Goal: Task Accomplishment & Management: Use online tool/utility

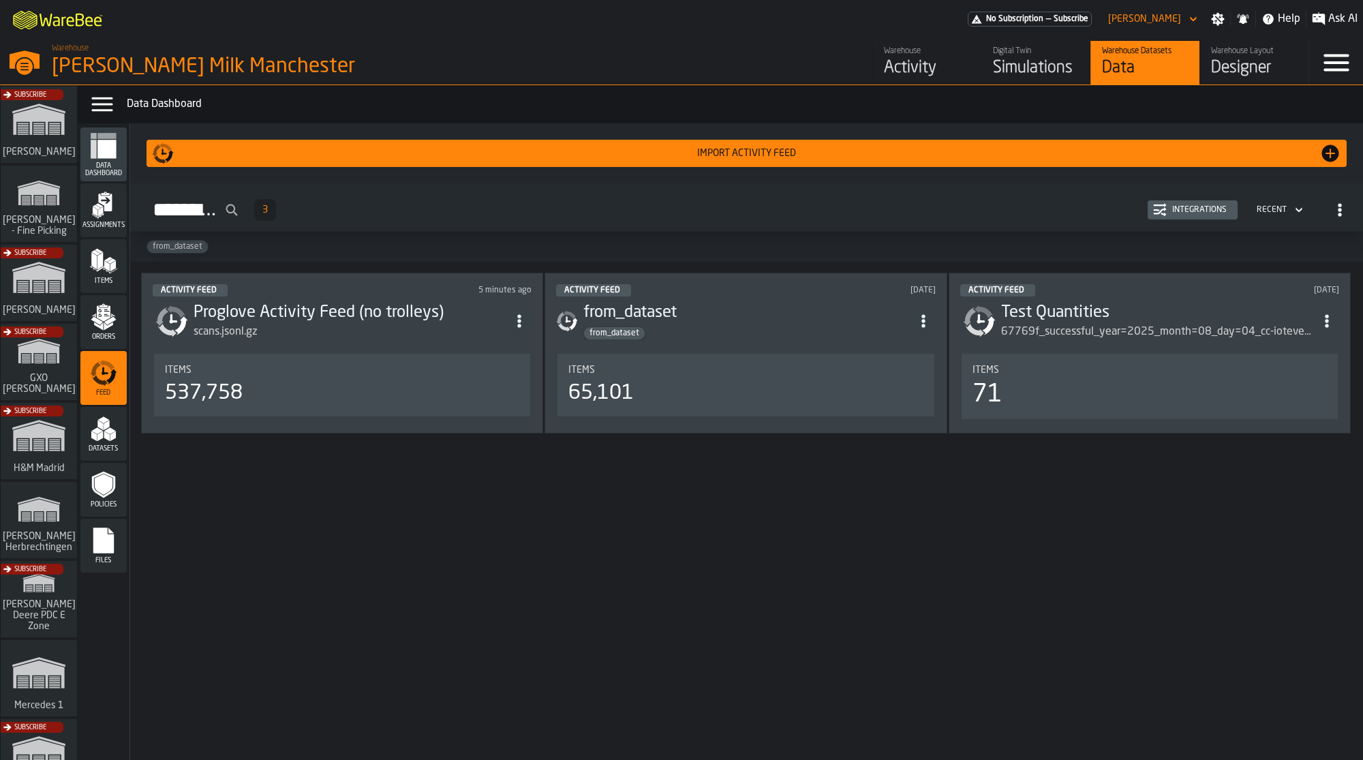
click at [918, 46] on link "Warehouse Activity" at bounding box center [926, 63] width 109 height 44
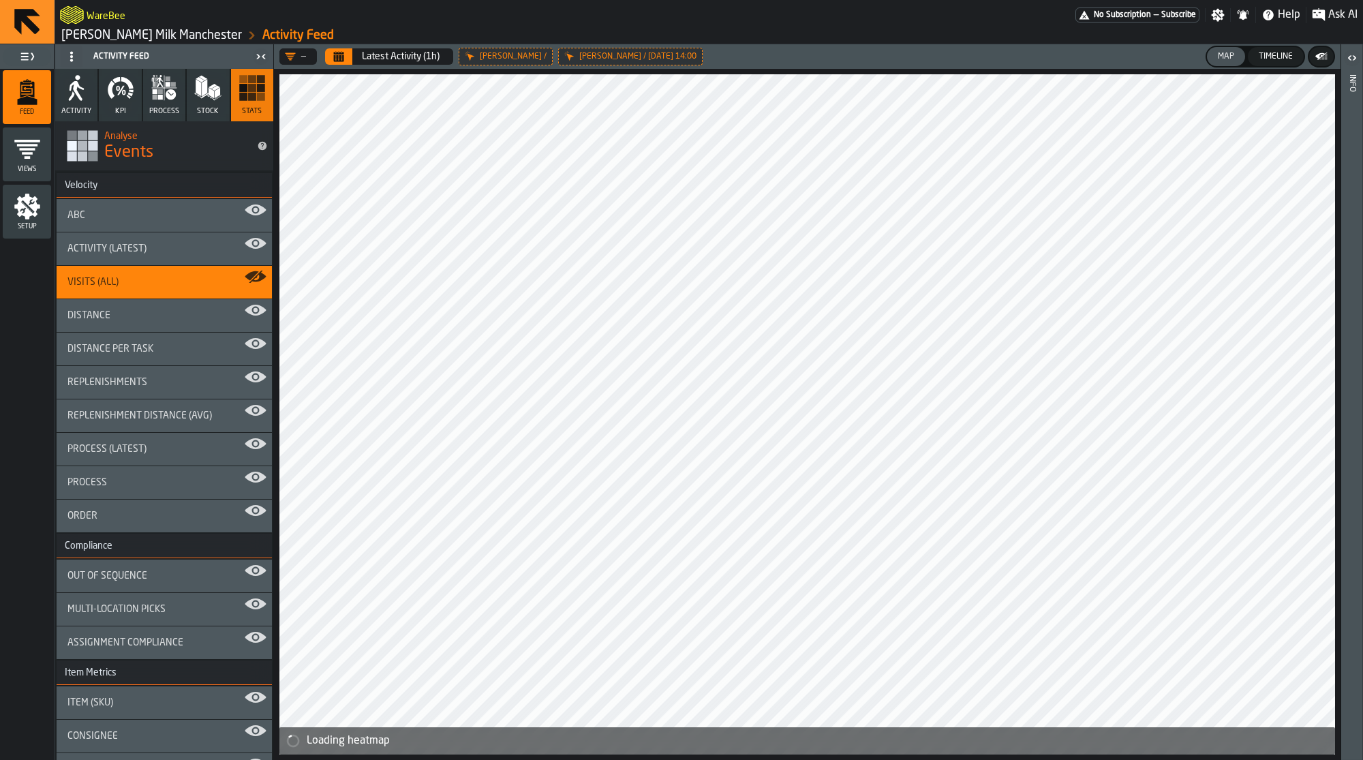
click at [162, 107] on span "process" at bounding box center [164, 111] width 30 height 9
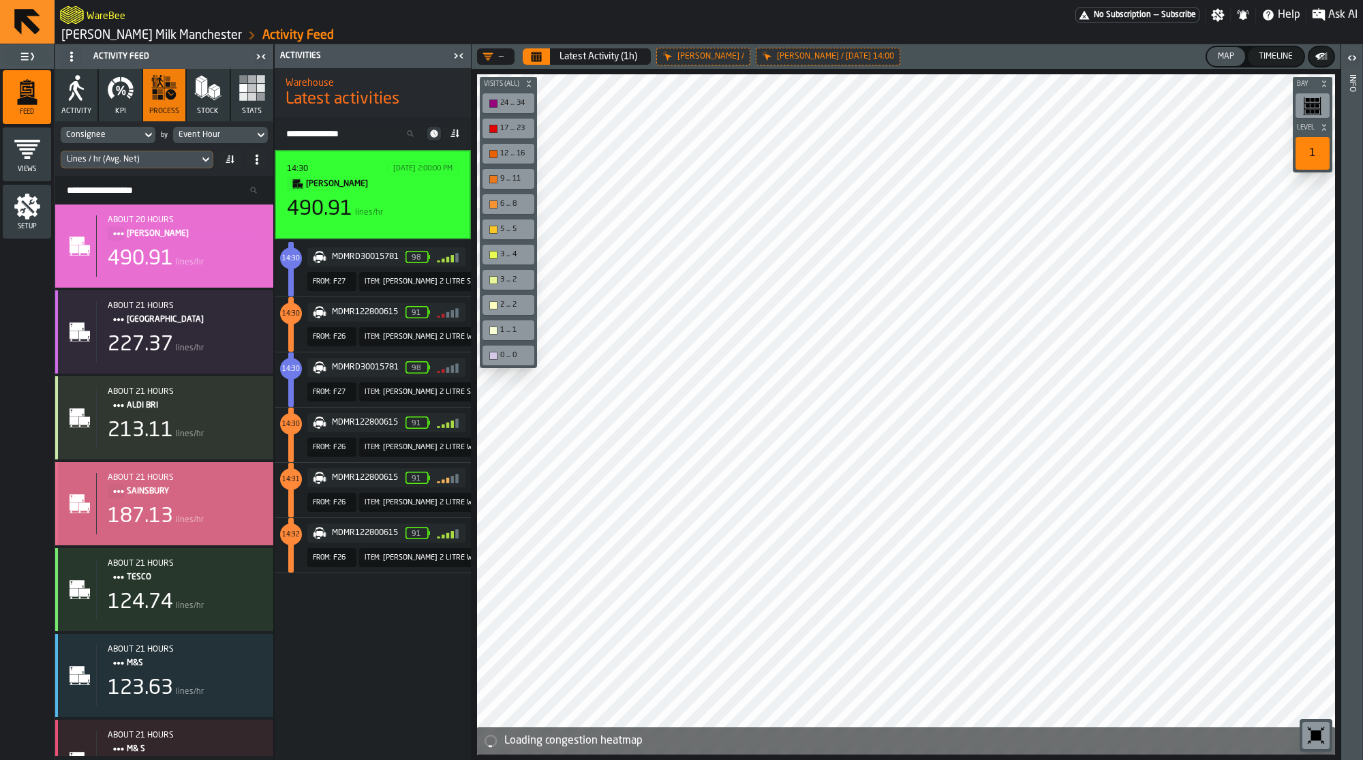
scroll to position [50, 0]
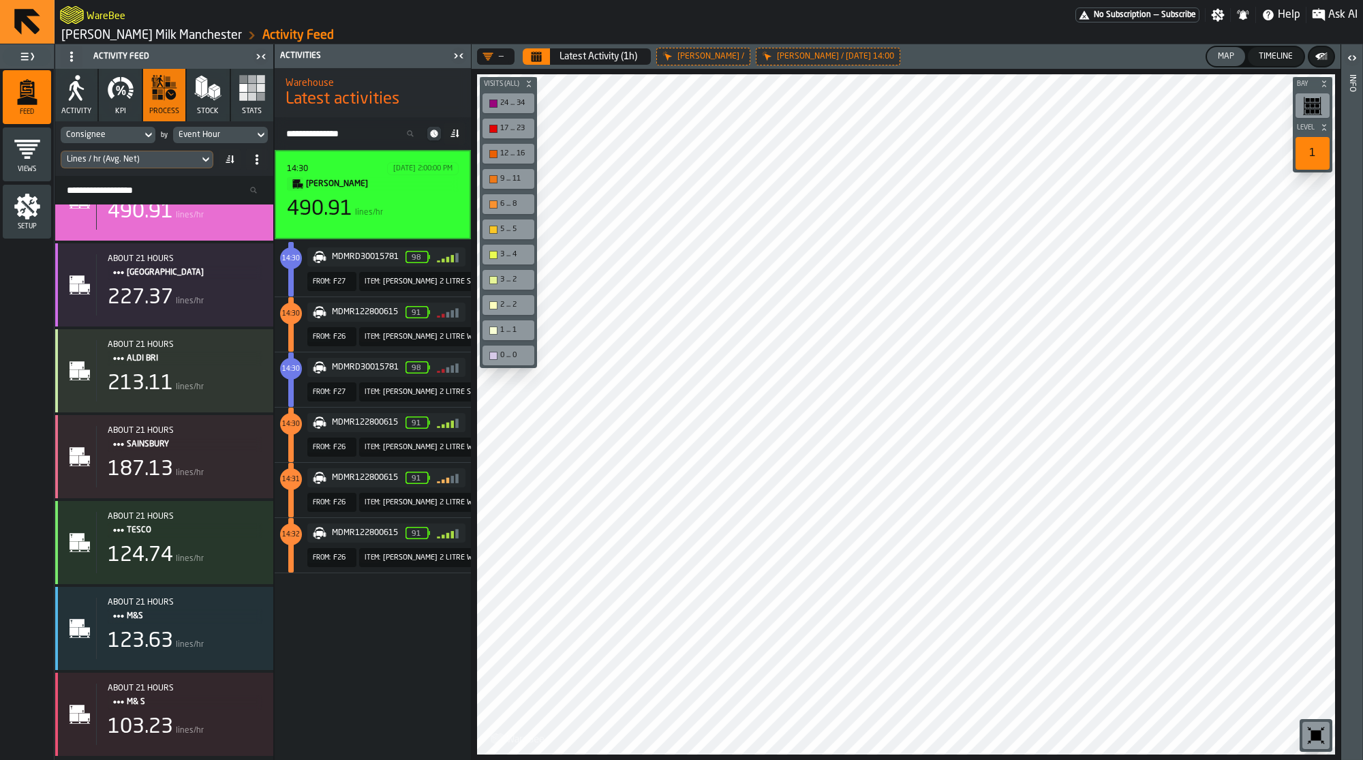
click at [540, 48] on button "Calendar" at bounding box center [536, 56] width 27 height 16
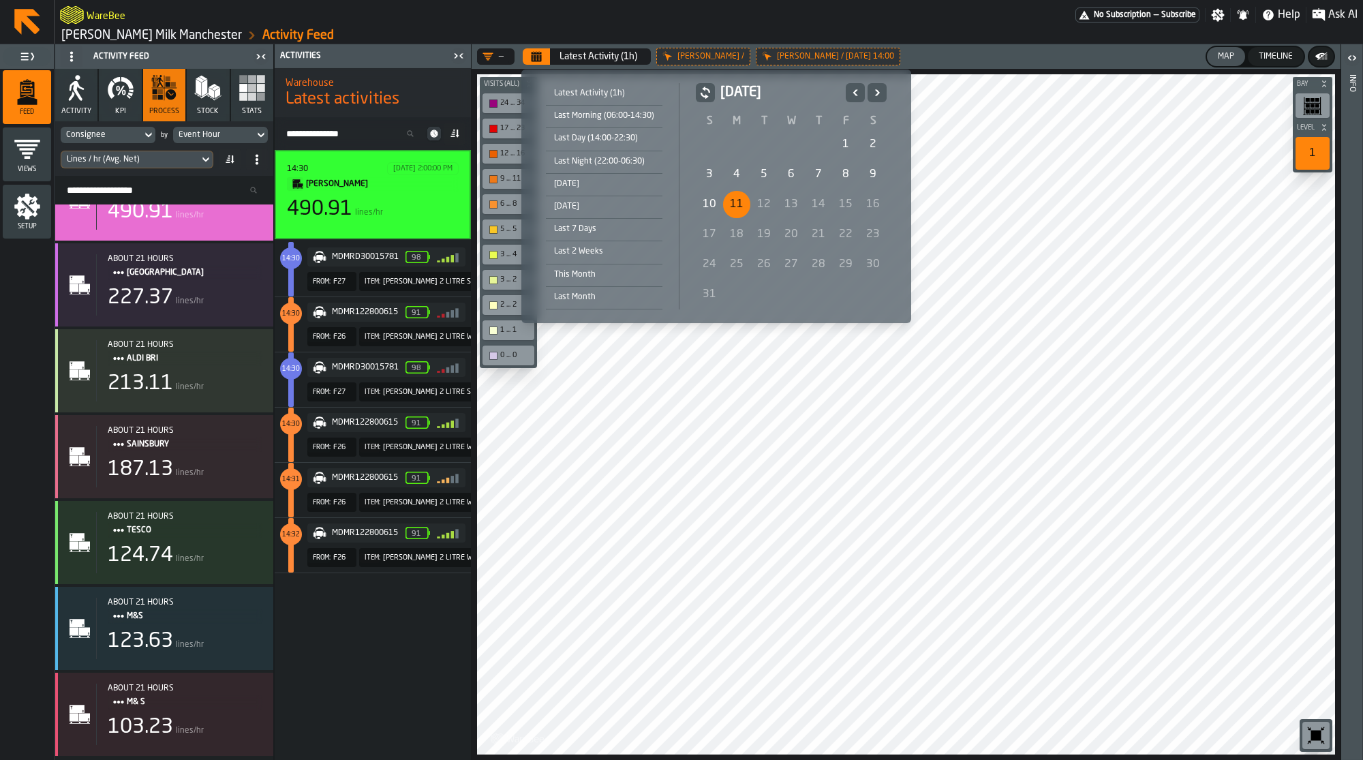
click at [624, 121] on div "Last Morning (06:00-14:30)" at bounding box center [604, 115] width 117 height 15
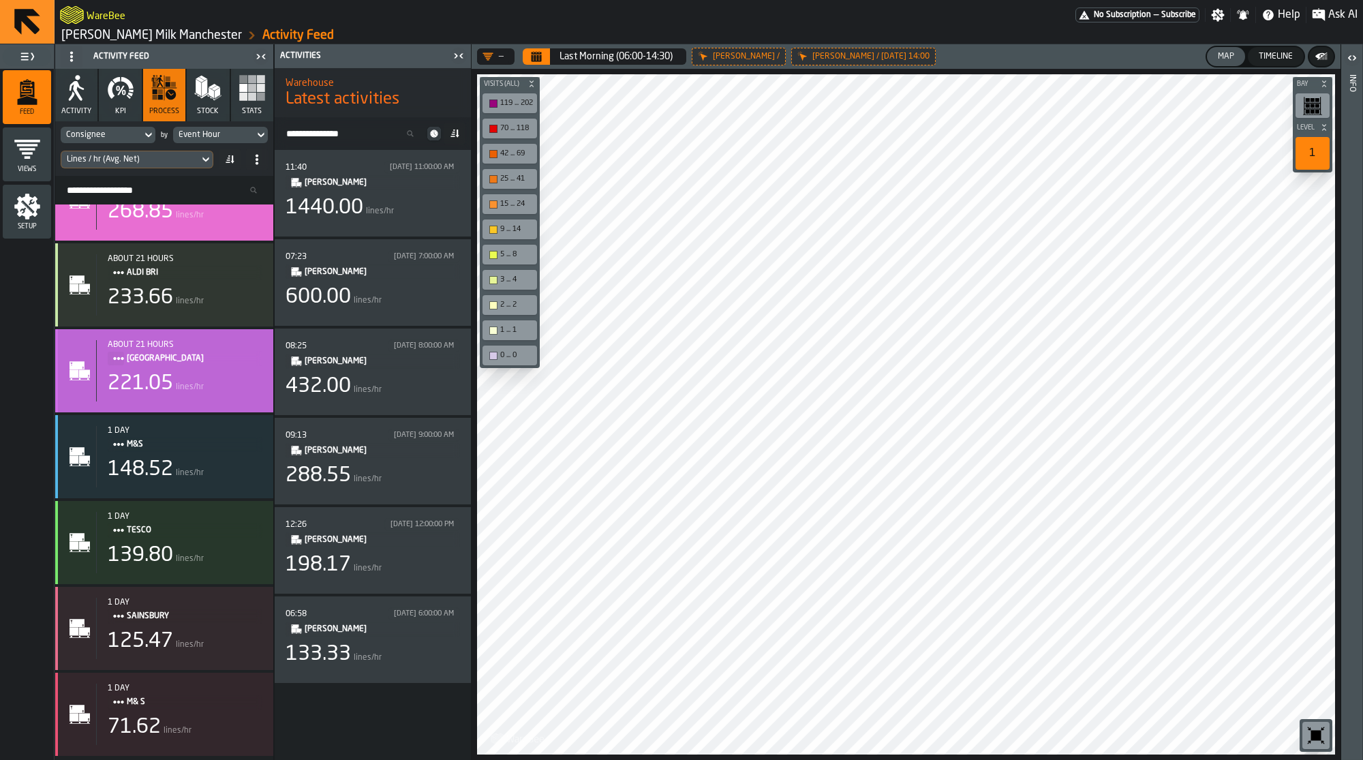
scroll to position [0, 0]
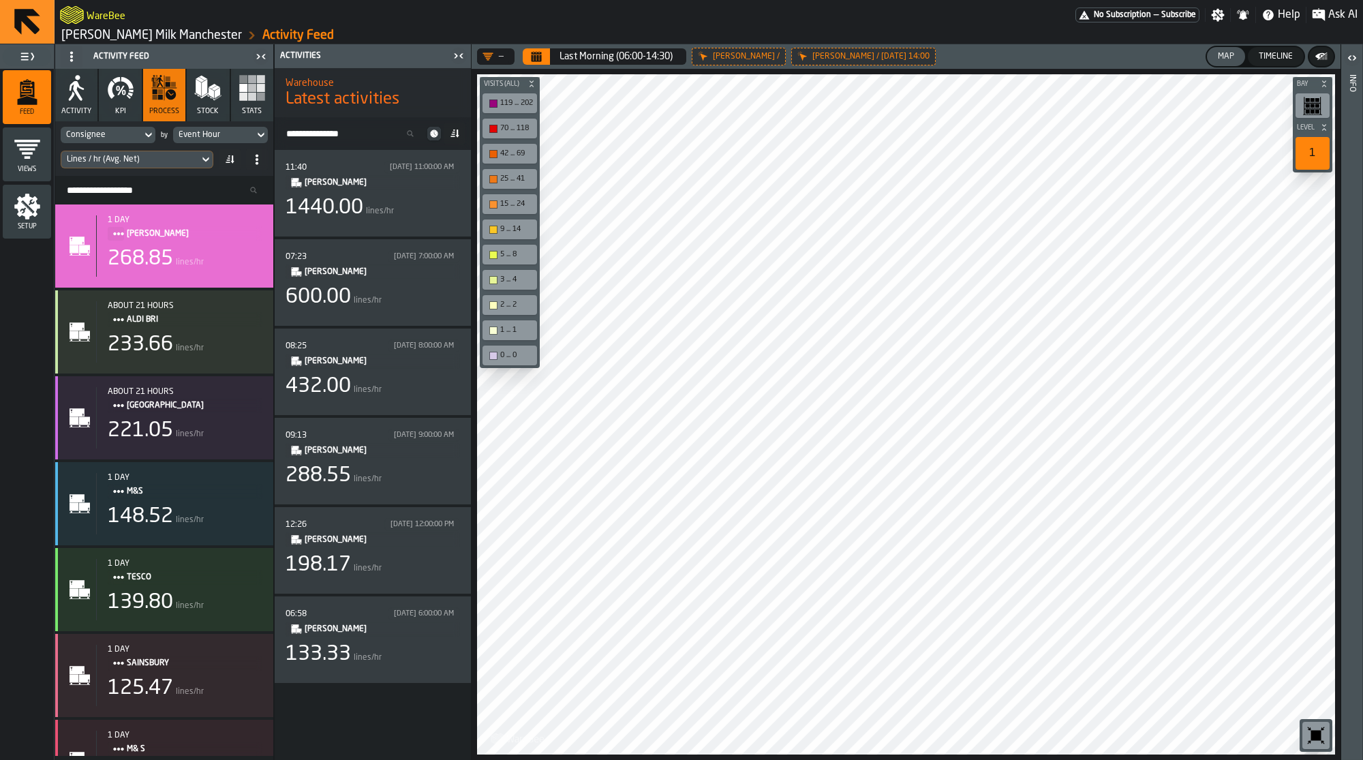
click at [536, 52] on icon "Calendar" at bounding box center [537, 53] width 10 height 2
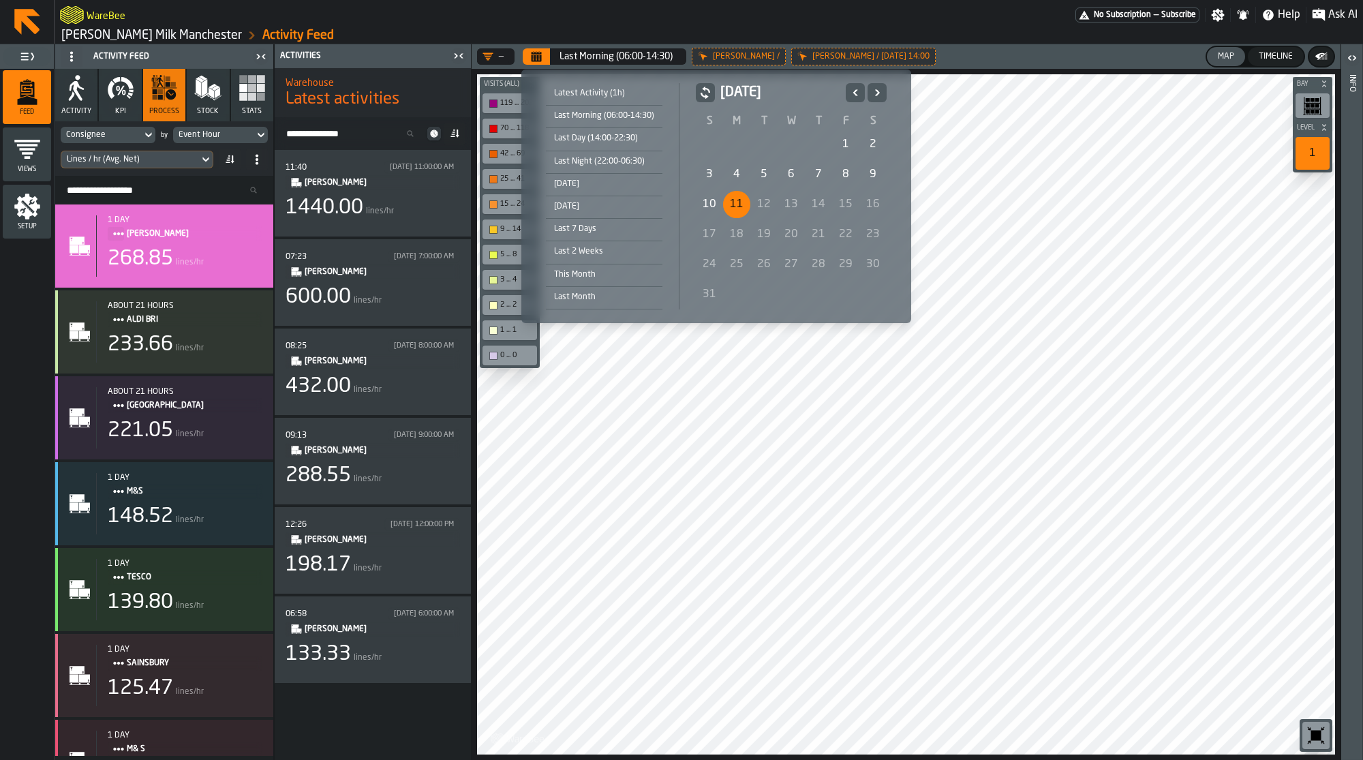
click at [581, 185] on div "Today" at bounding box center [604, 183] width 117 height 15
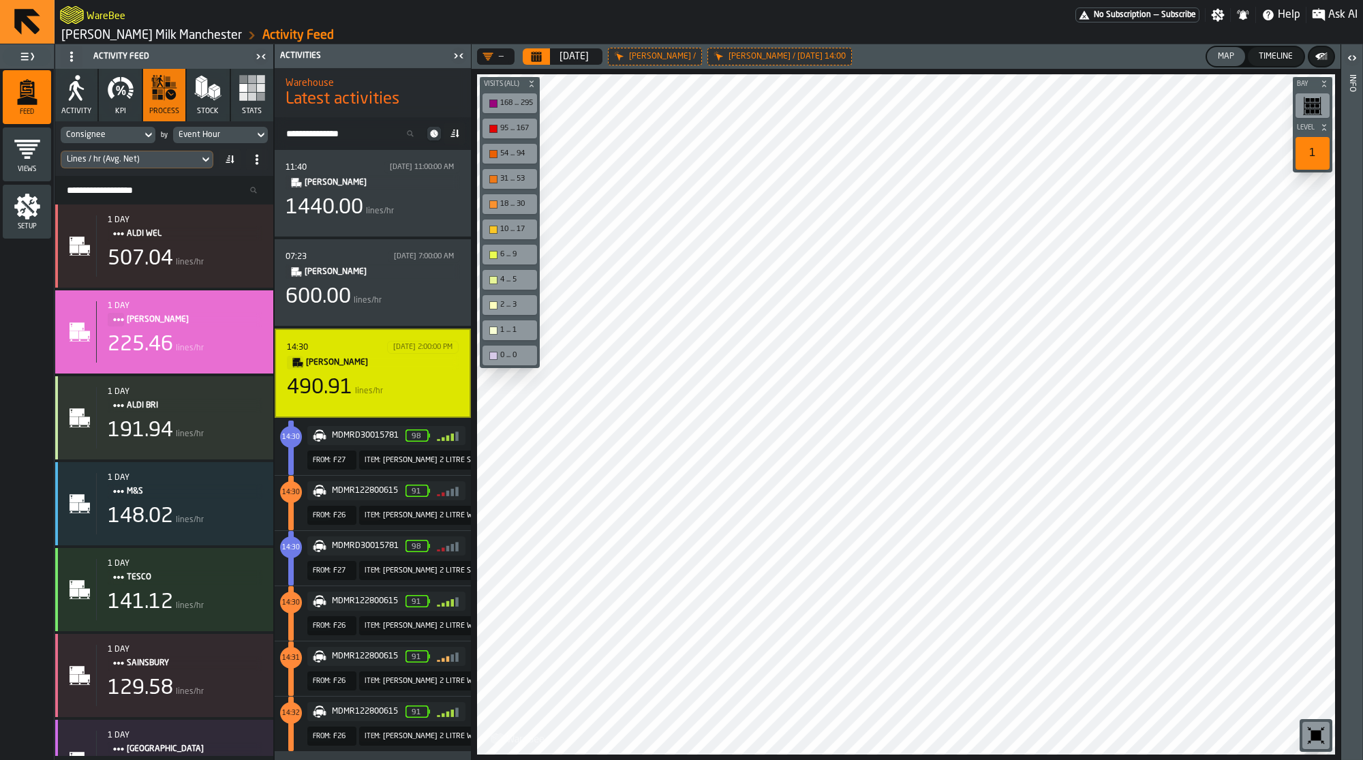
scroll to position [29, 0]
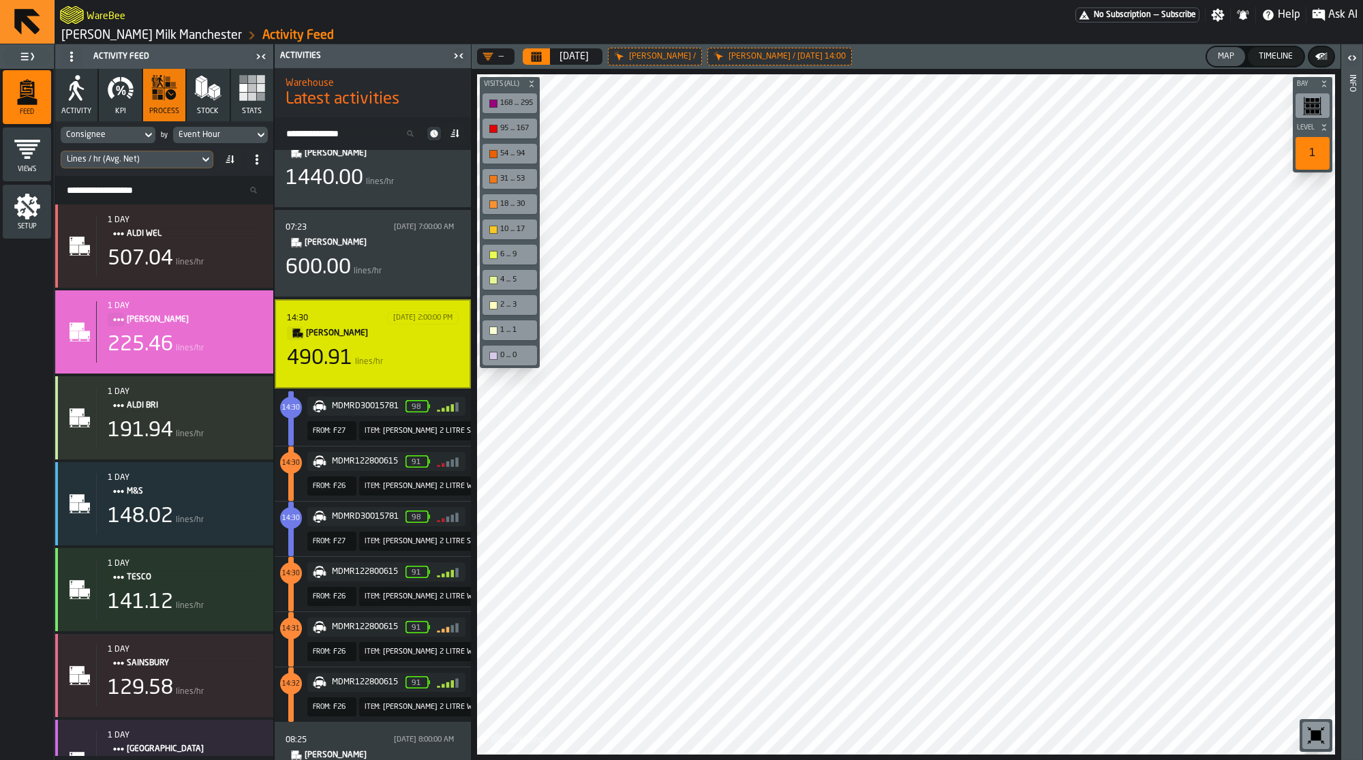
click at [237, 134] on div "Event Hour" at bounding box center [214, 135] width 70 height 10
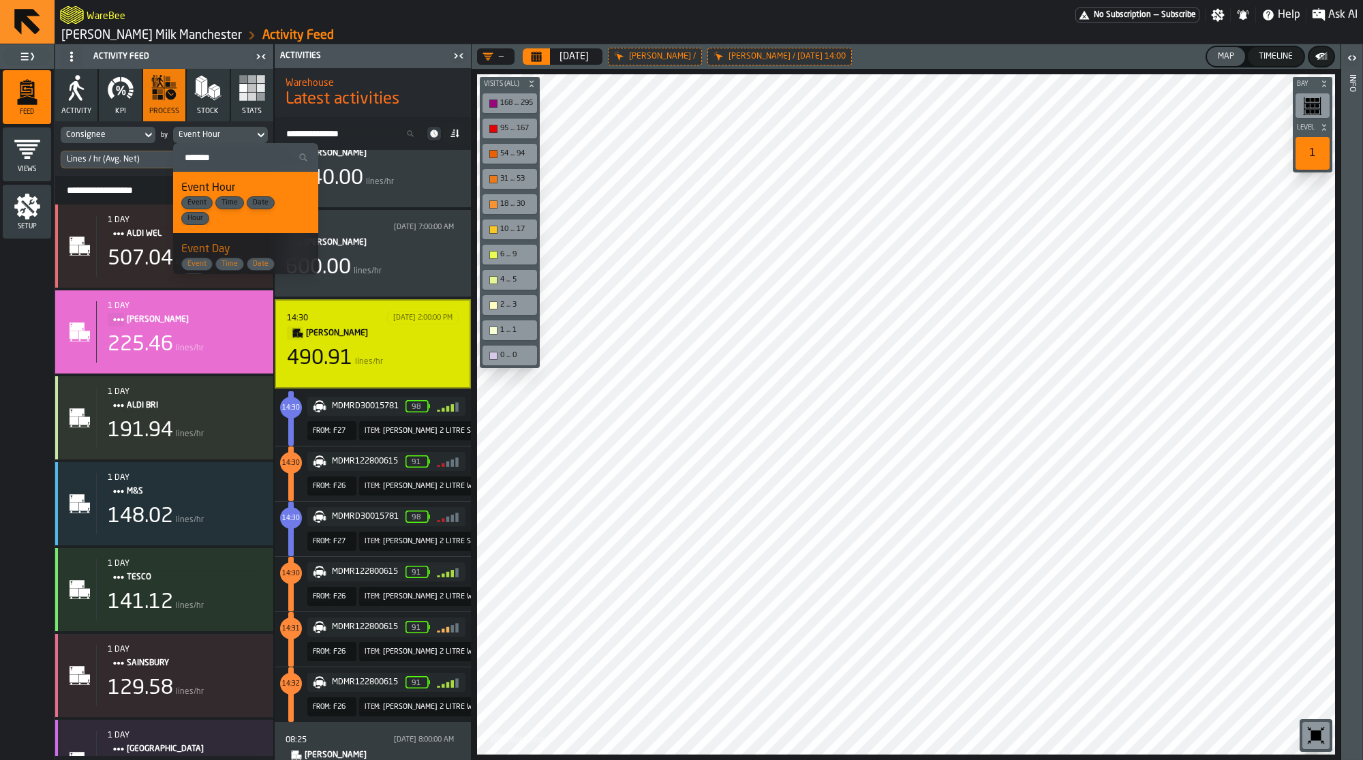
click at [277, 250] on div "Event Day Event Time Date Day" at bounding box center [245, 263] width 129 height 45
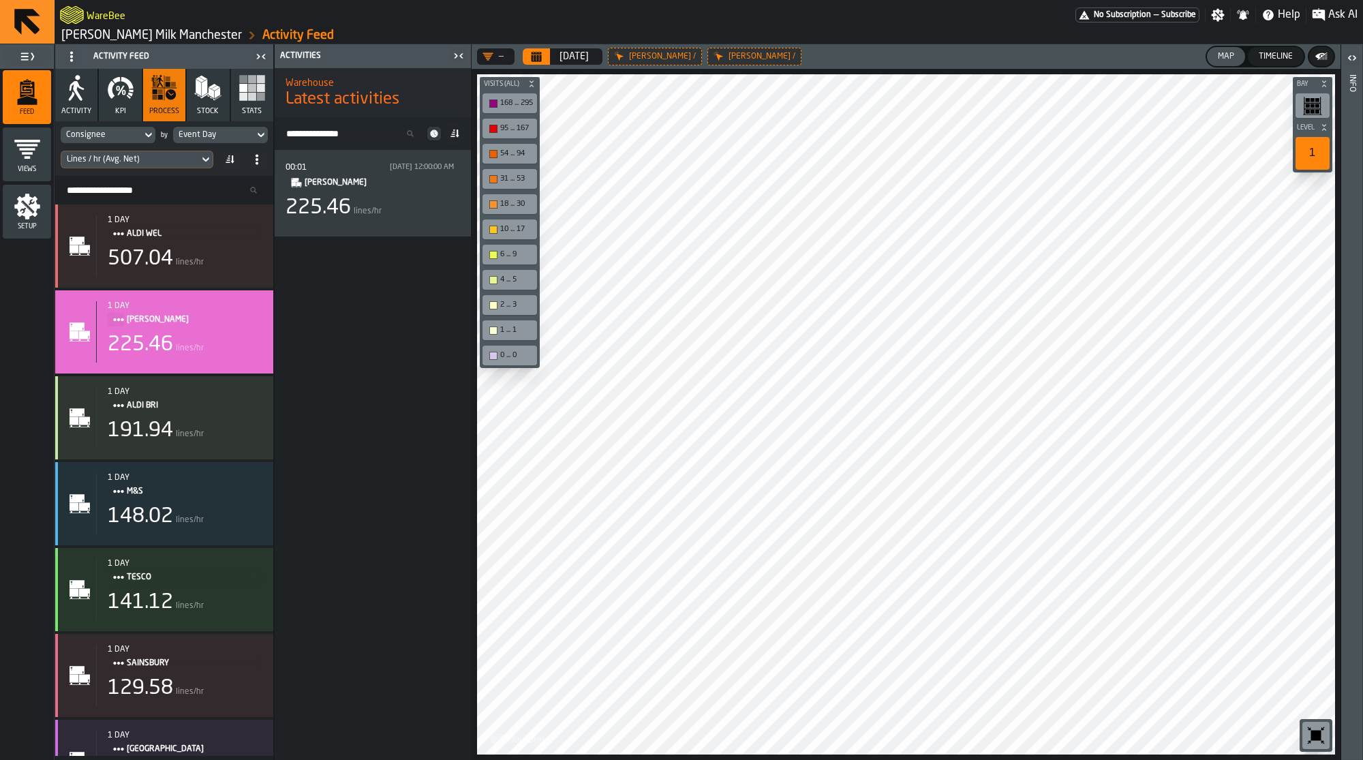
scroll to position [0, 0]
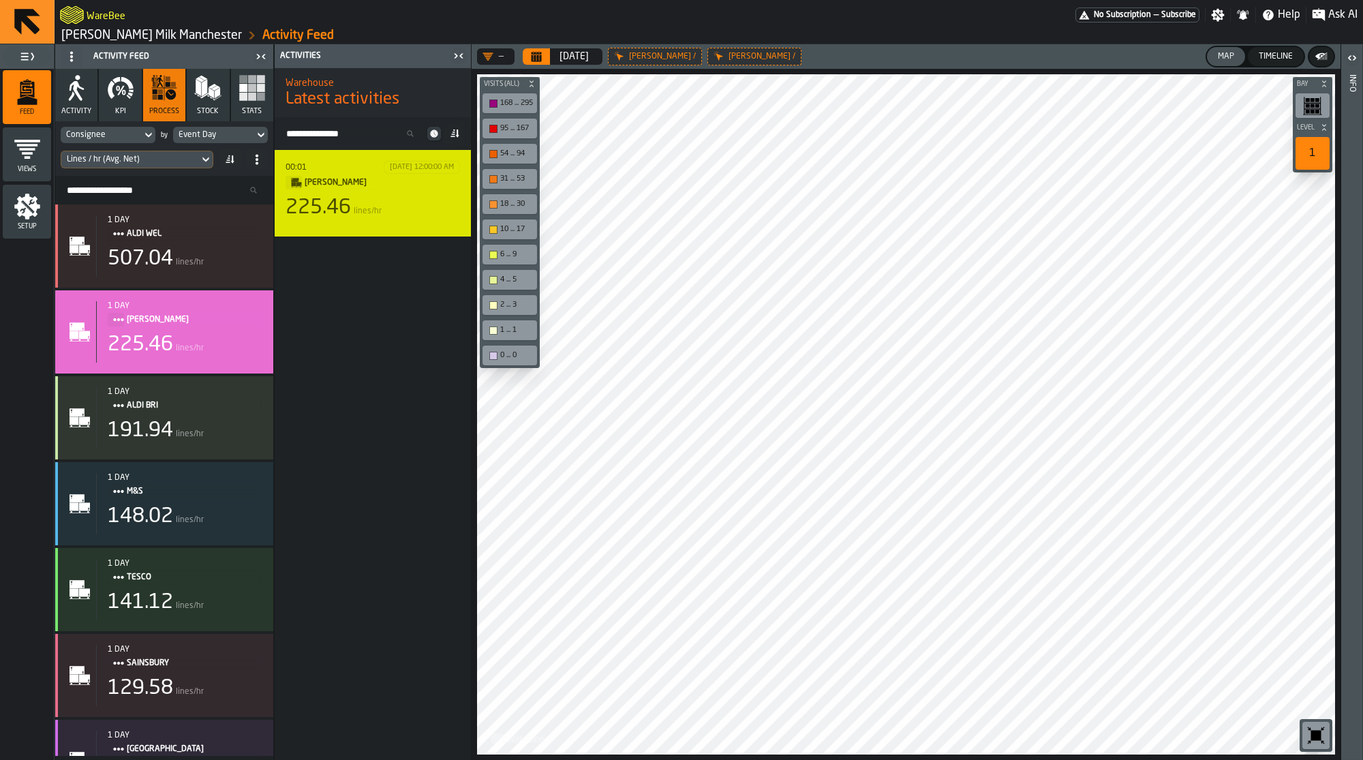
click at [384, 197] on div "225.46 lines/hr" at bounding box center [373, 208] width 174 height 25
click at [440, 193] on div "00:01 8/11/2025, 12:00:00 AM BOOKER 225.46 lines/hr" at bounding box center [373, 193] width 174 height 65
click at [435, 191] on div "00:01 8/11/2025, 12:00:00 AM BOOKER 225.46 lines/hr" at bounding box center [373, 193] width 174 height 65
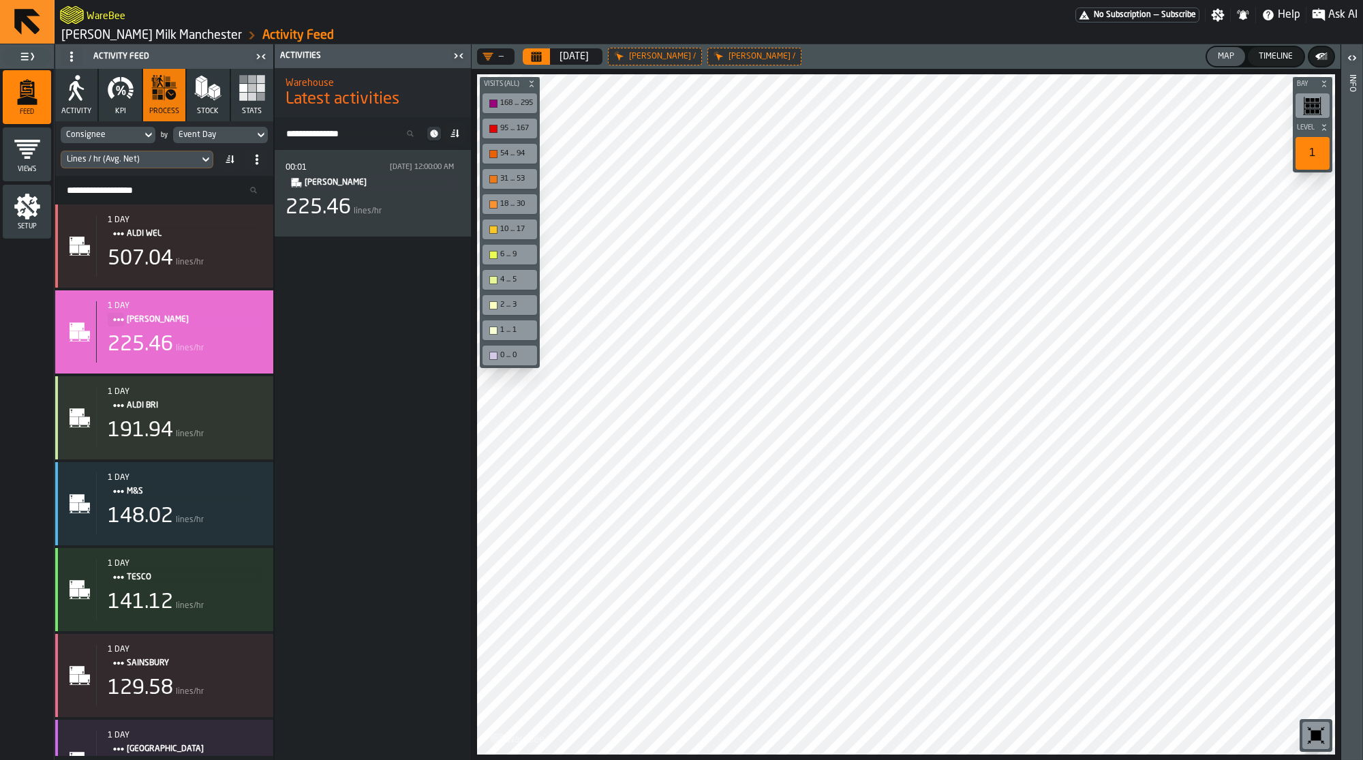
click at [397, 298] on div "00:01 8/11/2025, 12:00:00 AM BOOKER 225.46 lines/hr" at bounding box center [373, 455] width 196 height 610
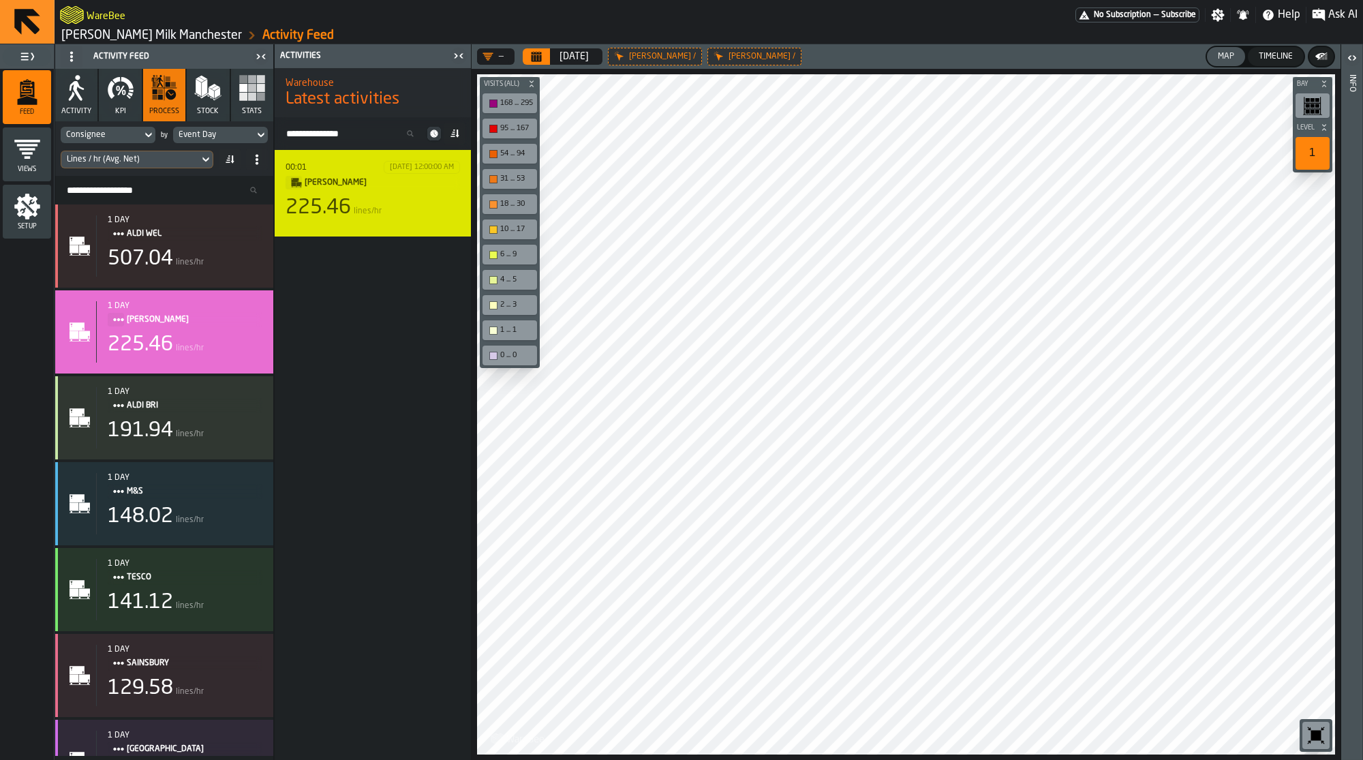
click at [421, 185] on span "BOOKER" at bounding box center [377, 182] width 144 height 15
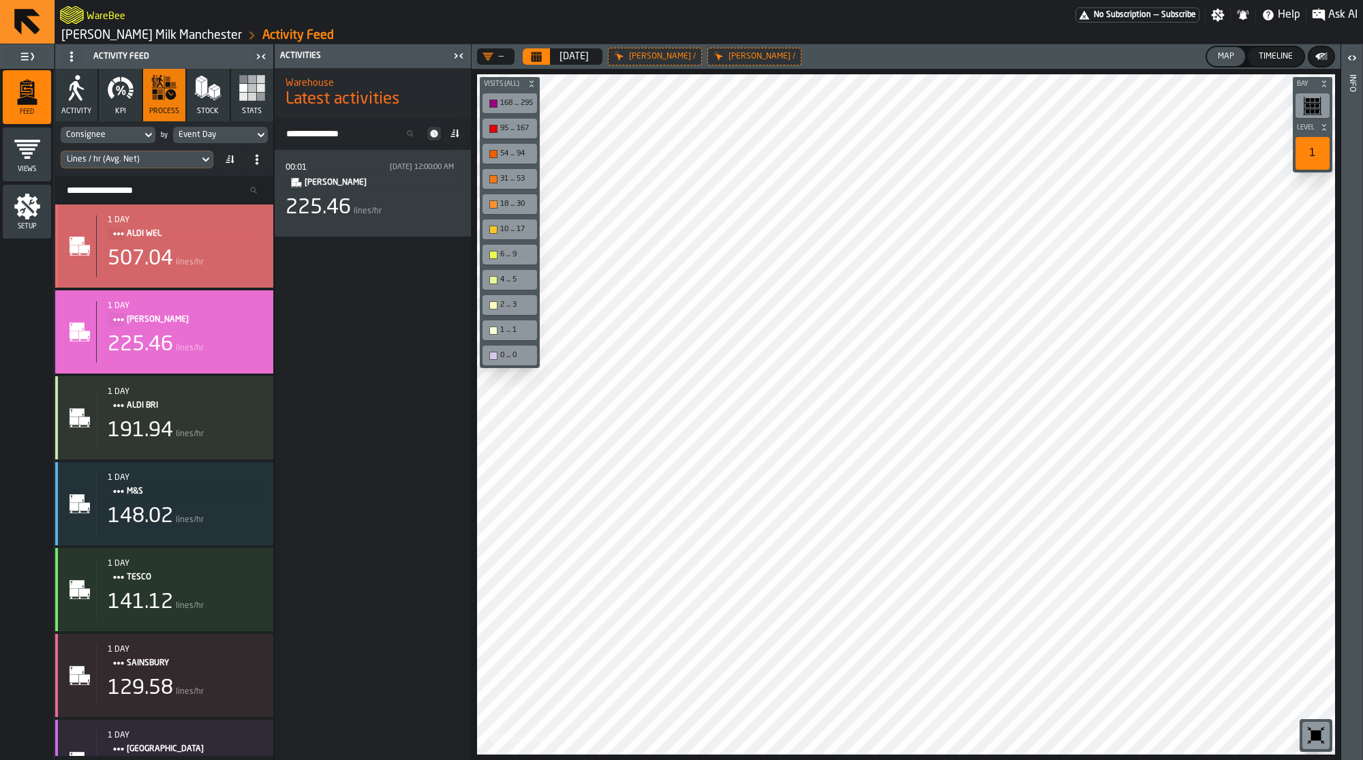
click at [189, 247] on div "507.04 lines/hr" at bounding box center [185, 259] width 155 height 25
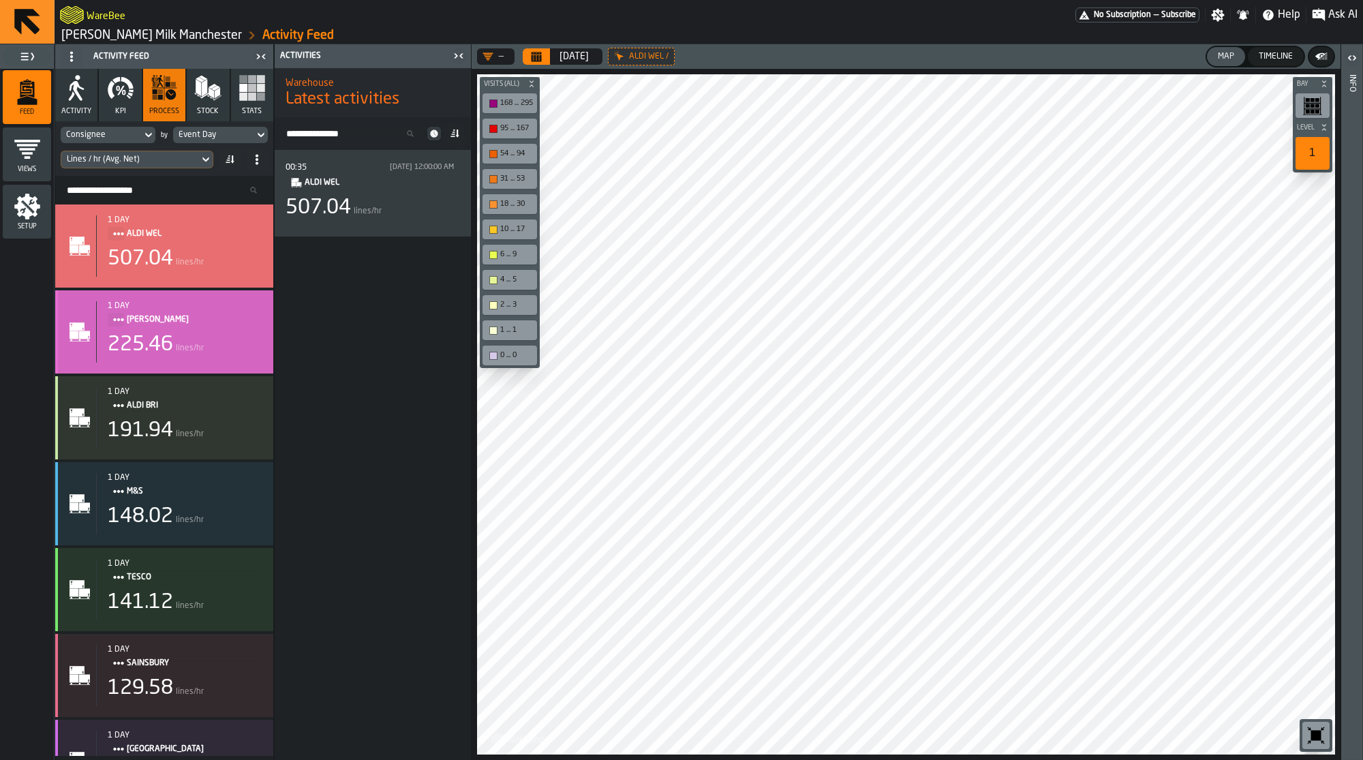
click at [201, 338] on div "225.46 lines/hr" at bounding box center [185, 345] width 155 height 25
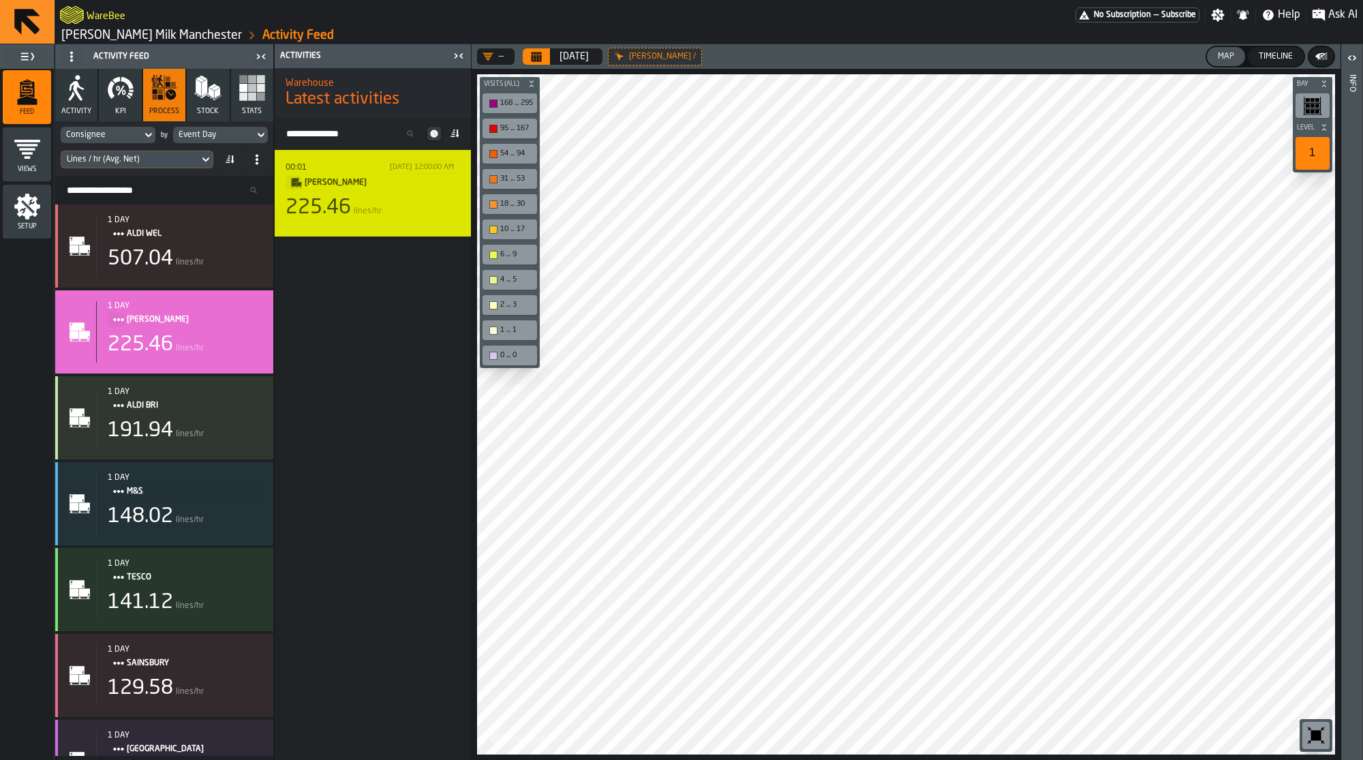
click at [412, 219] on div "225.46 lines/hr" at bounding box center [373, 208] width 174 height 25
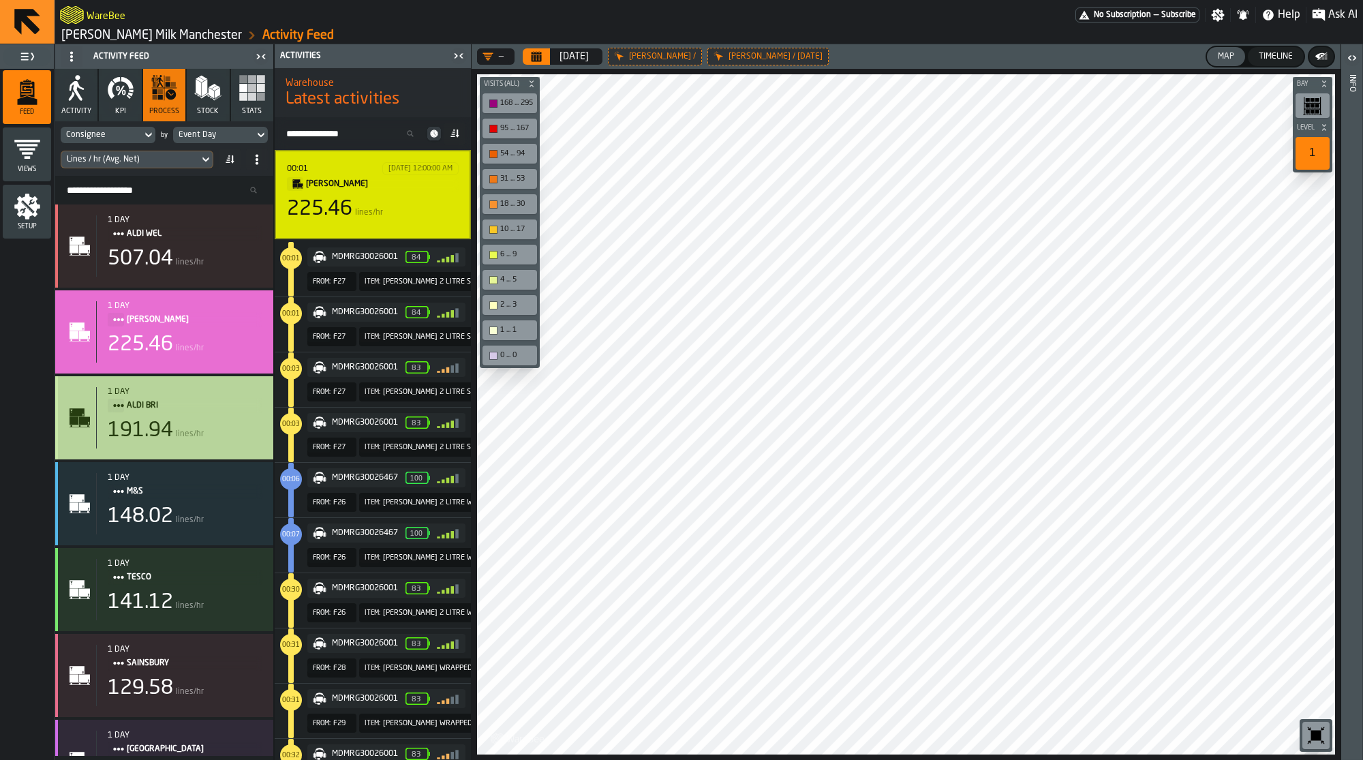
click at [194, 391] on div "1 day" at bounding box center [185, 392] width 155 height 10
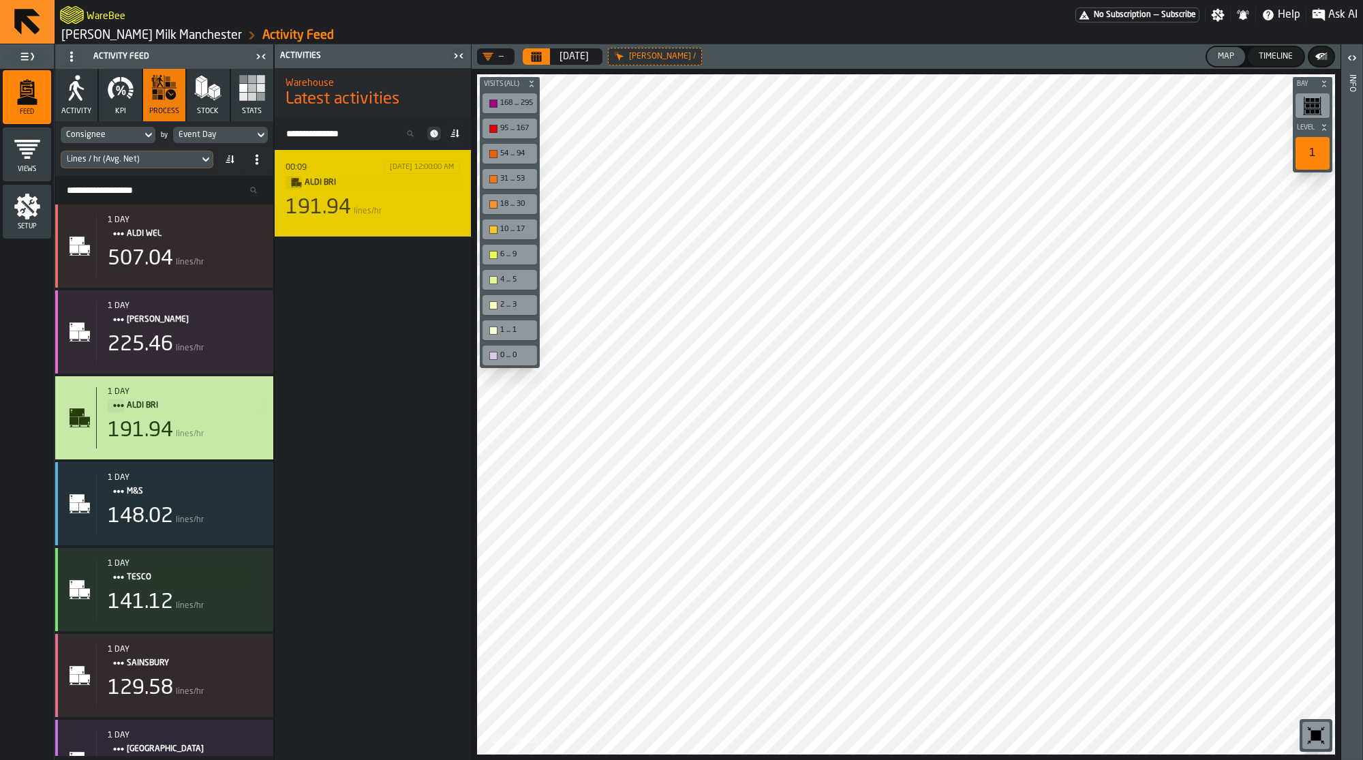
click at [396, 205] on div "191.94 lines/hr" at bounding box center [373, 208] width 174 height 25
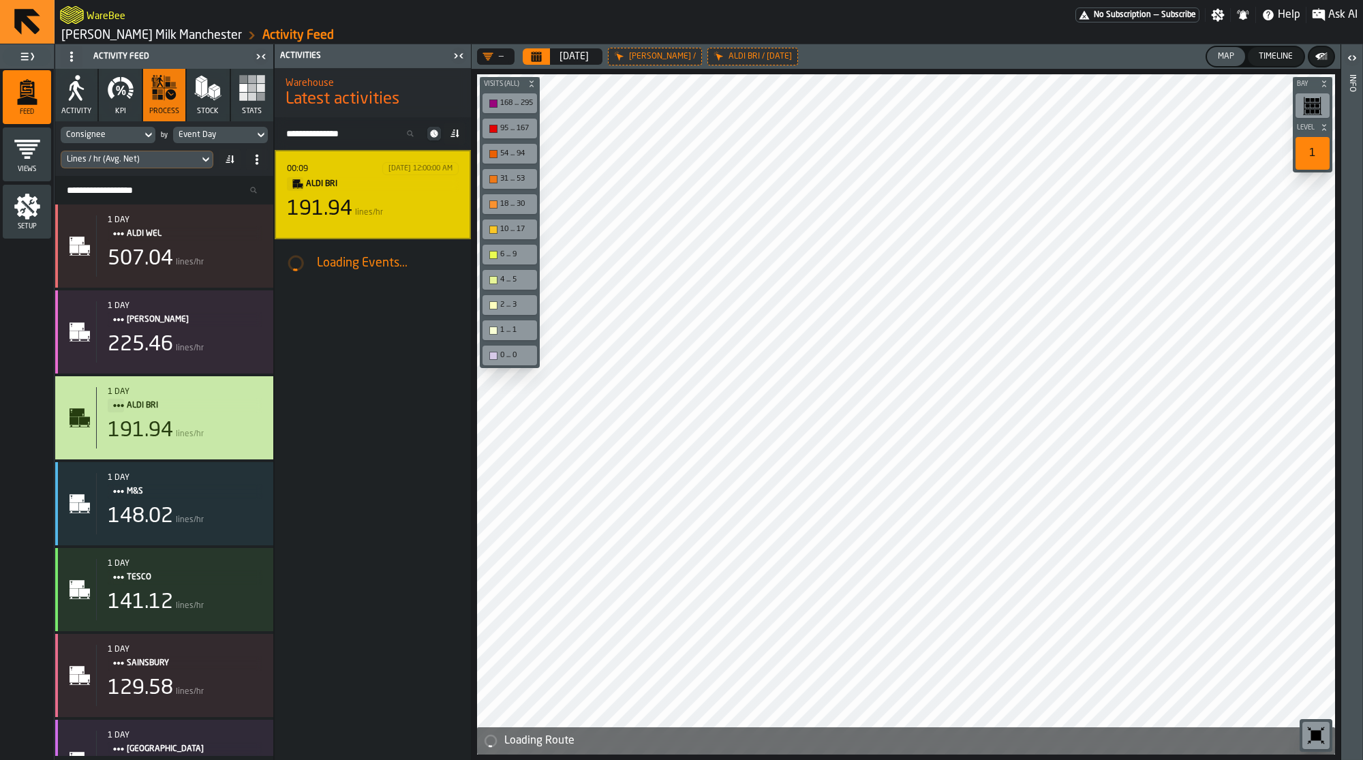
click at [0, 0] on icon at bounding box center [0, 0] width 0 height 0
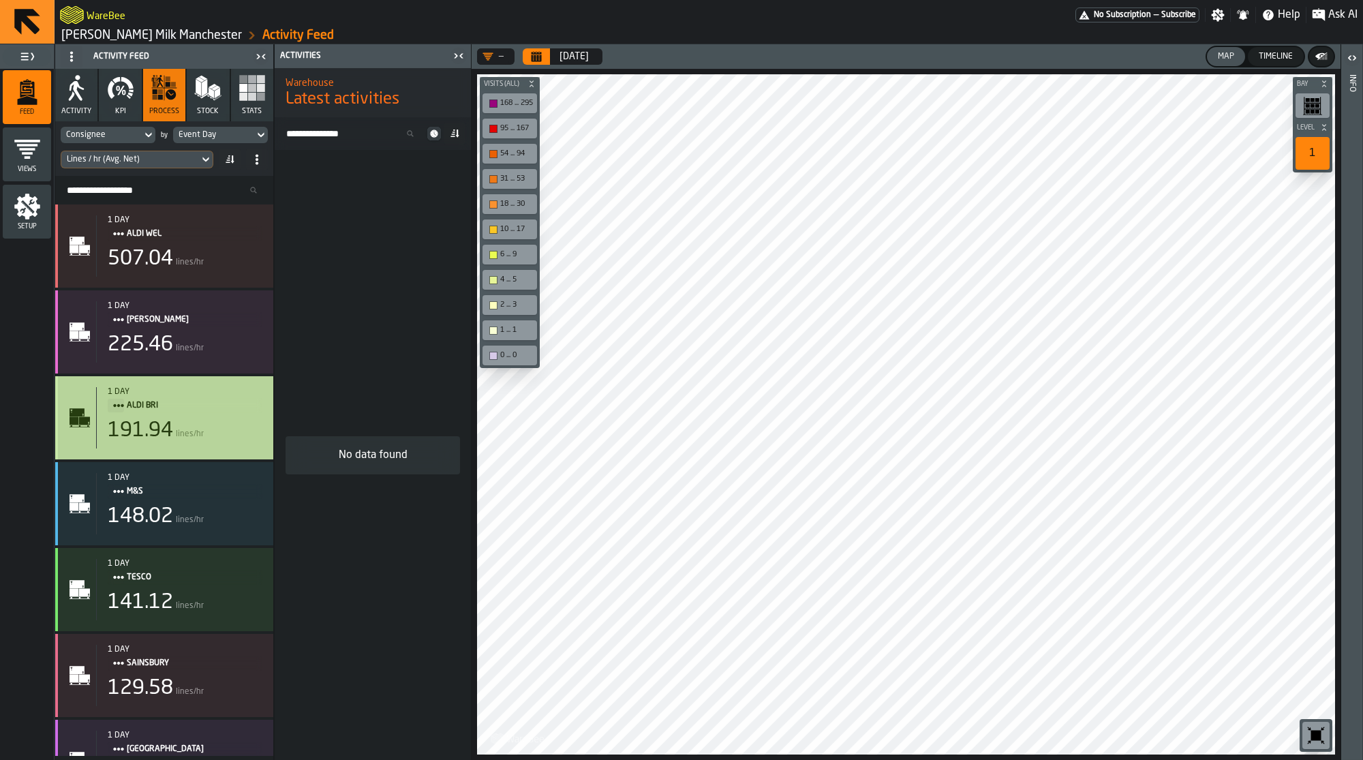
click at [224, 435] on div "191.94 lines/hr" at bounding box center [185, 430] width 155 height 25
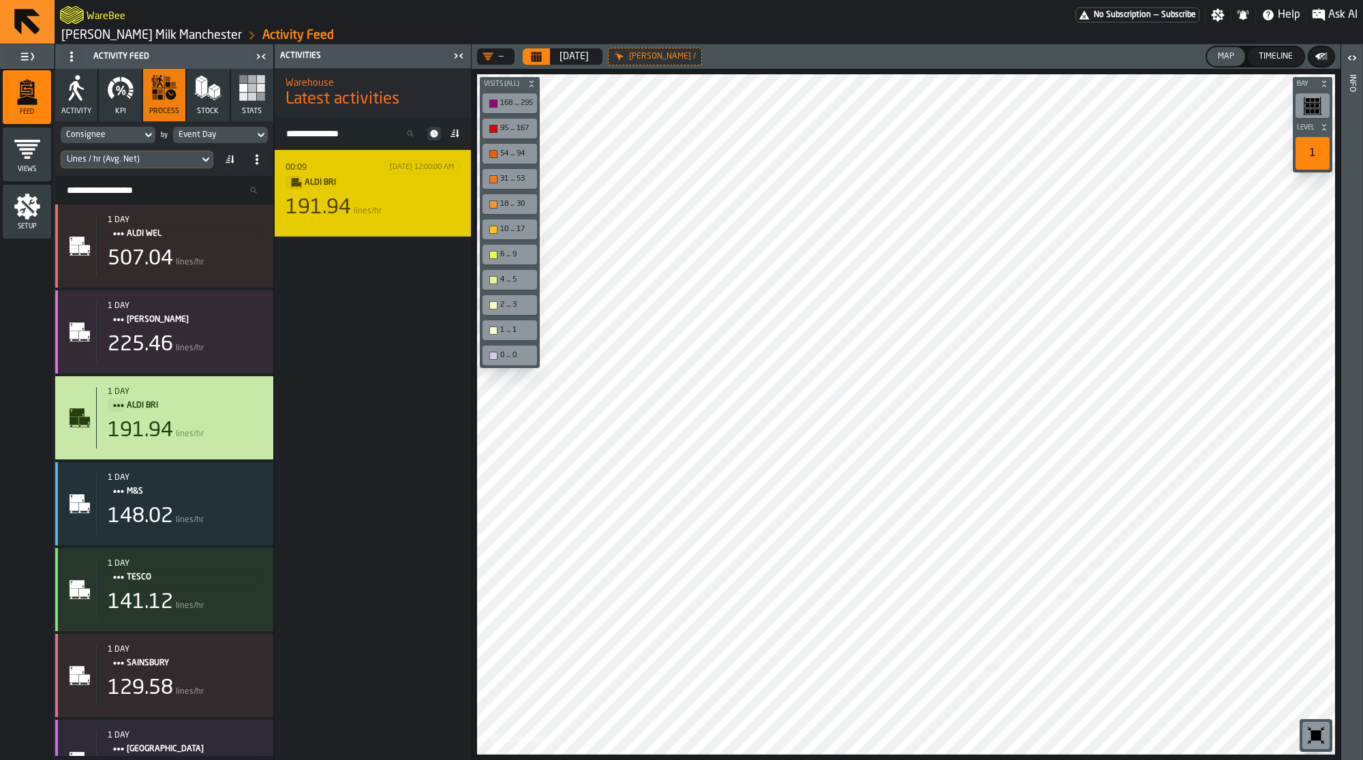
click at [424, 209] on div "191.94 lines/hr" at bounding box center [373, 208] width 174 height 25
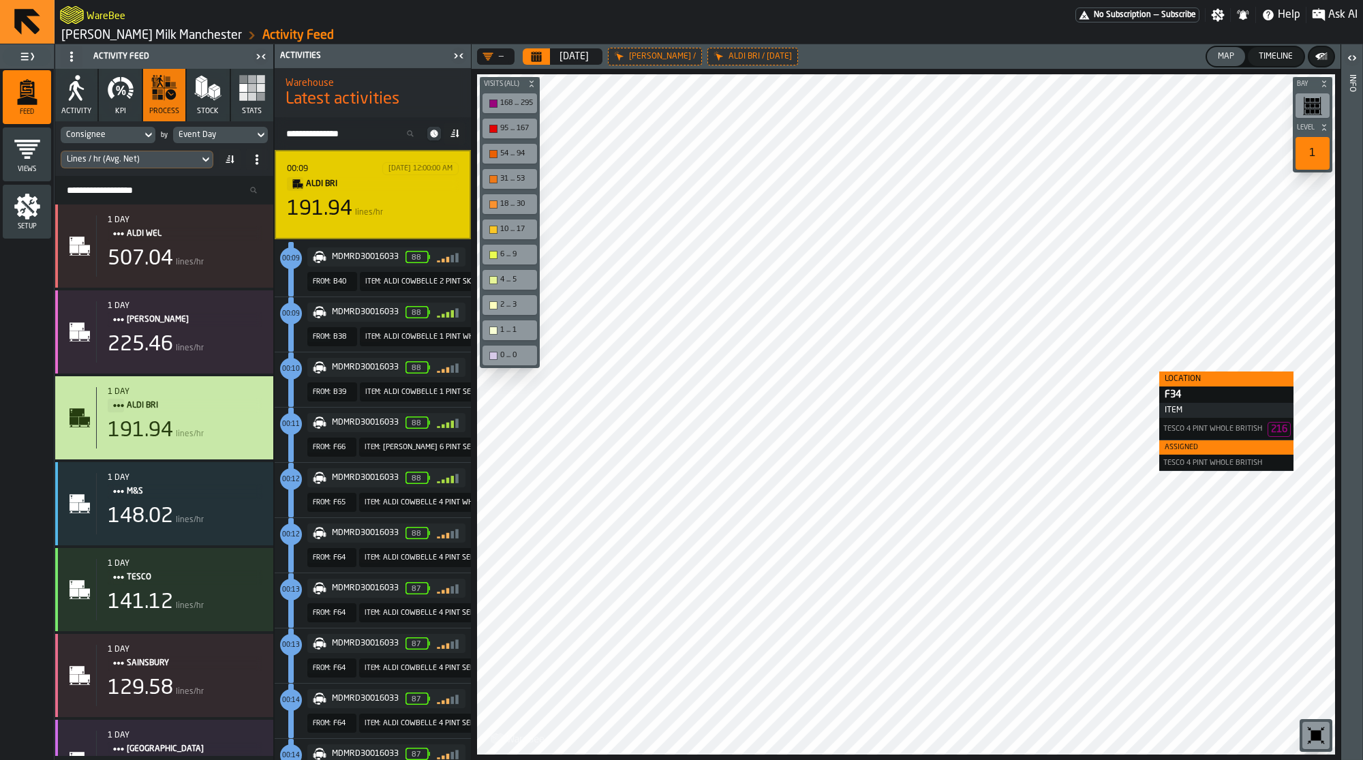
click at [1145, 372] on div "Location F34 Item TESCO 4 PINT WHOLE BRITISH 216 Assigned TESCO 4 PINT WHOLE BR…" at bounding box center [906, 414] width 869 height 691
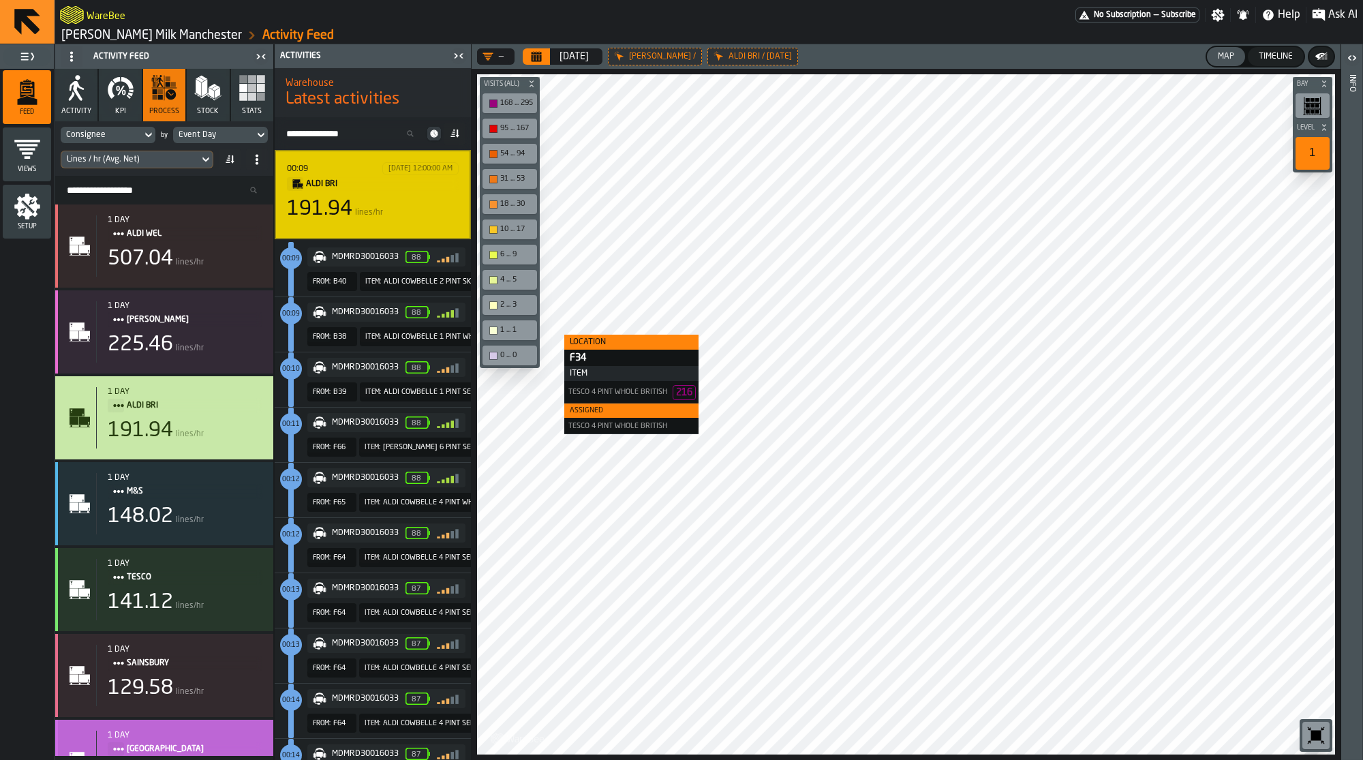
scroll to position [134, 0]
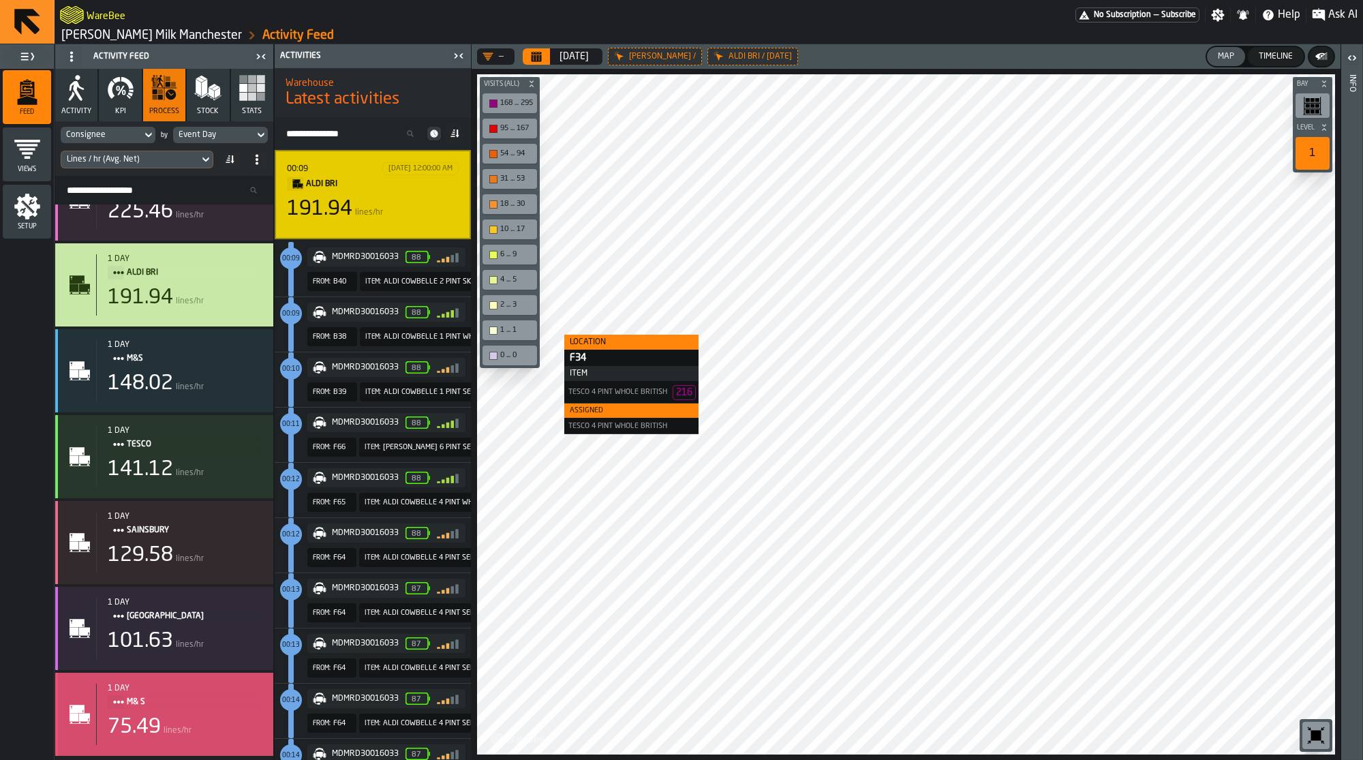
click at [214, 735] on div "75.49 lines/hr" at bounding box center [185, 727] width 155 height 25
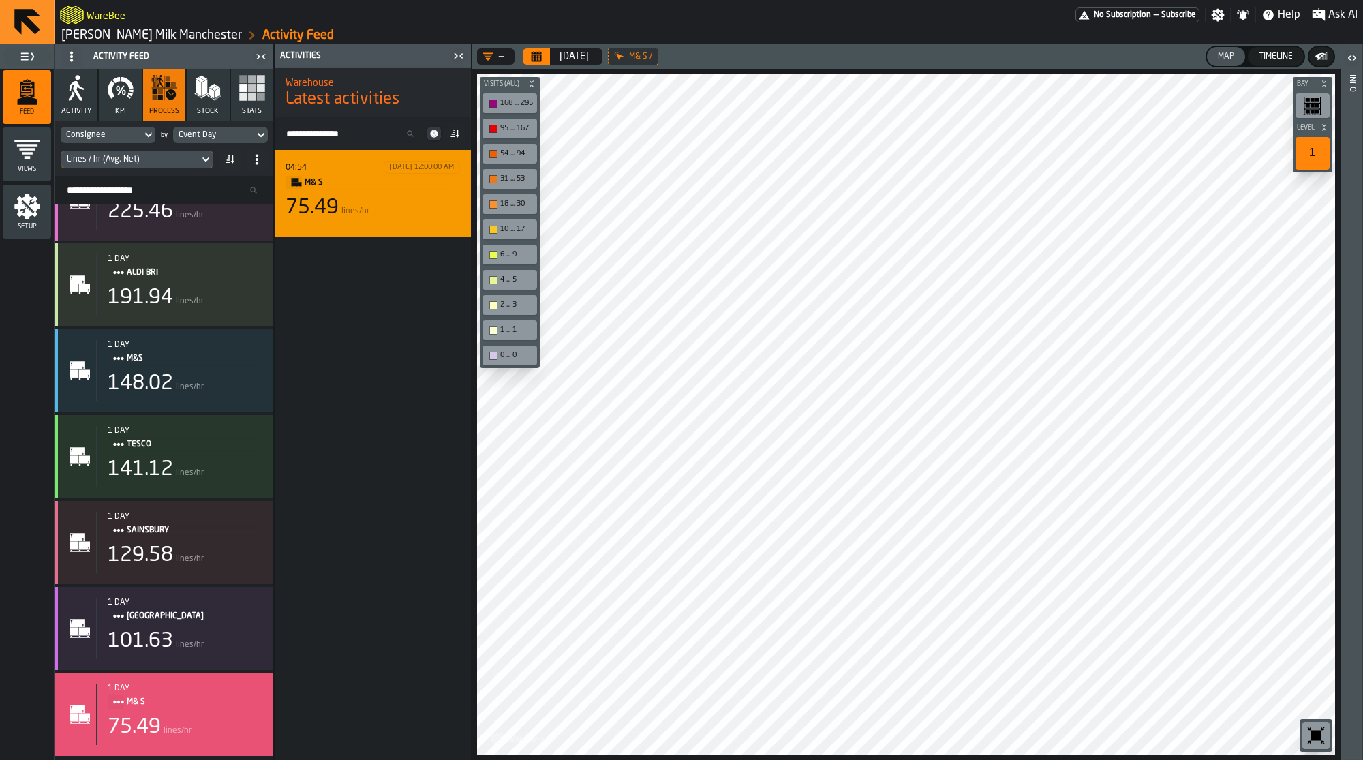
click at [431, 213] on div "75.49 lines/hr" at bounding box center [373, 208] width 174 height 25
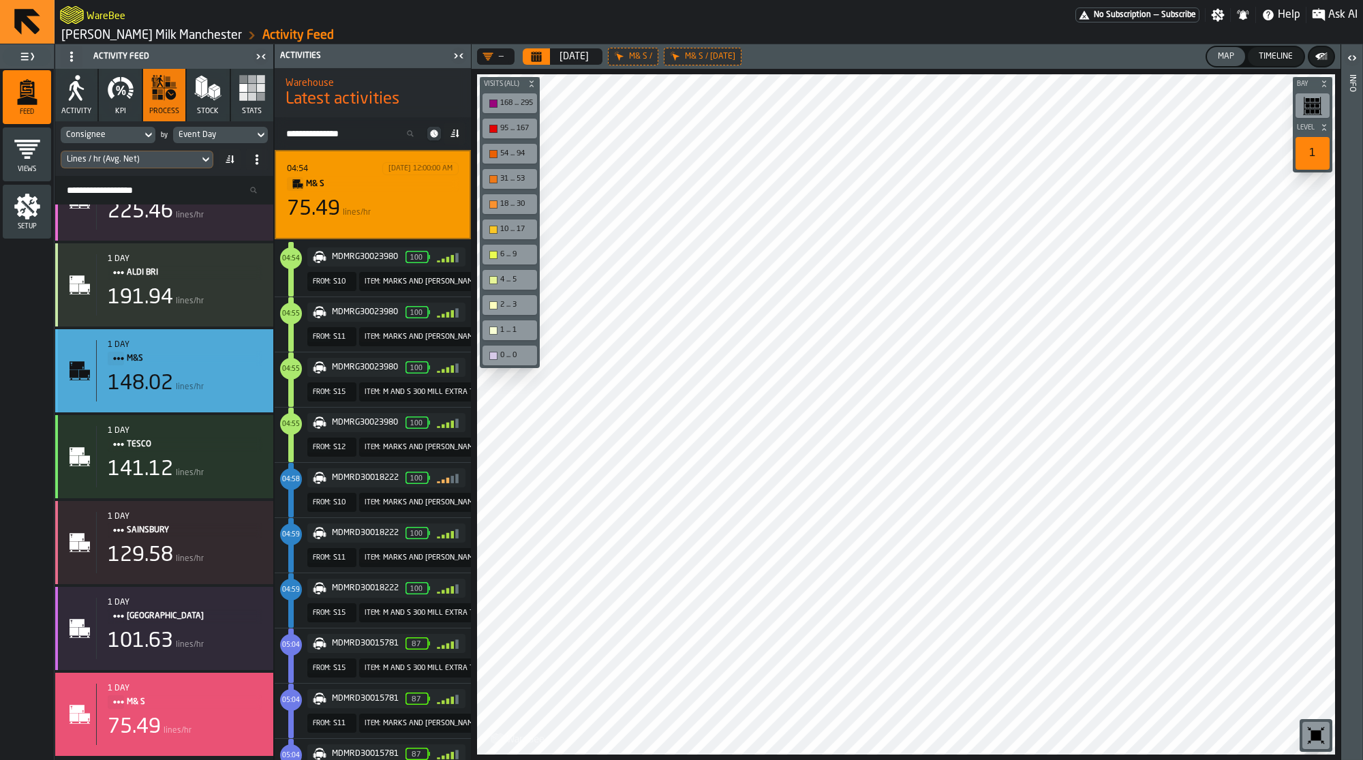
click at [218, 353] on span "M&S" at bounding box center [189, 358] width 125 height 15
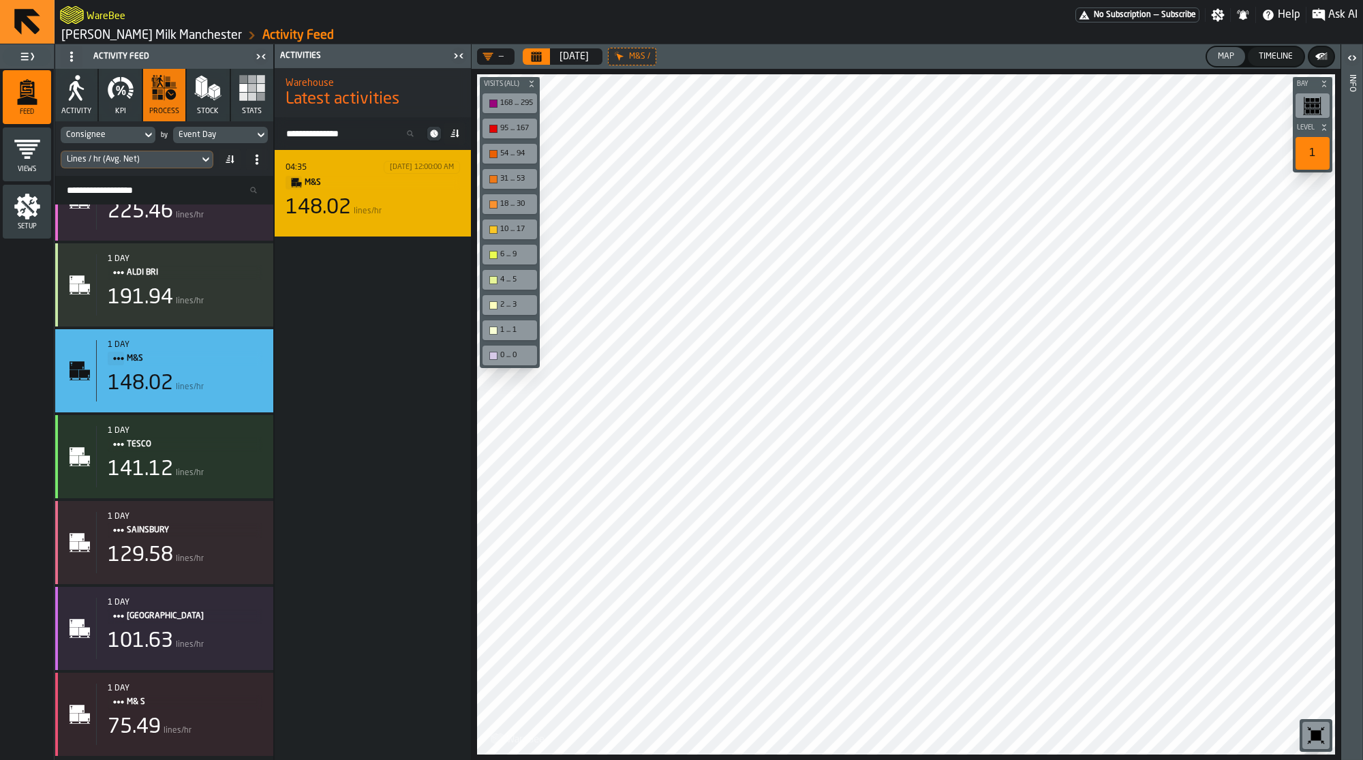
click at [421, 202] on div "148.02 lines/hr" at bounding box center [373, 208] width 174 height 25
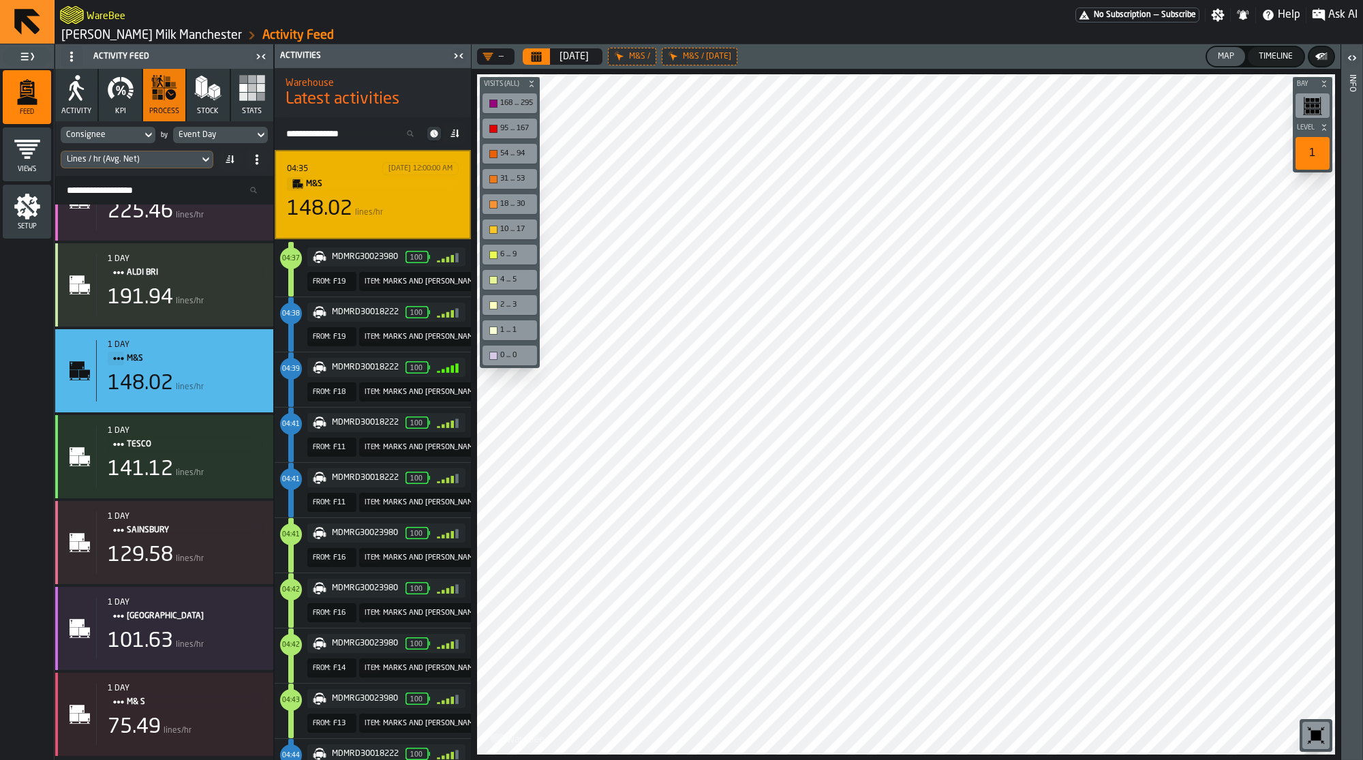
click at [133, 31] on link "[PERSON_NAME] Milk Manchester" at bounding box center [151, 35] width 181 height 15
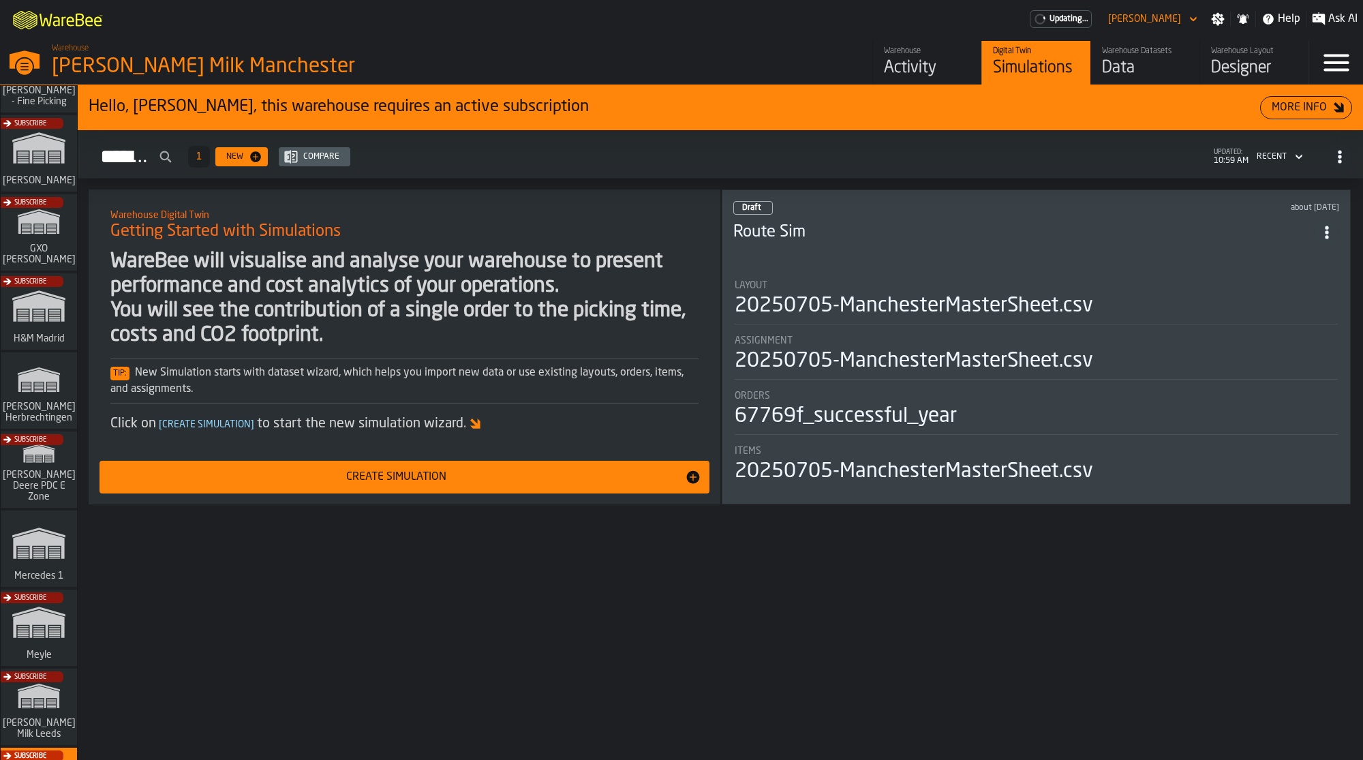
scroll to position [276, 0]
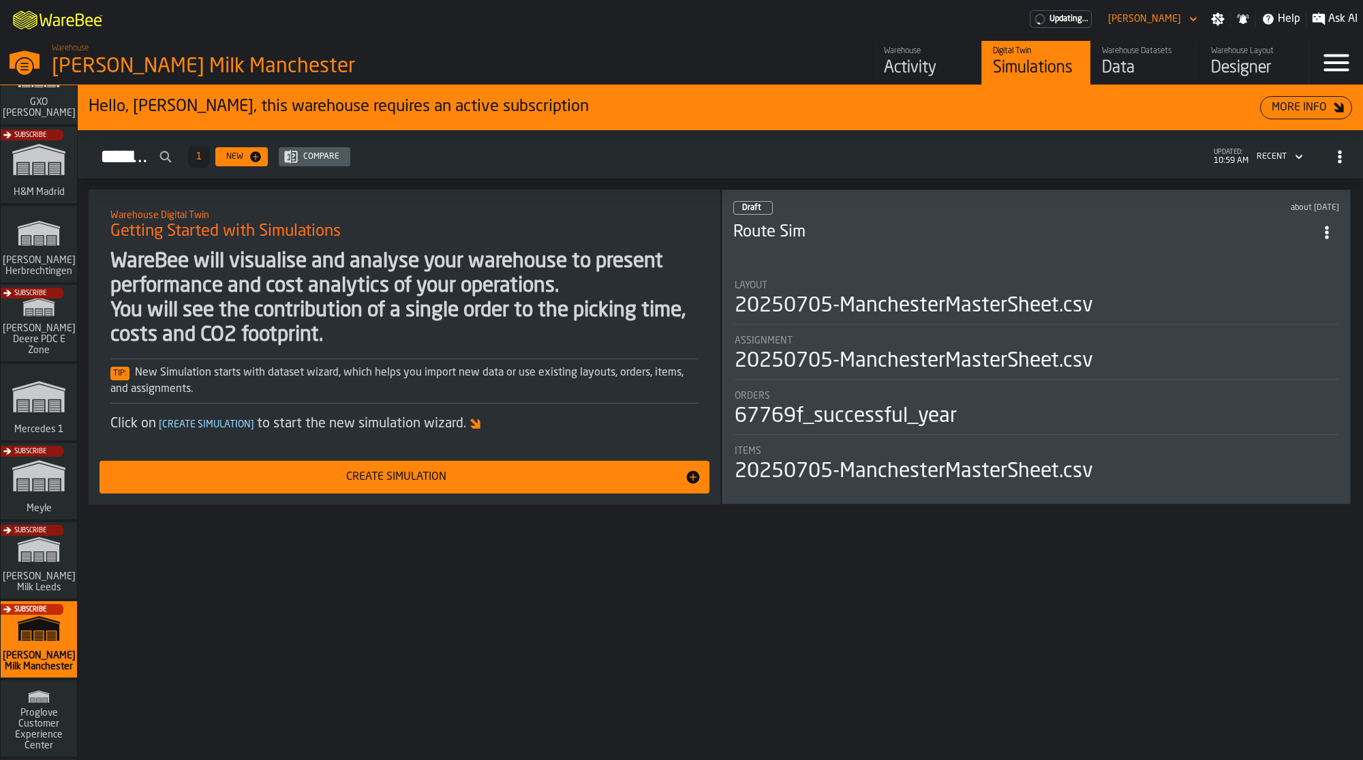
click at [1148, 57] on div "Data" at bounding box center [1145, 68] width 87 height 22
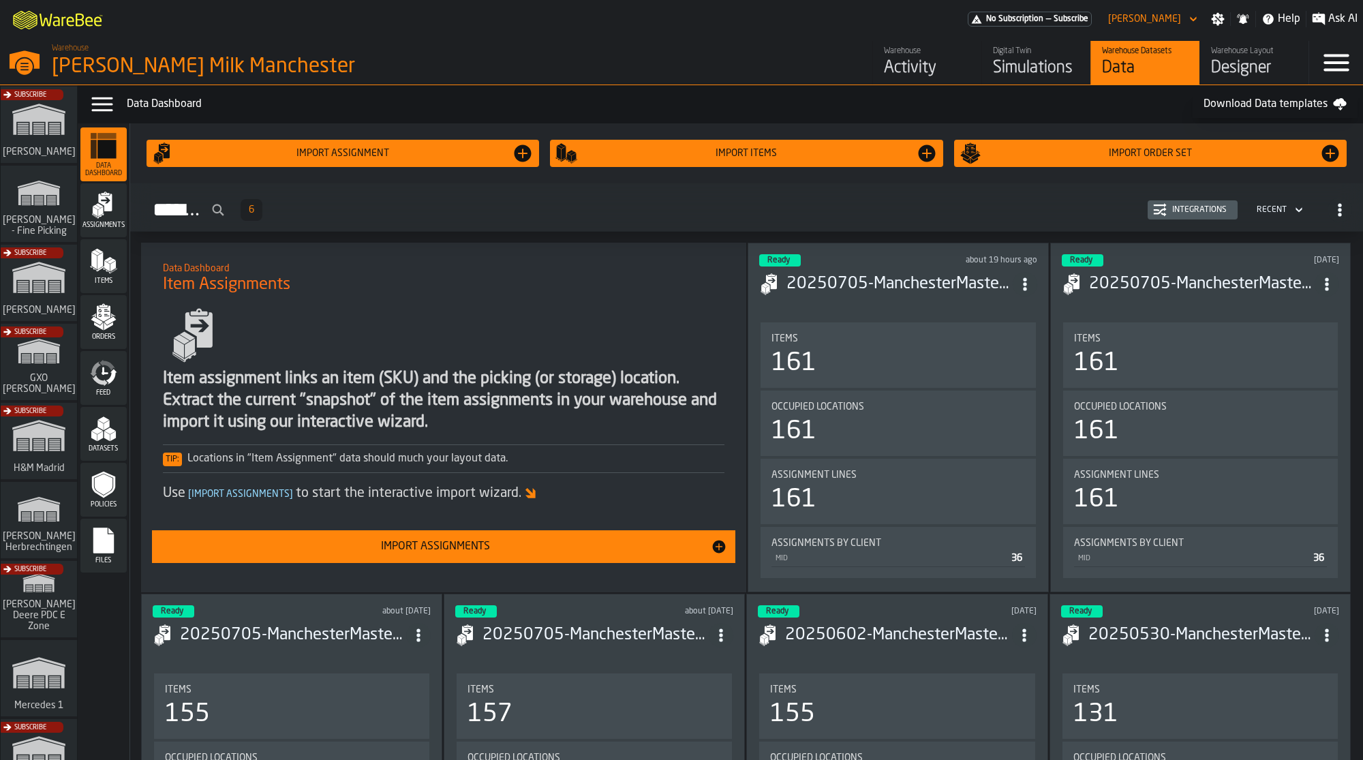
click at [99, 440] on icon "menu Datasets" at bounding box center [103, 428] width 27 height 27
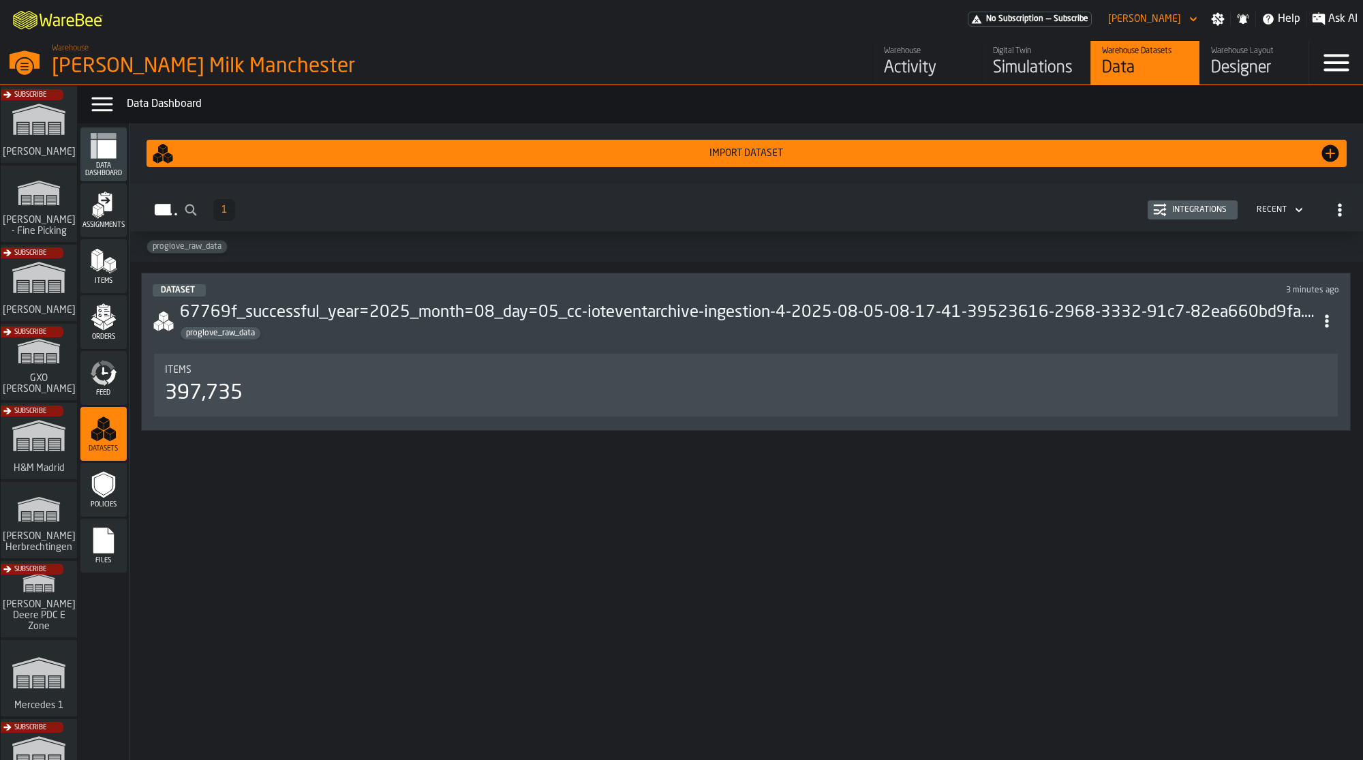
click at [106, 382] on icon "menu Feed" at bounding box center [100, 380] width 16 height 11
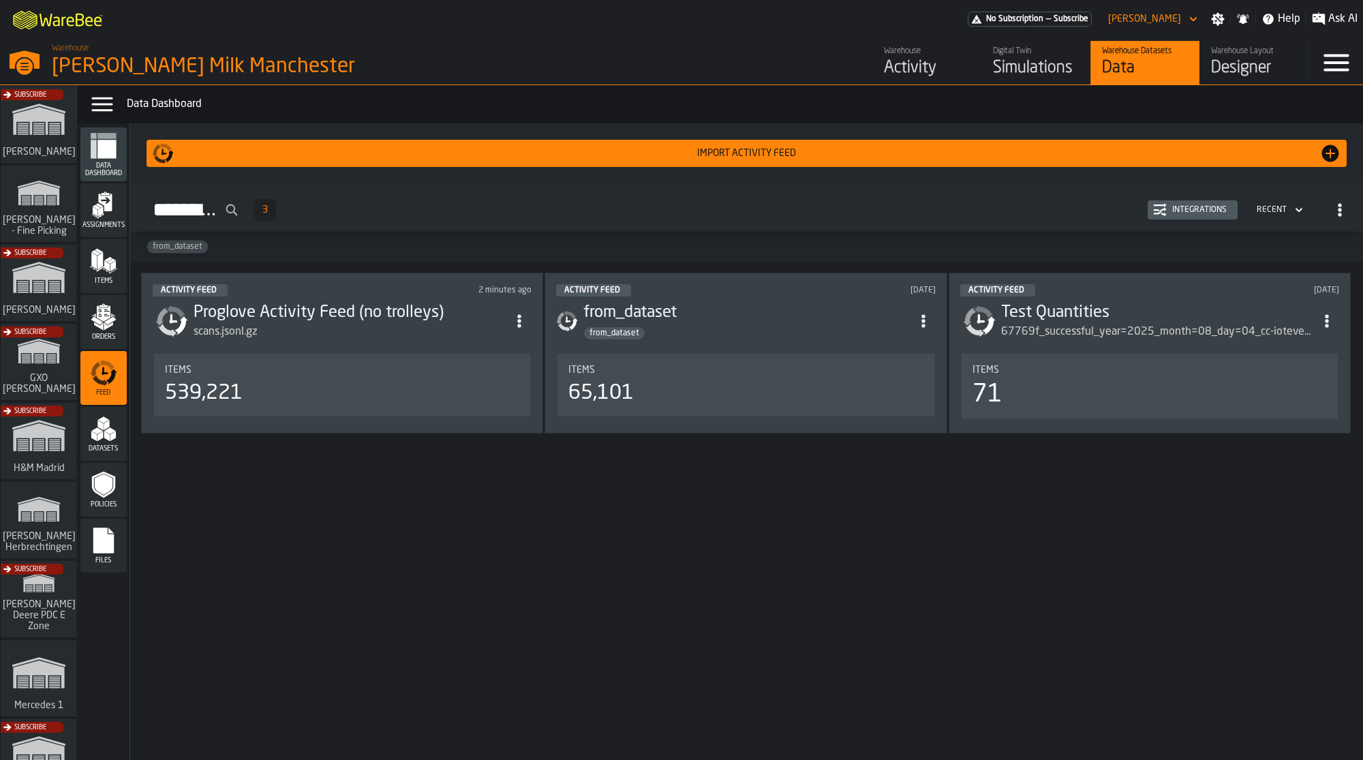
click at [1213, 214] on div "Integrations" at bounding box center [1199, 210] width 65 height 10
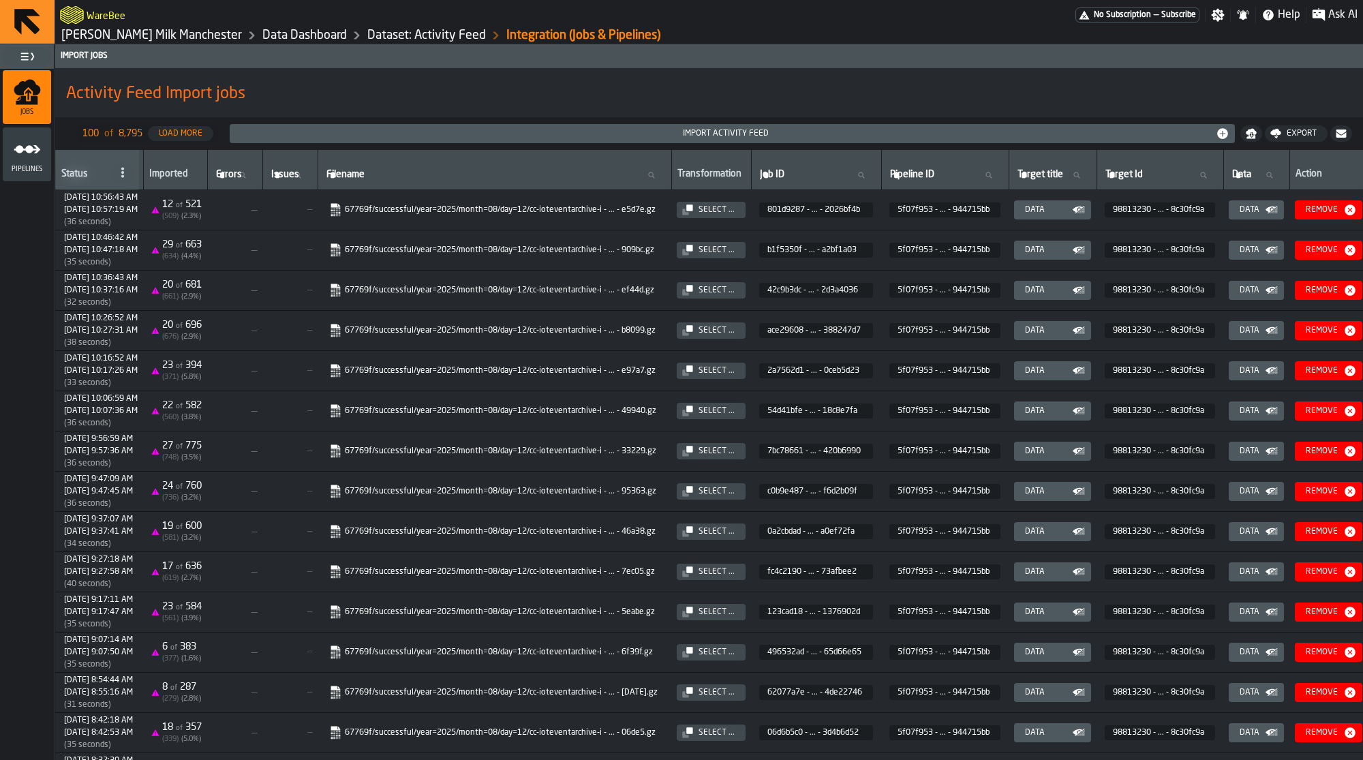
scroll to position [0, 407]
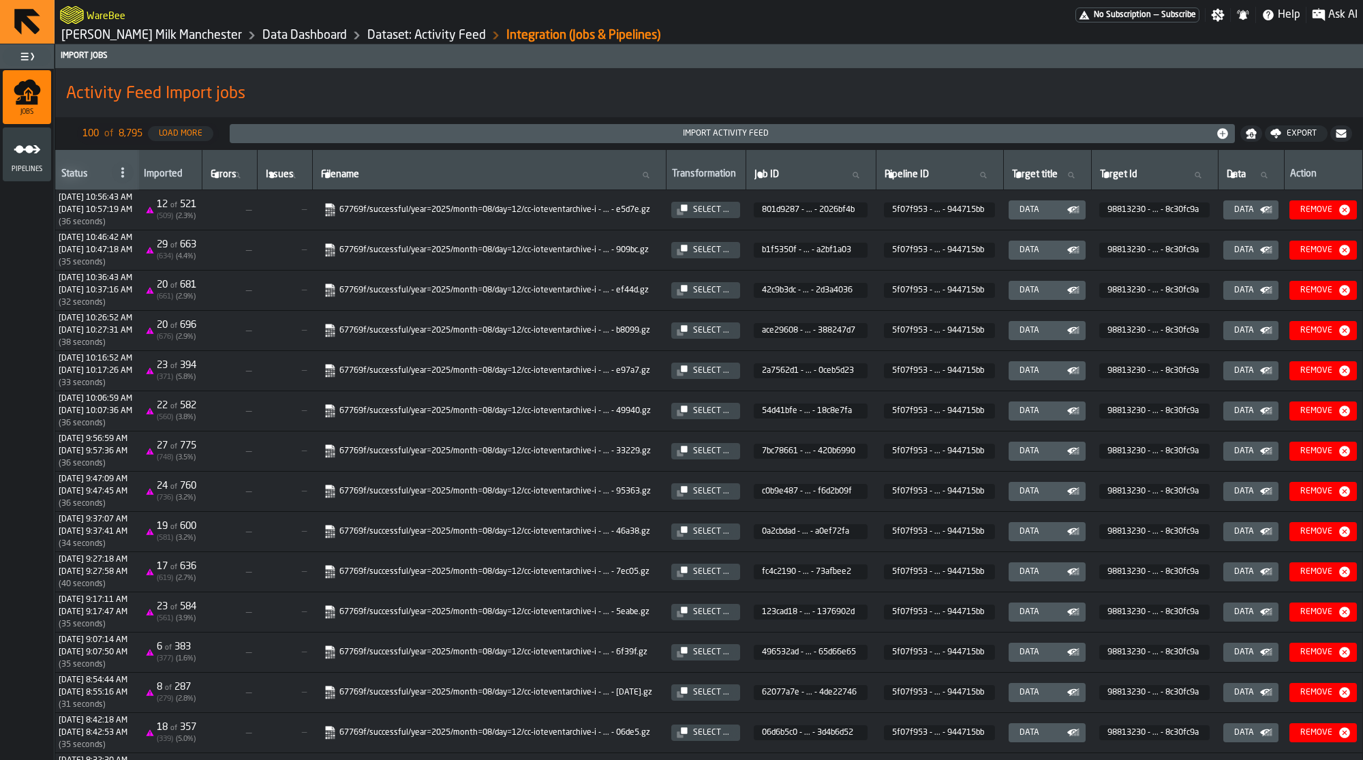
click at [1036, 210] on div "Data" at bounding box center [1040, 210] width 52 height 10
click at [1061, 212] on div "Data" at bounding box center [1040, 210] width 52 height 10
click at [1244, 217] on button "Data" at bounding box center [1250, 209] width 55 height 19
click at [1244, 206] on div "Data" at bounding box center [1244, 210] width 31 height 10
click at [1267, 206] on icon "button-Data" at bounding box center [1265, 209] width 10 height 6
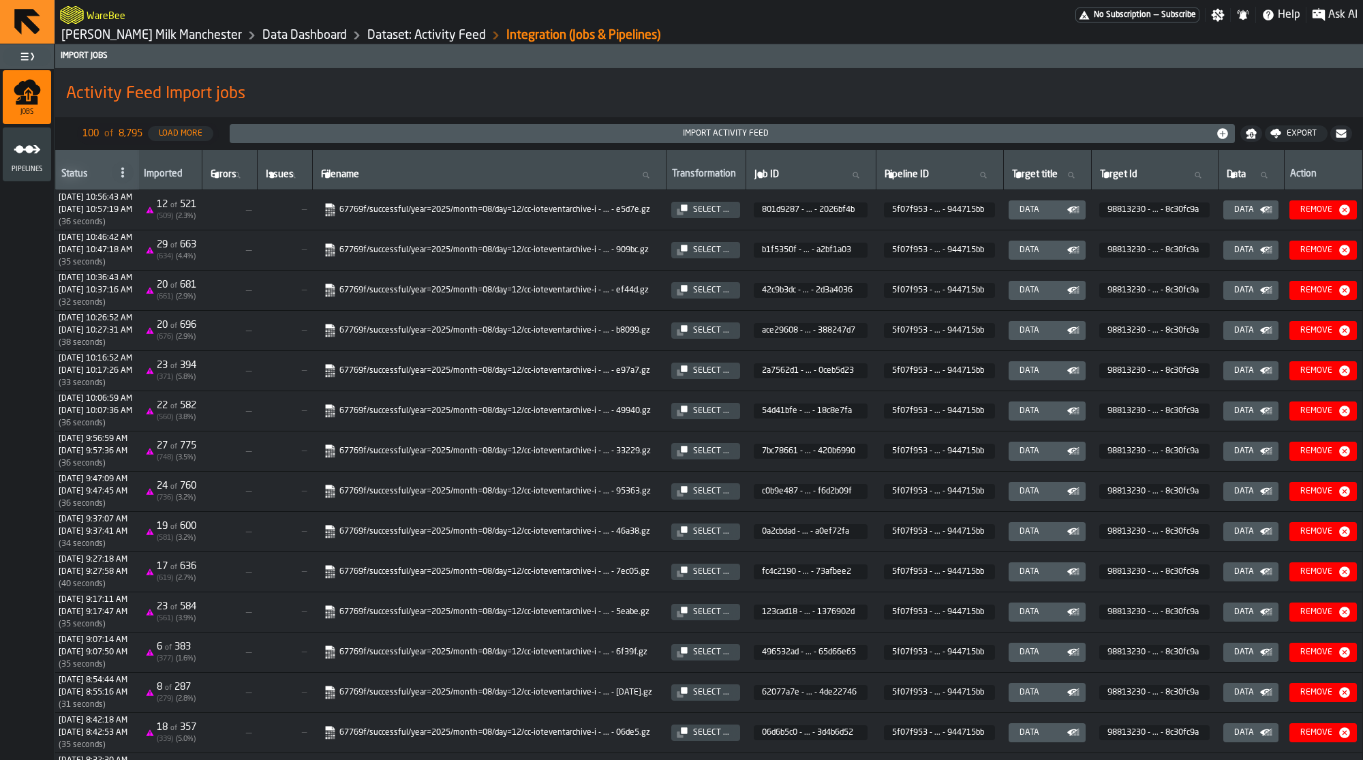
click at [393, 29] on link "Dataset: Activity Feed" at bounding box center [426, 35] width 119 height 15
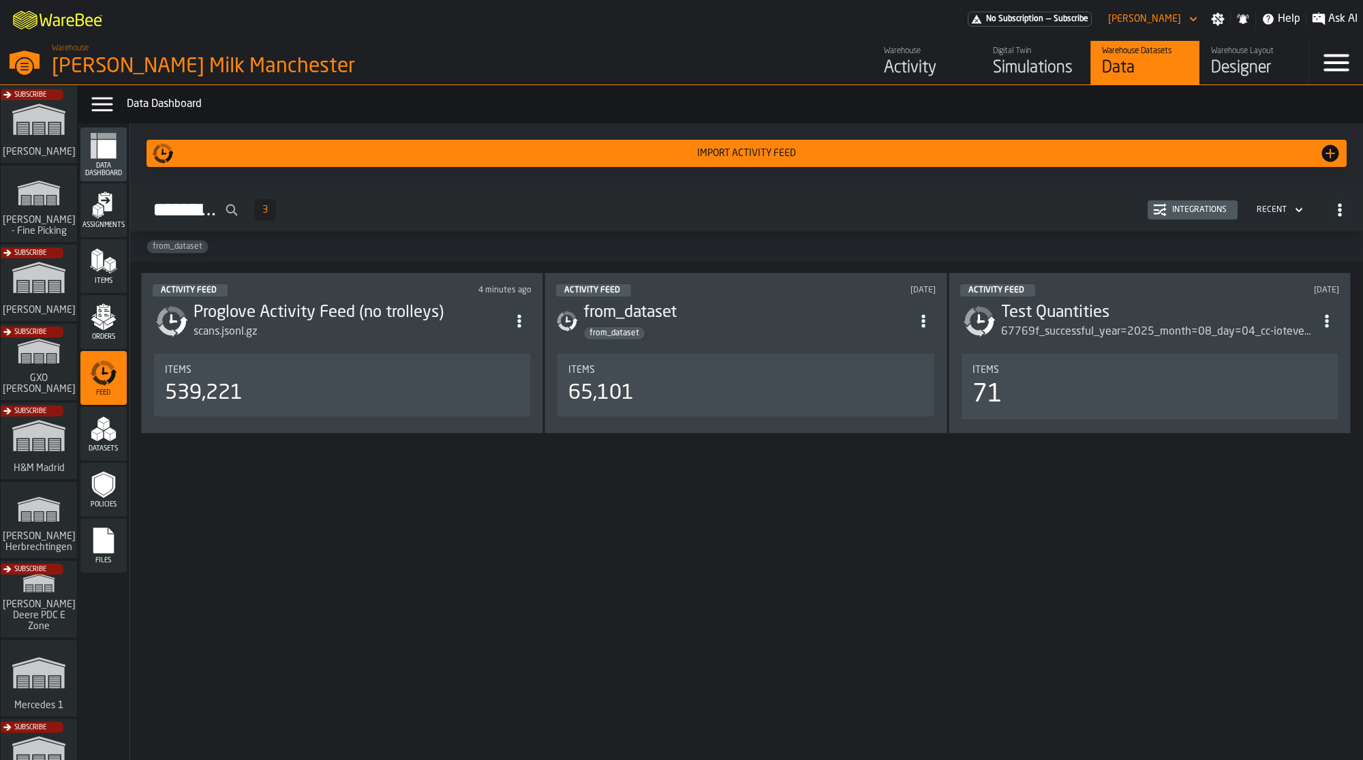
click at [298, 302] on h3 "Proglove Activity Feed (no trolleys)" at bounding box center [350, 313] width 313 height 22
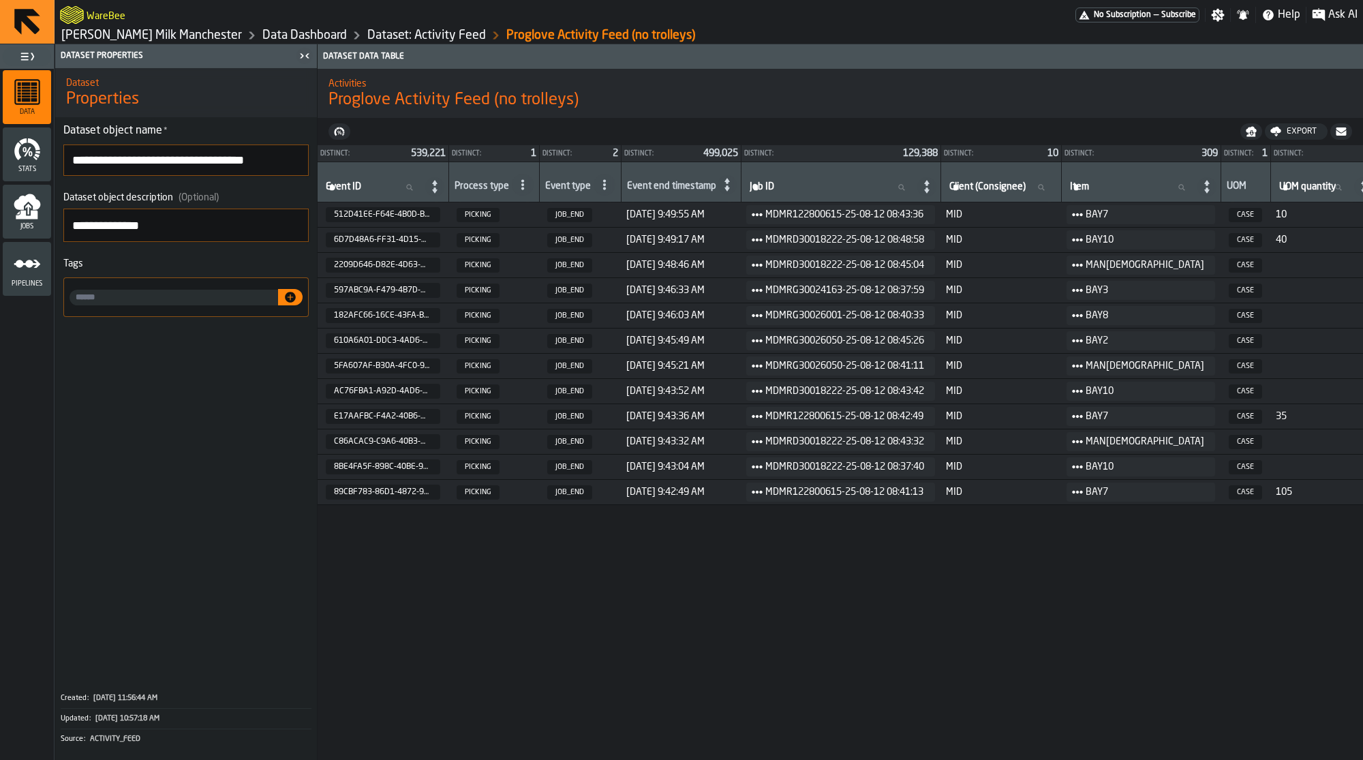
click at [1025, 181] on label "Client (Consignee) Client (Consignee)" at bounding box center [1001, 188] width 109 height 18
click at [1025, 181] on input "Client (Consignee) Client (Consignee)" at bounding box center [1001, 188] width 109 height 18
type input "***"
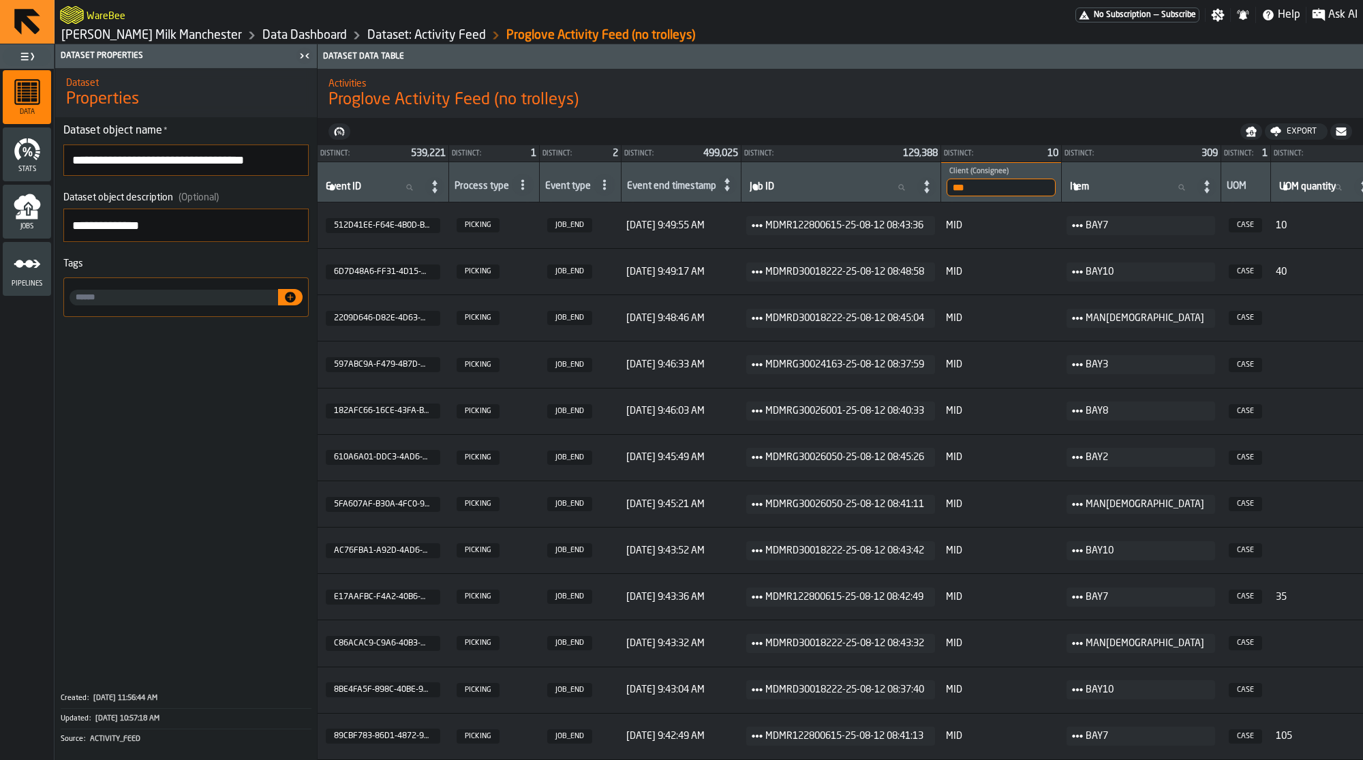
click at [1005, 184] on input "***" at bounding box center [1001, 188] width 109 height 18
type input "****"
click at [341, 124] on button "button-" at bounding box center [339, 131] width 22 height 16
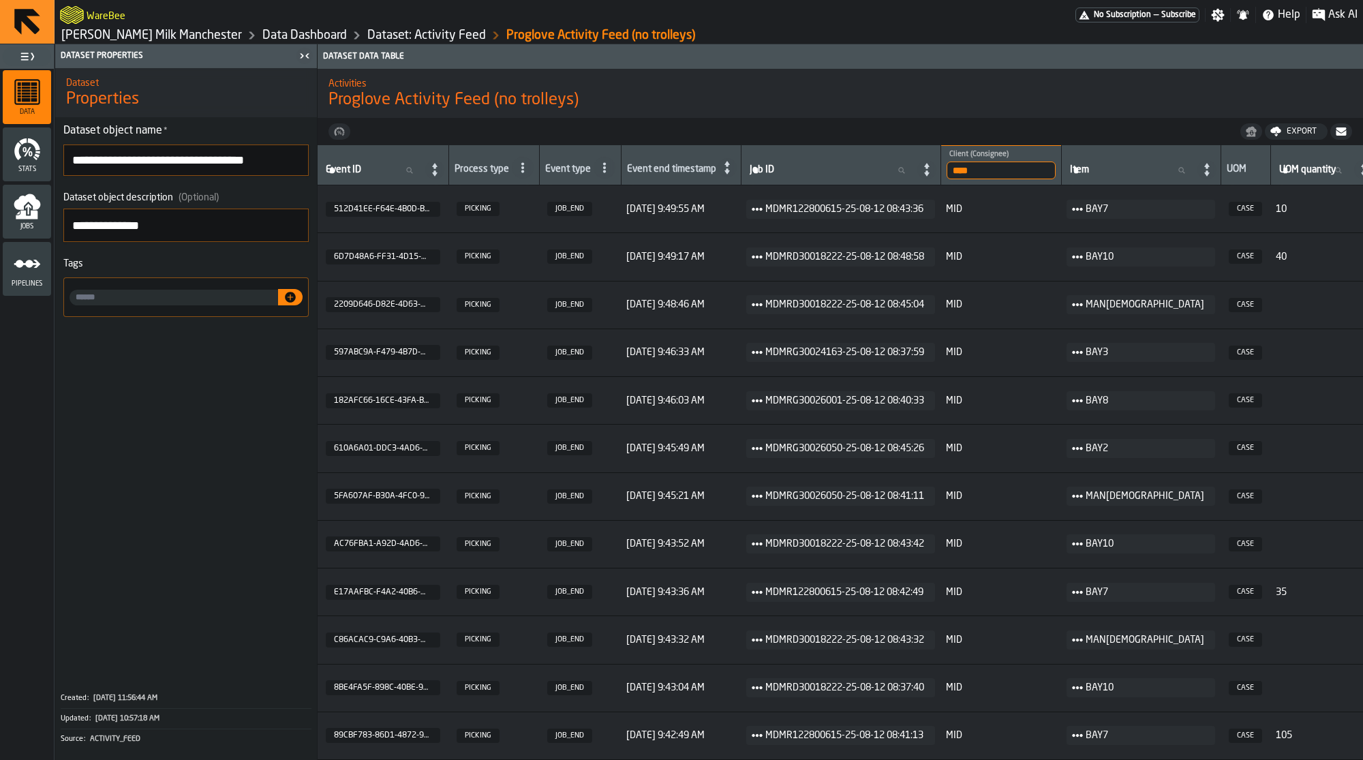
click at [342, 128] on icon "button-" at bounding box center [341, 129] width 5 height 5
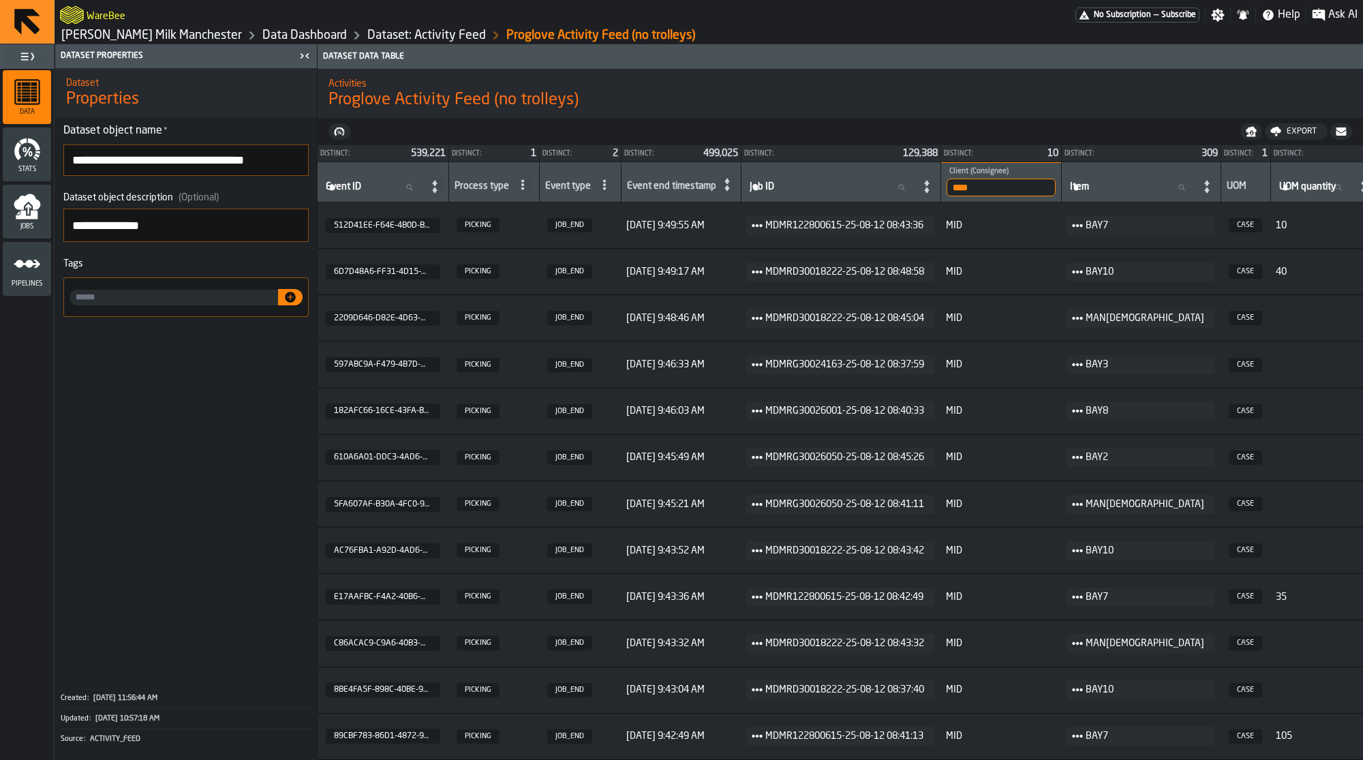
click at [342, 128] on icon "button-" at bounding box center [341, 129] width 5 height 5
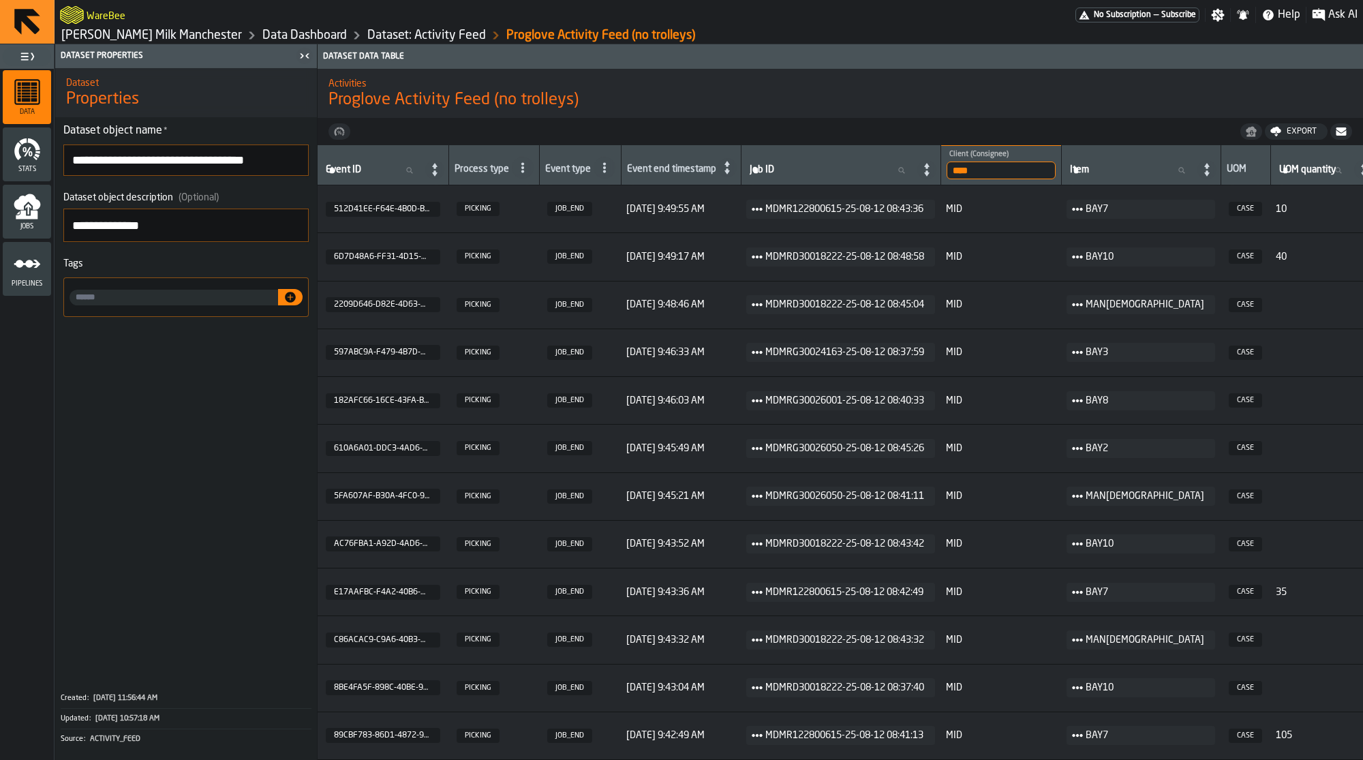
click at [342, 128] on icon "button-" at bounding box center [341, 129] width 5 height 5
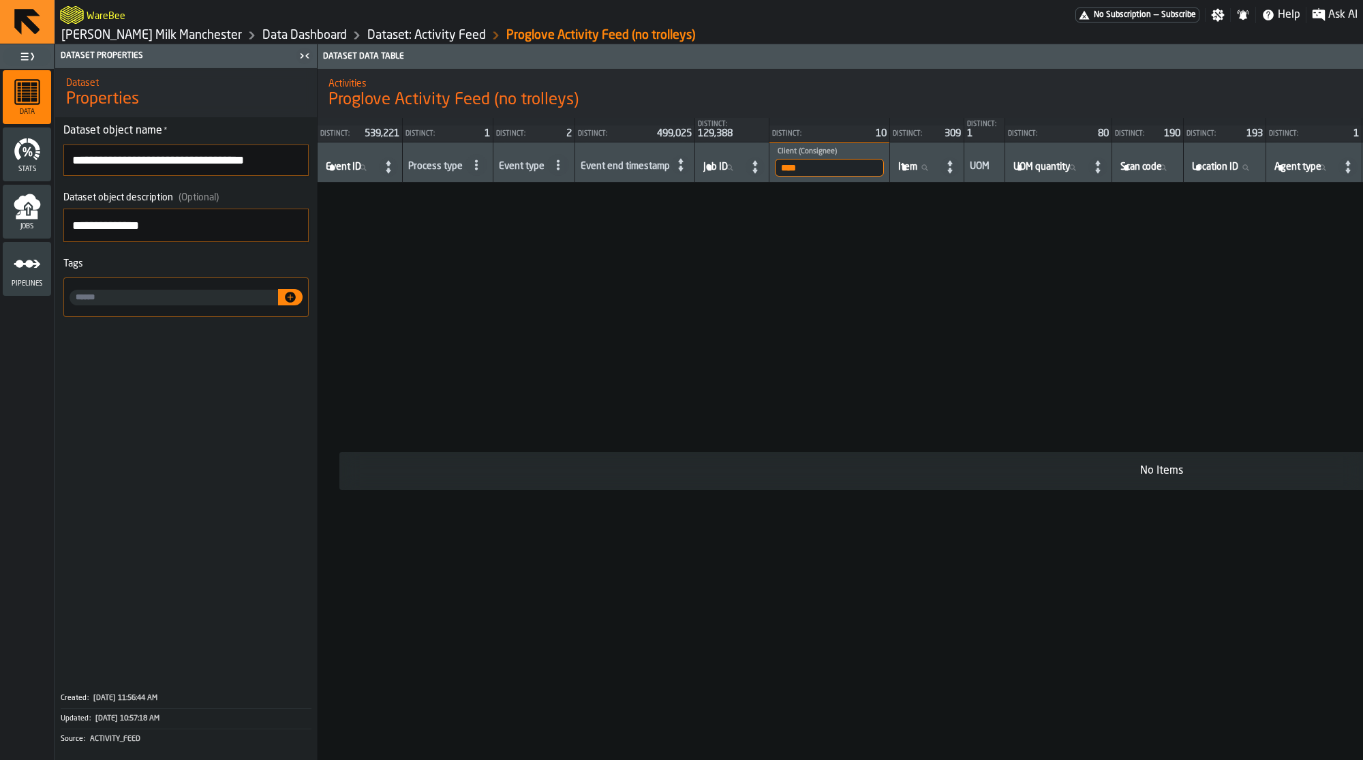
click at [830, 163] on input "****" at bounding box center [829, 168] width 109 height 18
type input "***"
click at [386, 31] on link "Dataset: Activity Feed" at bounding box center [426, 35] width 119 height 15
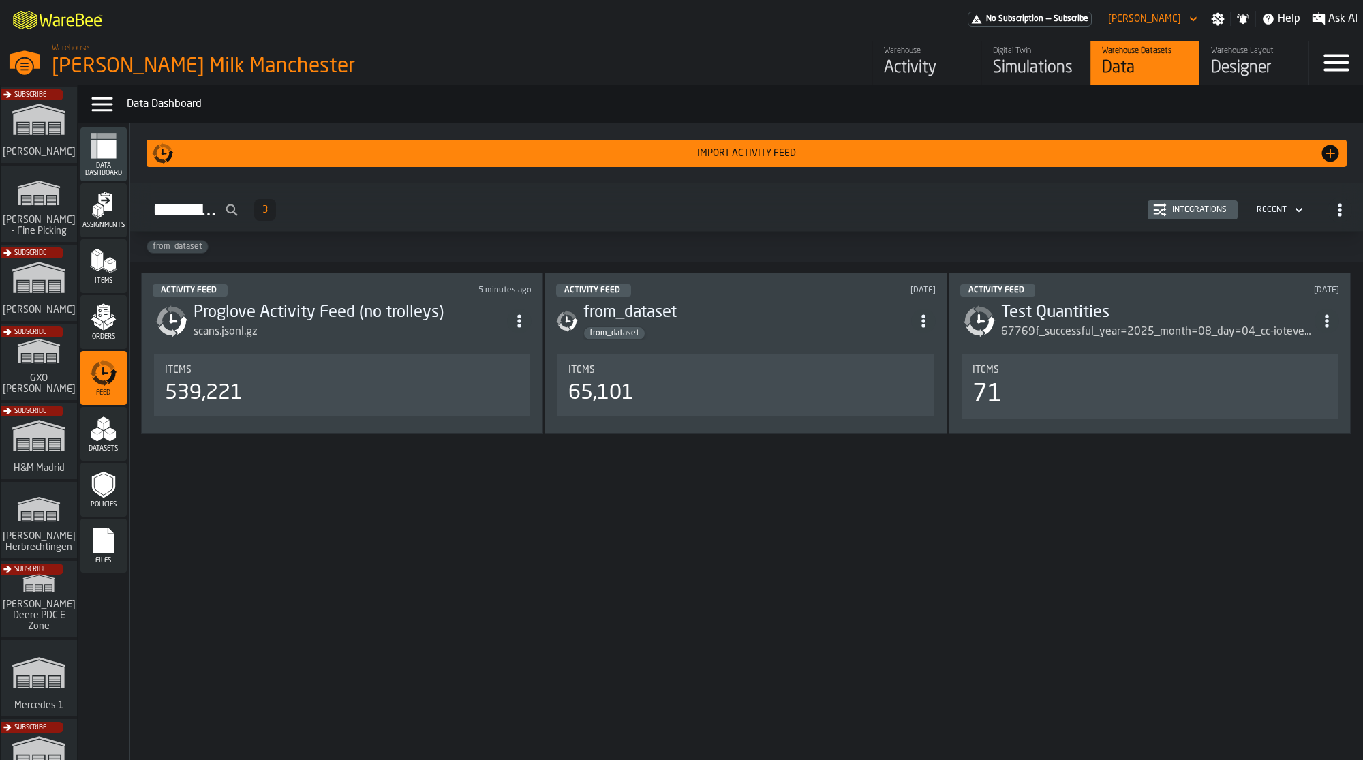
click at [403, 308] on h3 "Proglove Activity Feed (no trolleys)" at bounding box center [350, 313] width 313 height 22
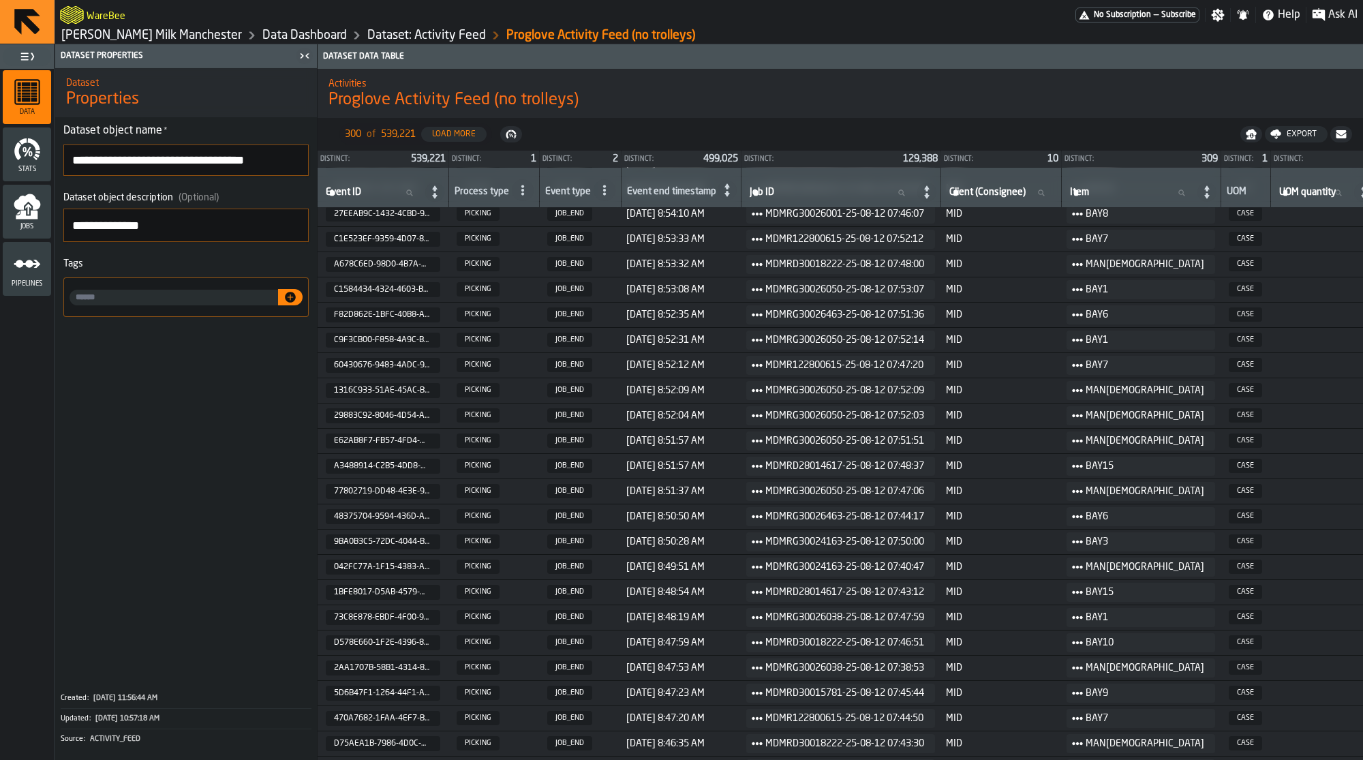
scroll to position [2876, 0]
click at [25, 276] on icon "menu Pipelines" at bounding box center [27, 263] width 27 height 27
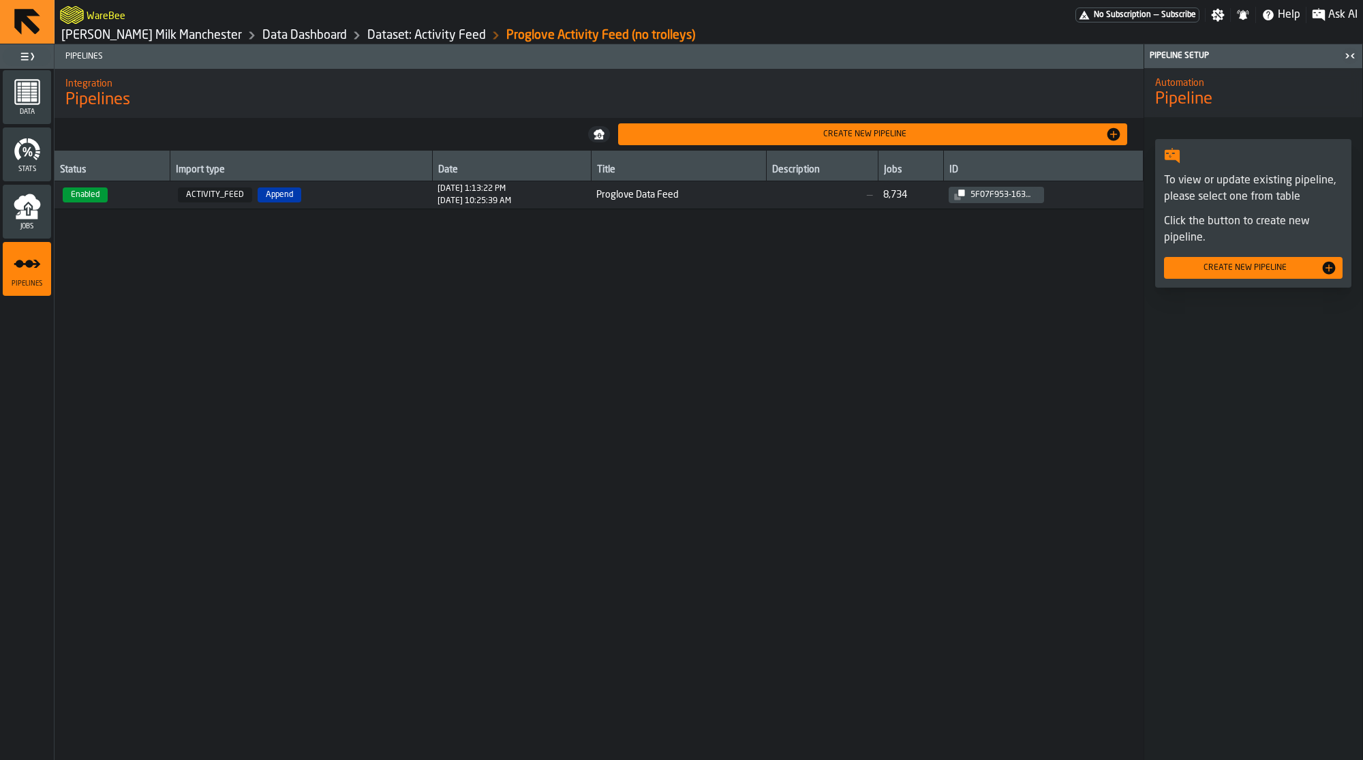
click at [158, 196] on span "Enabled" at bounding box center [112, 194] width 104 height 15
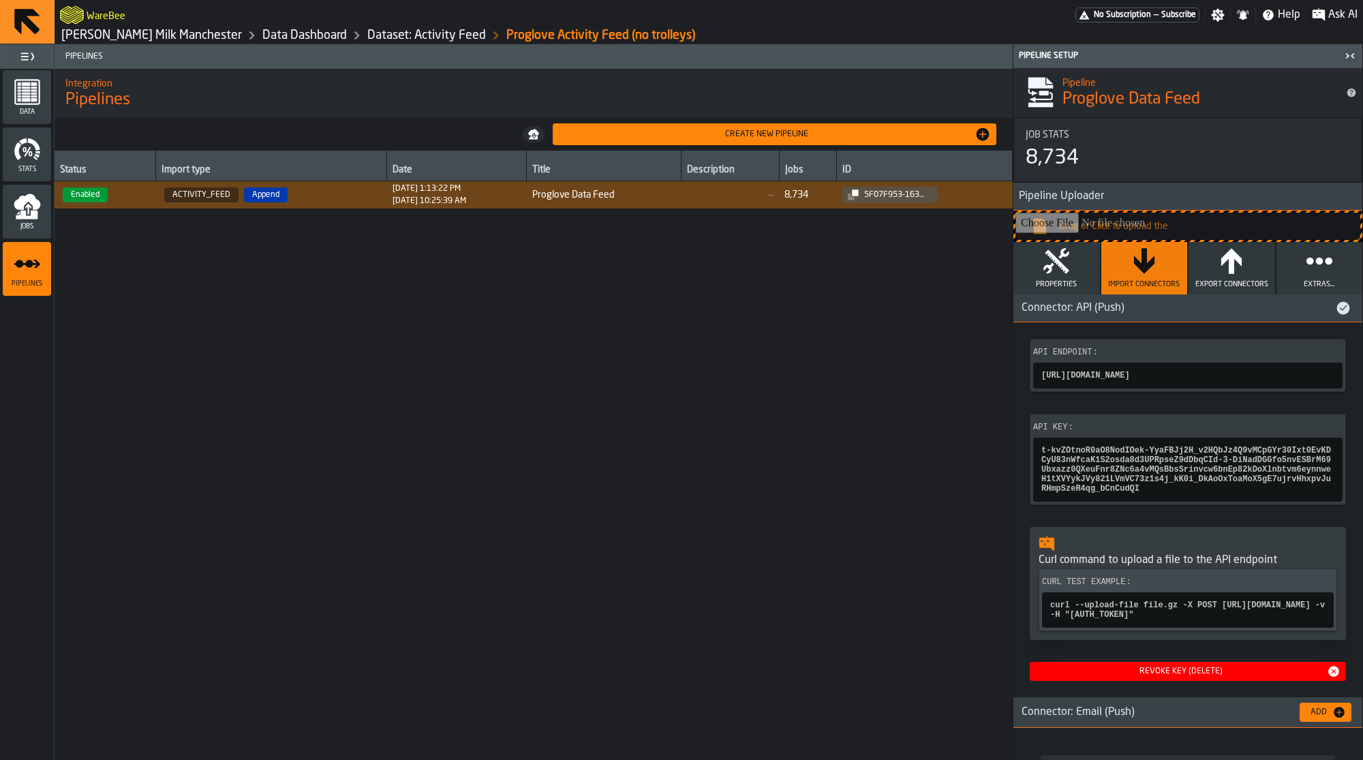
click at [37, 209] on icon "menu Jobs" at bounding box center [27, 206] width 27 height 27
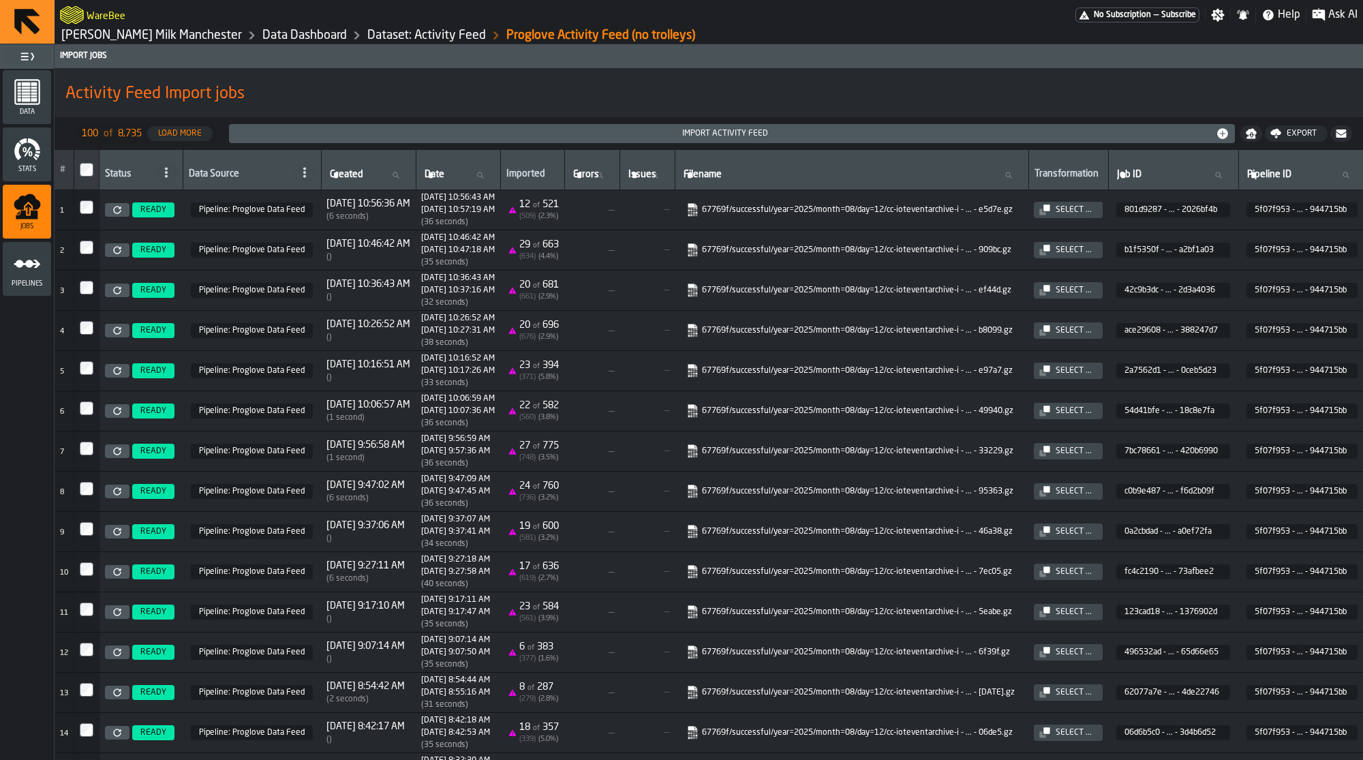
click at [117, 213] on icon at bounding box center [116, 209] width 7 height 7
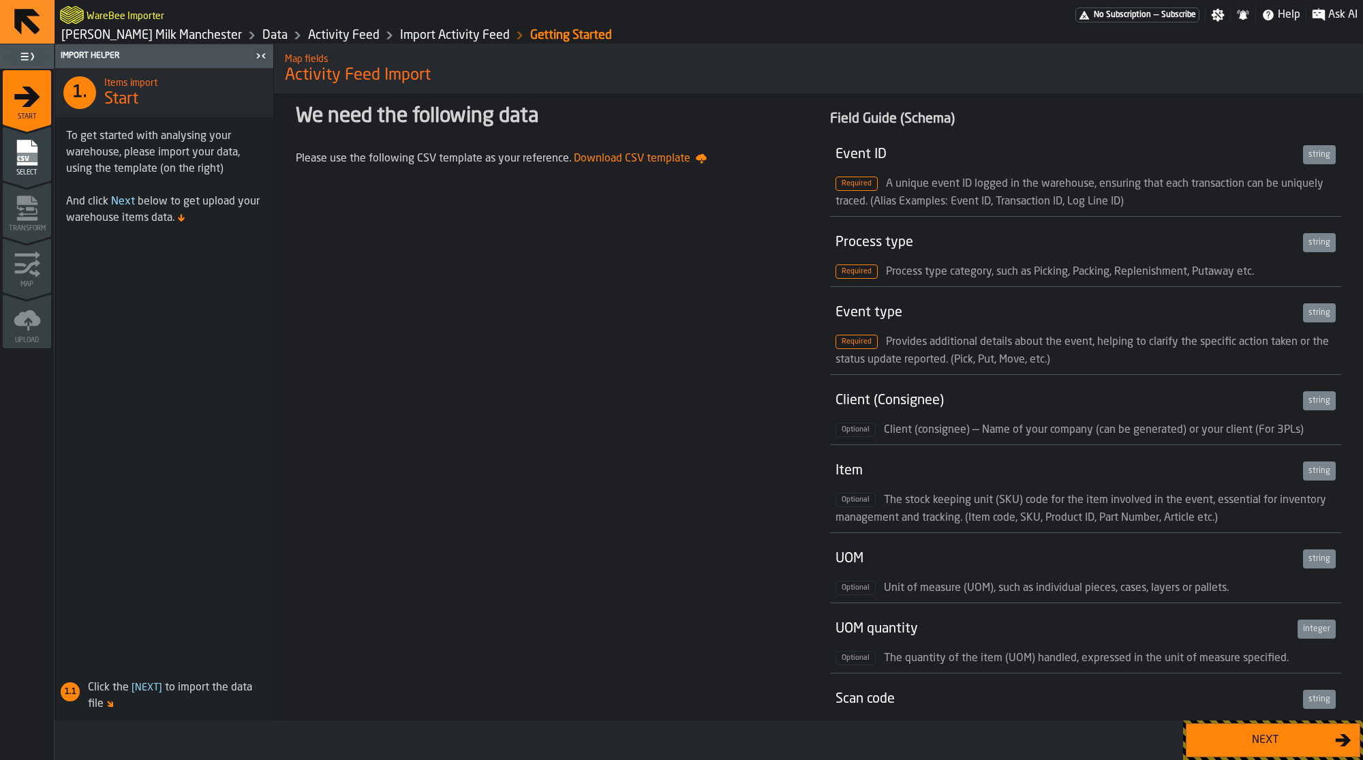
click at [1201, 733] on div "Next" at bounding box center [1265, 740] width 140 height 16
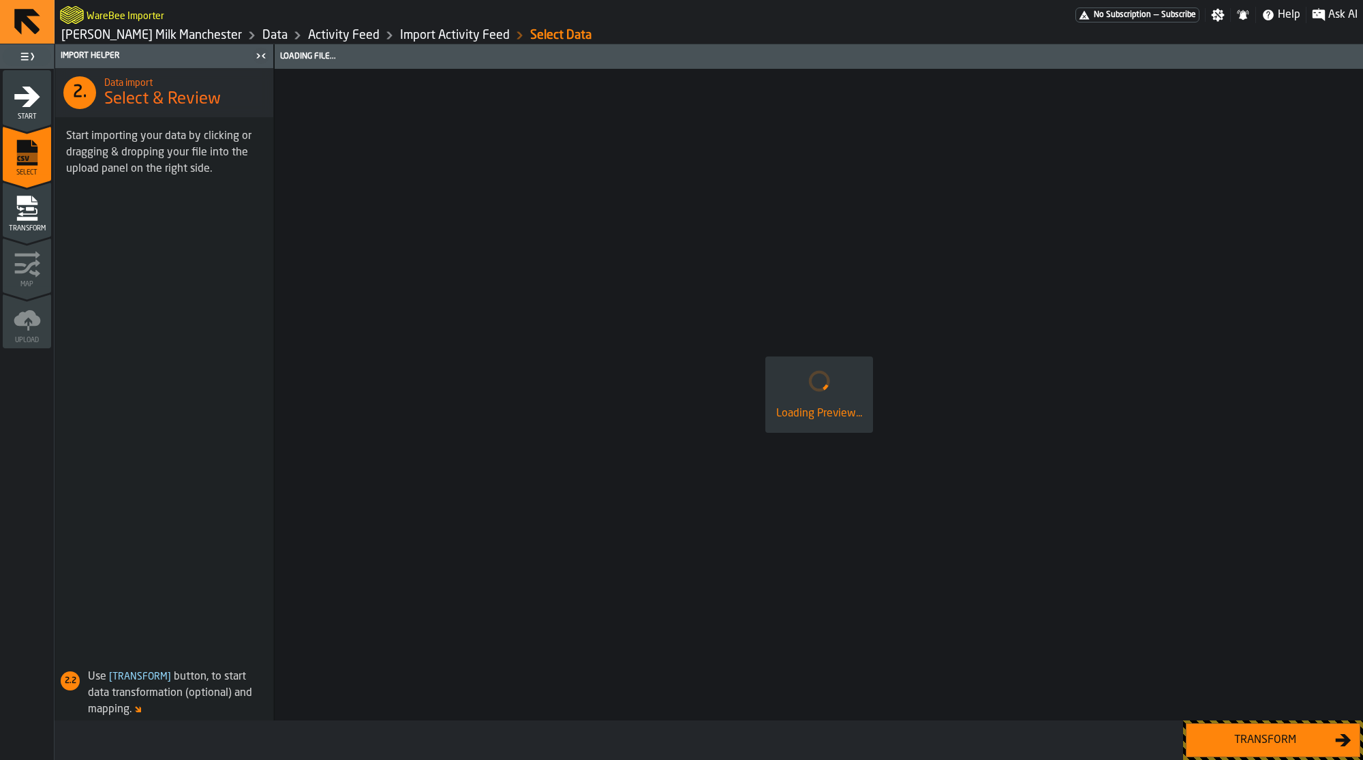
click at [1201, 733] on div "Transform" at bounding box center [1265, 740] width 140 height 16
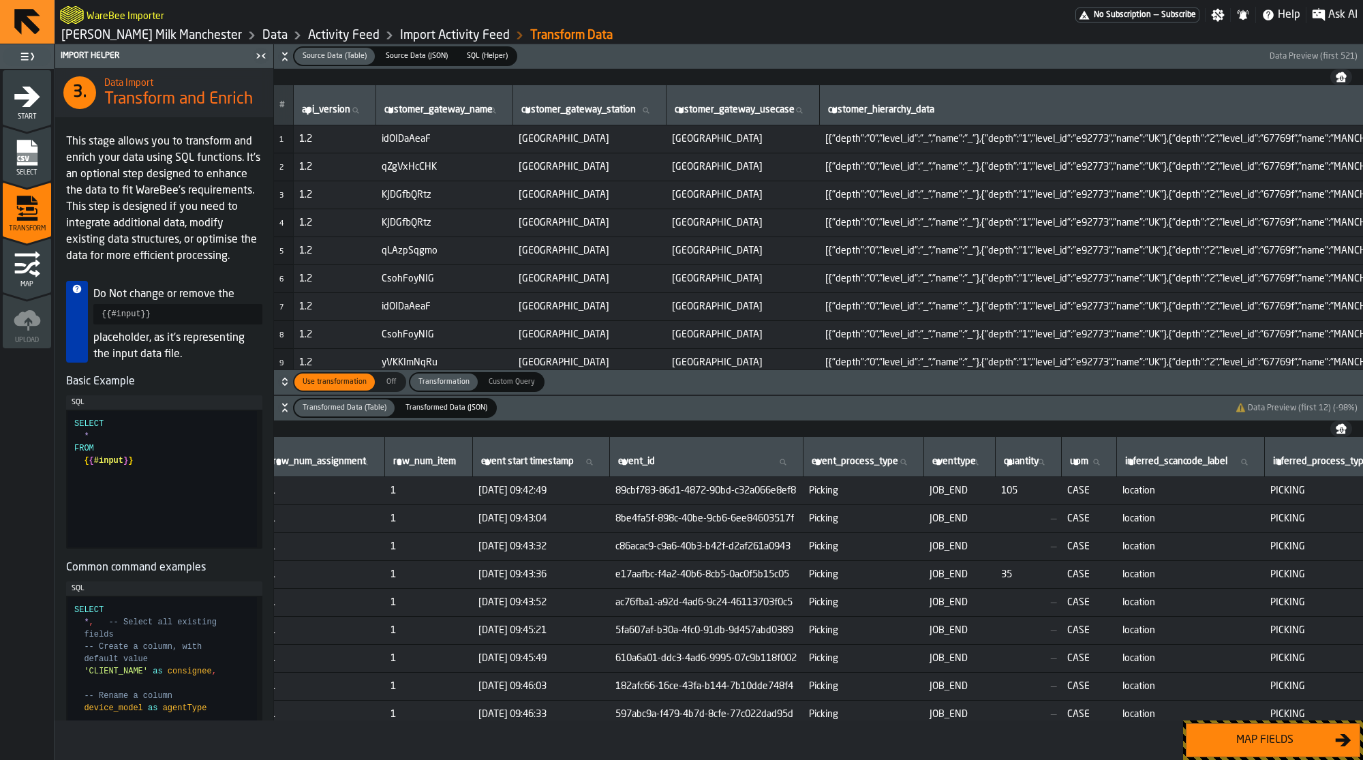
scroll to position [0, 30]
click at [1004, 380] on div "Use transformation Use transformation Off Off Transformation Transformation Cus…" at bounding box center [826, 382] width 1067 height 20
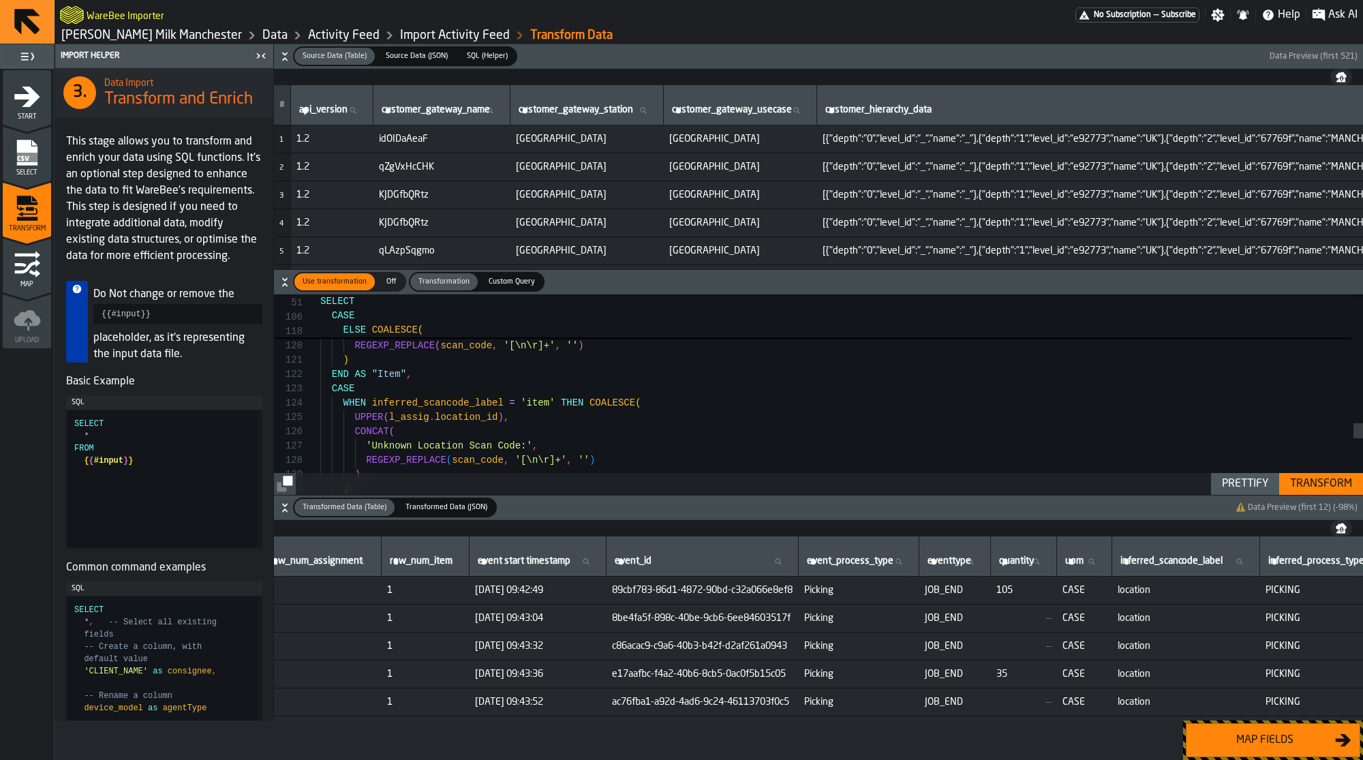
type textarea "**********"
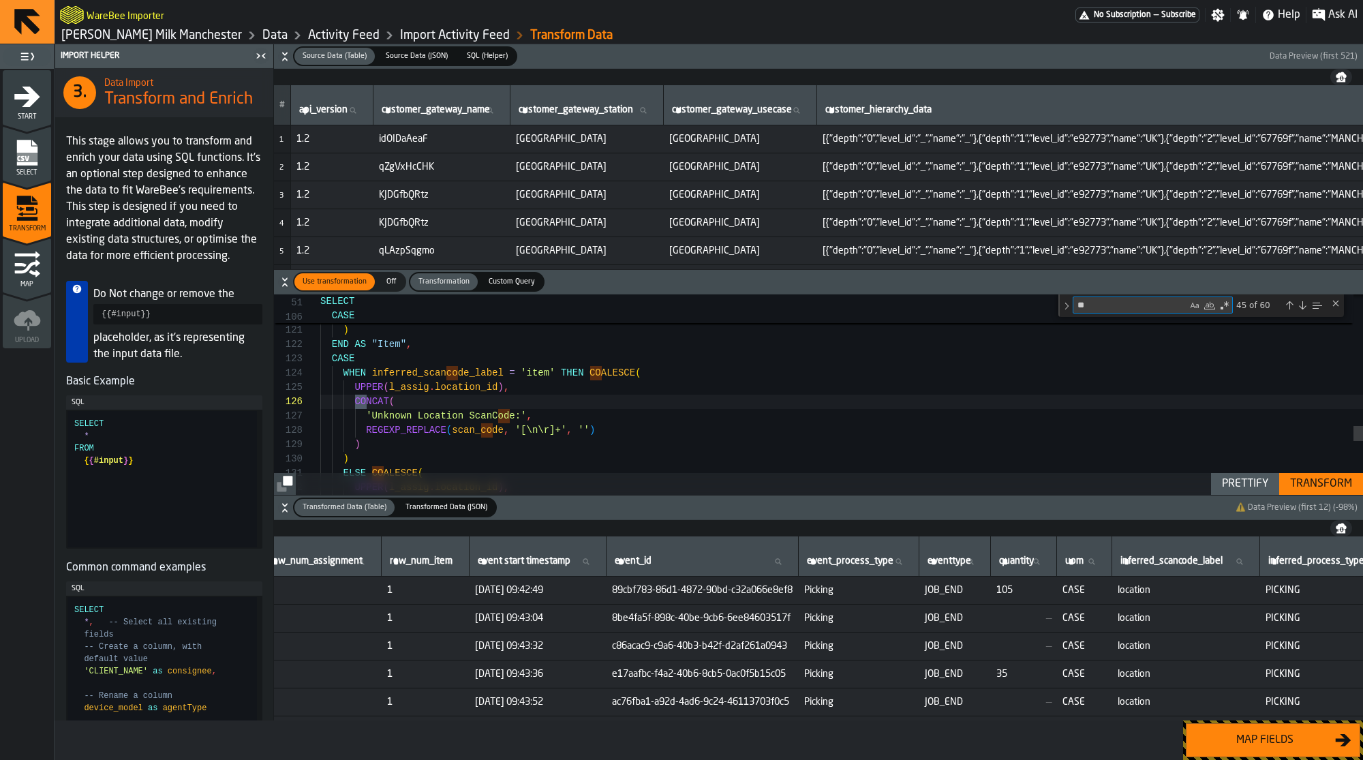
type textarea "***"
type textarea "**********"
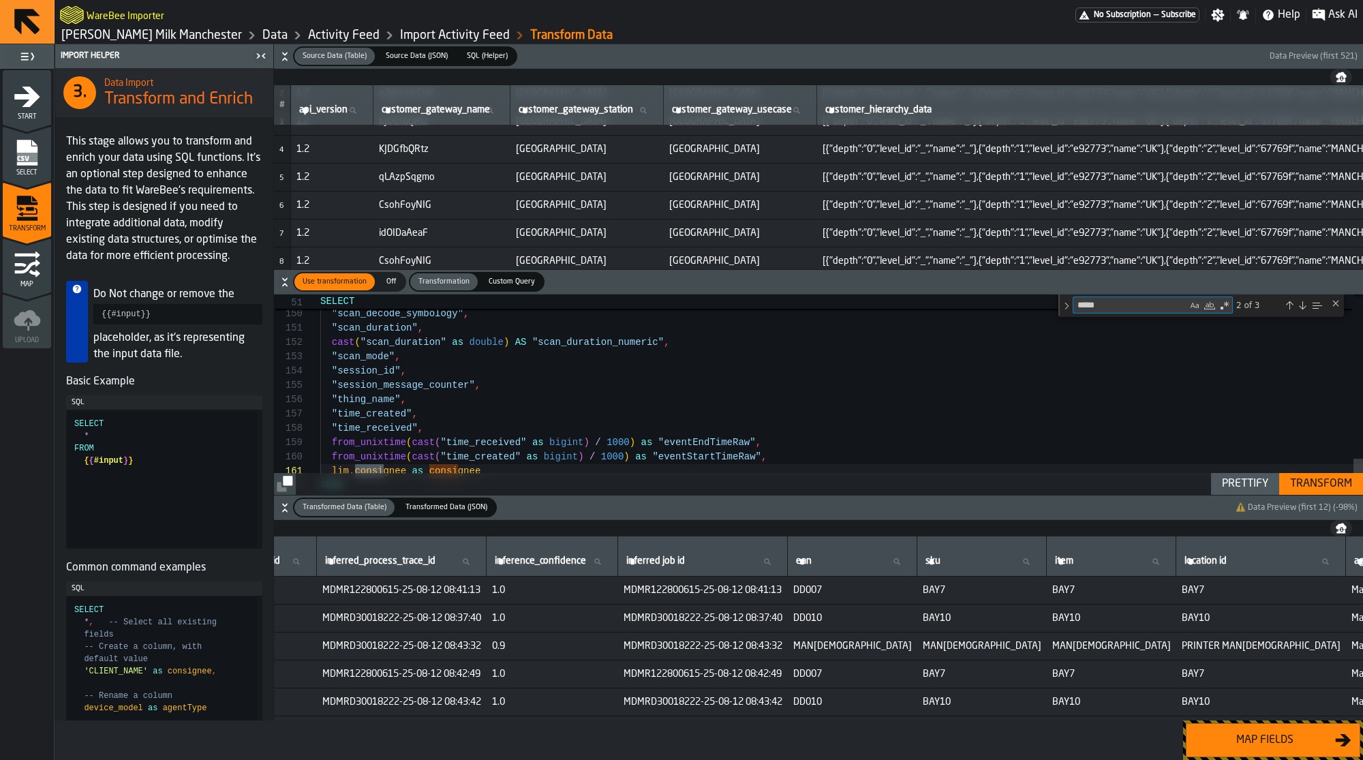
scroll to position [0, 0]
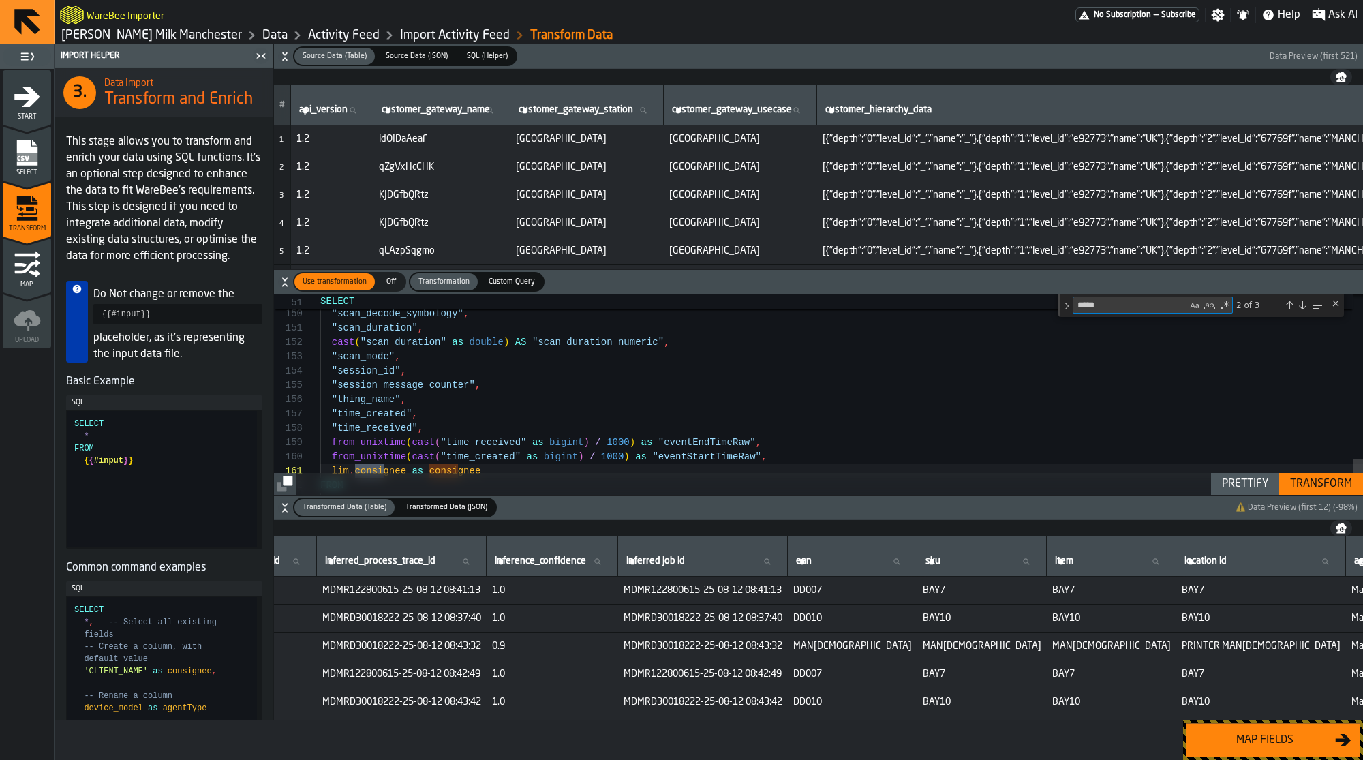
type textarea "*****"
click at [1334, 485] on div "Transform" at bounding box center [1321, 484] width 73 height 16
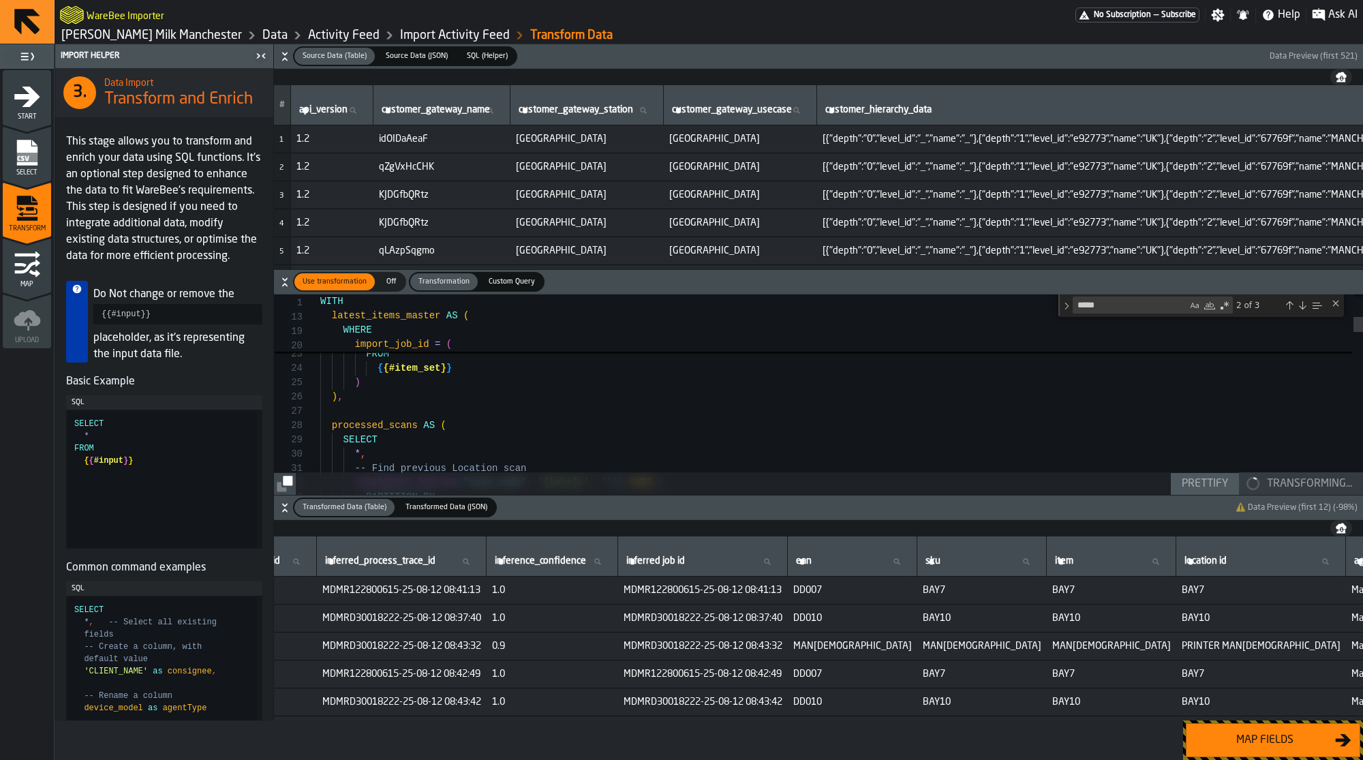
click at [406, 27] on div "Import Activity Feed" at bounding box center [445, 35] width 130 height 16
click at [410, 30] on link "Import Activity Feed" at bounding box center [455, 35] width 110 height 15
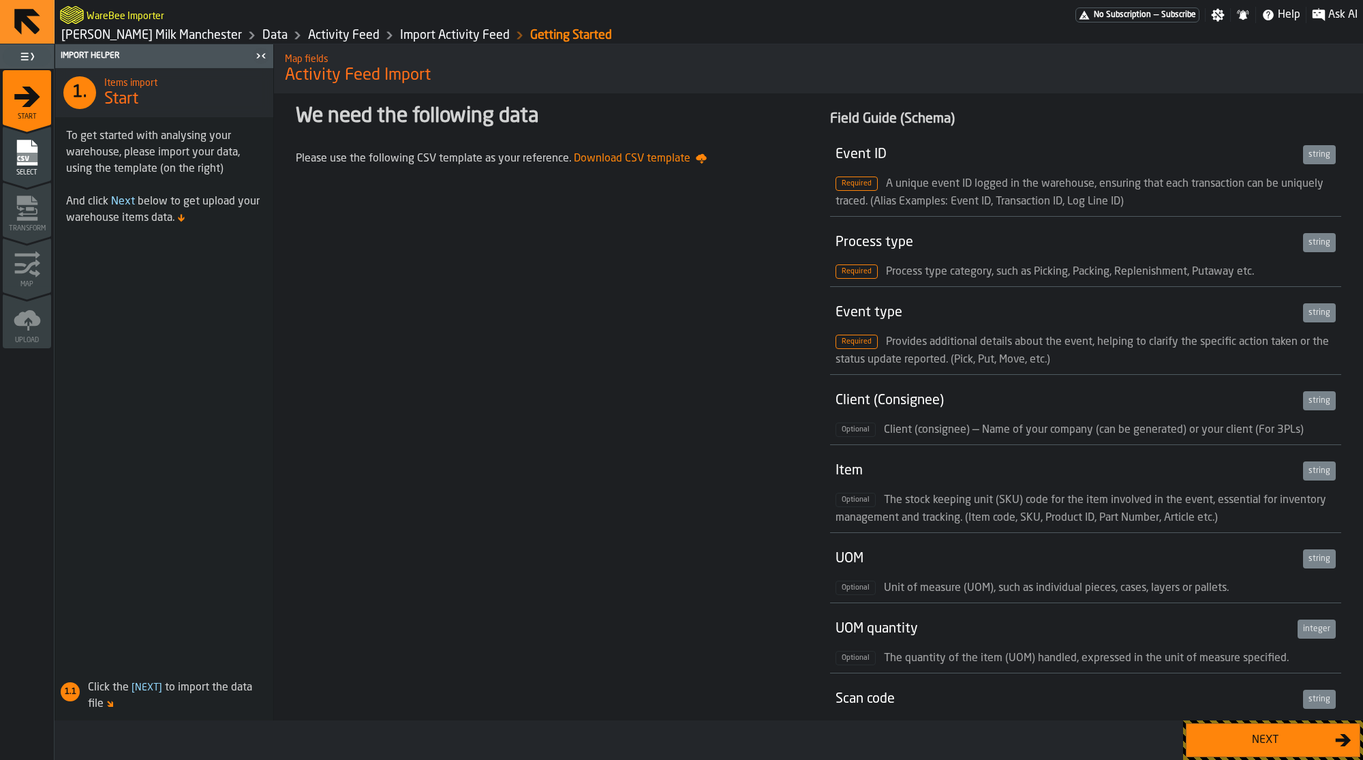
click at [308, 37] on link "Activity Feed" at bounding box center [344, 35] width 72 height 15
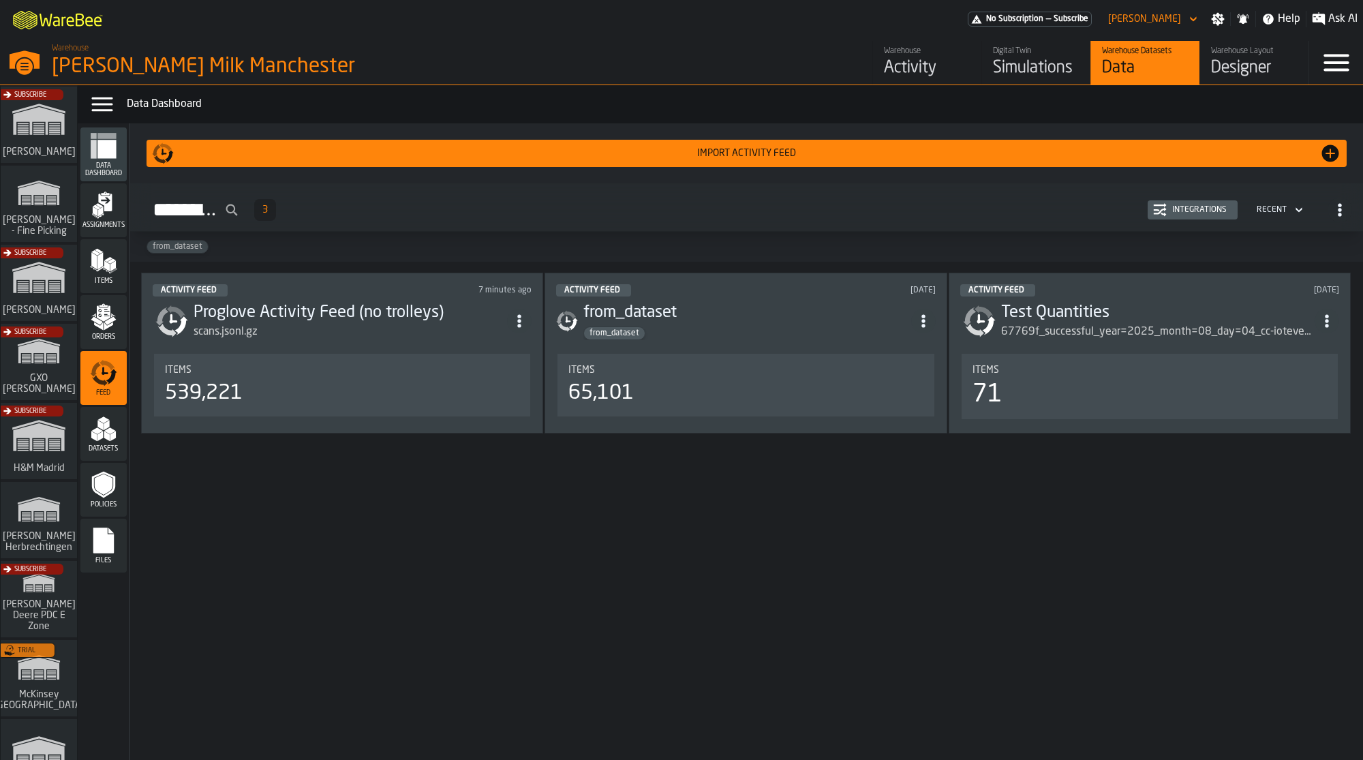
click at [353, 298] on header "Activity Feed 7 minutes ago Proglove Activity Feed (no trolleys) scans.jsonl.gz" at bounding box center [342, 312] width 379 height 56
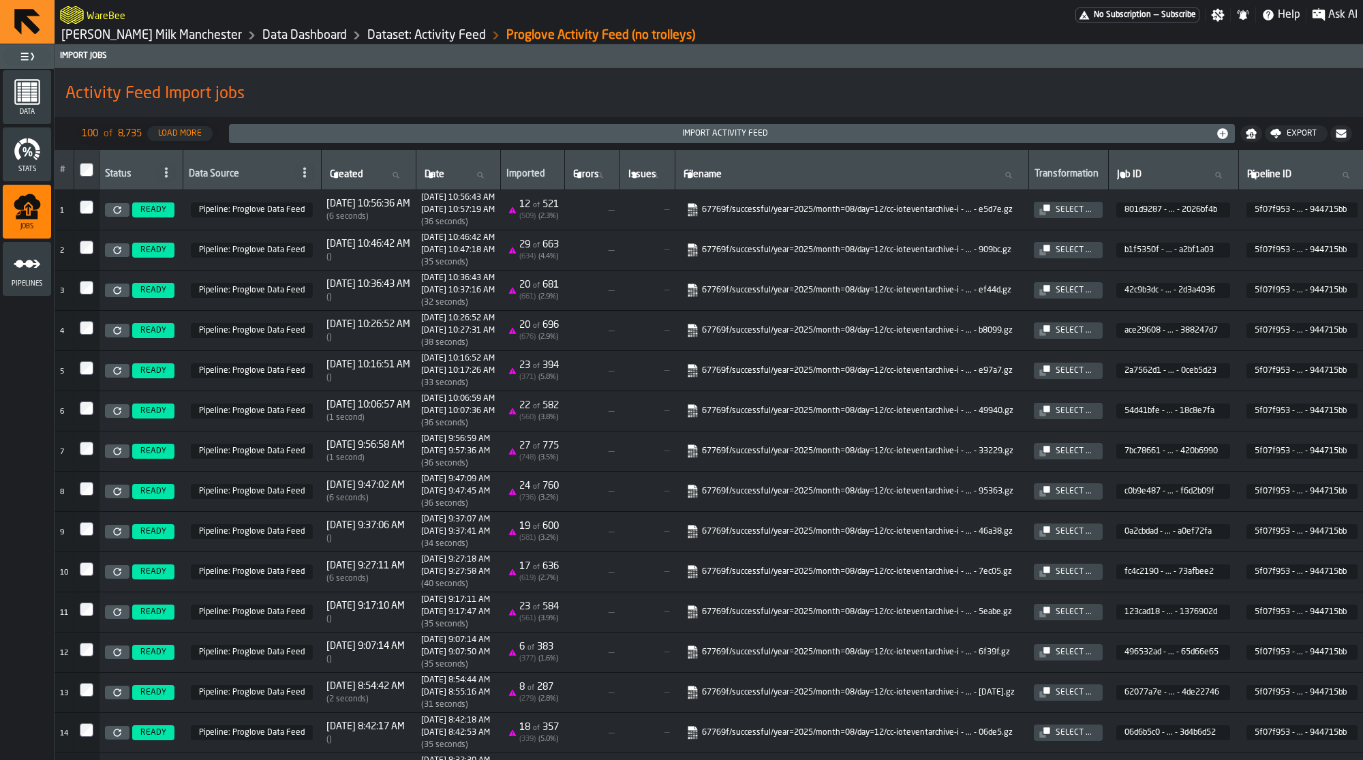
click at [115, 247] on icon at bounding box center [116, 249] width 7 height 7
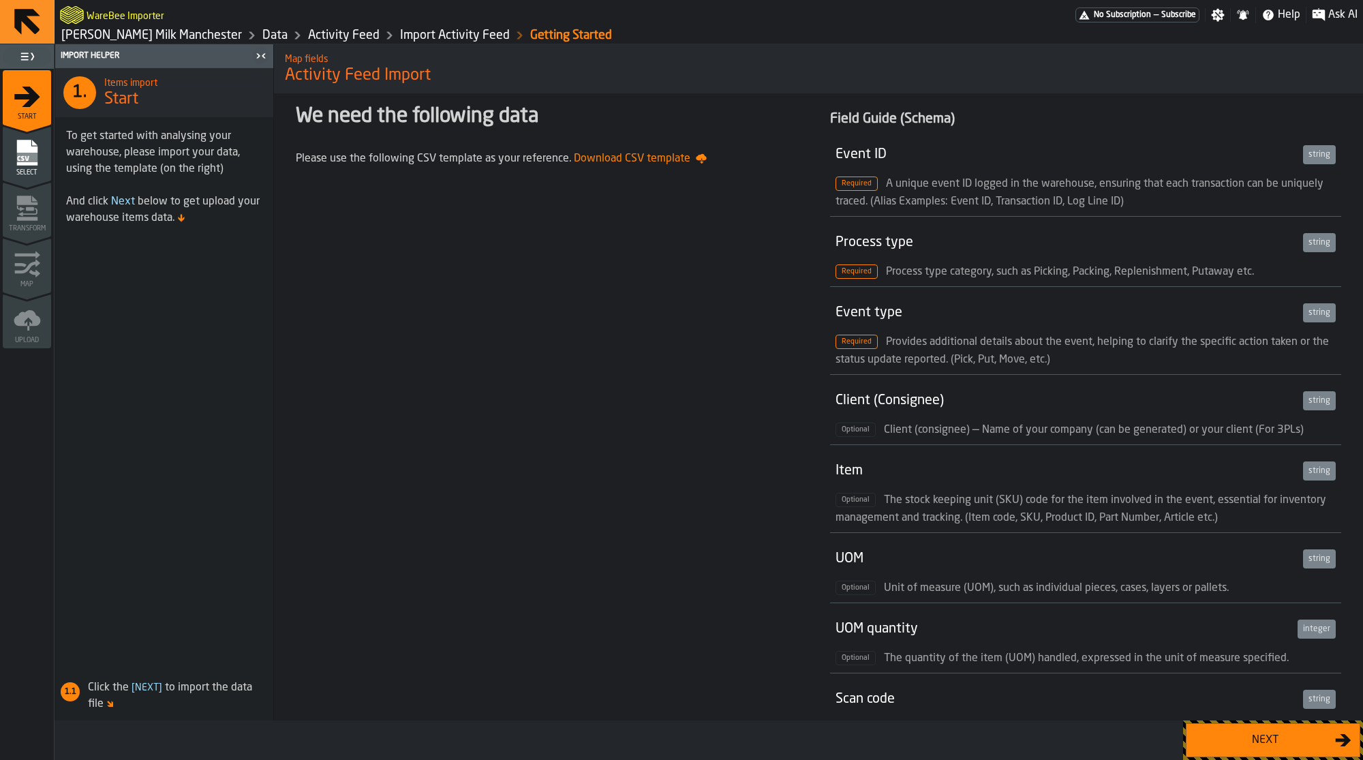
click at [1323, 749] on button "Next" at bounding box center [1273, 740] width 174 height 34
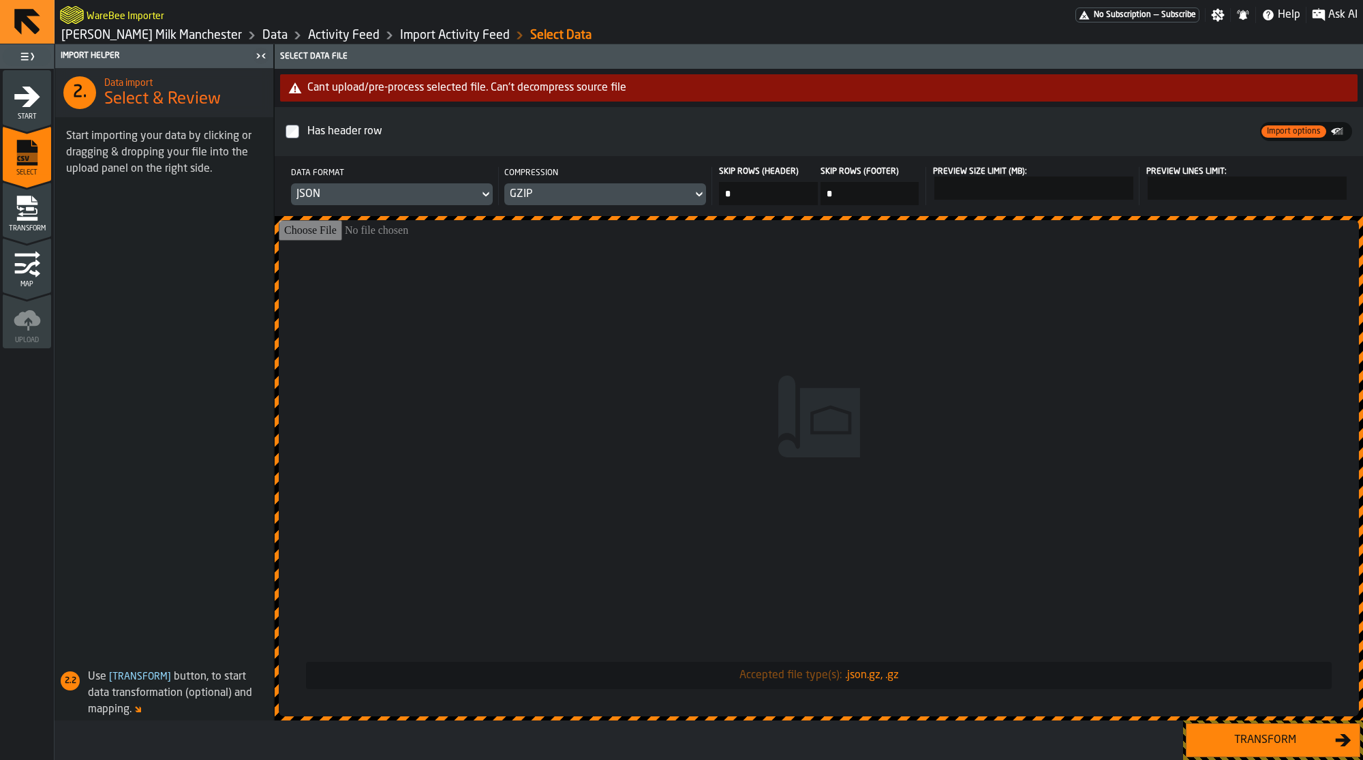
click at [262, 34] on link "Data" at bounding box center [274, 35] width 25 height 15
click at [1288, 732] on div "Transform" at bounding box center [1265, 740] width 140 height 16
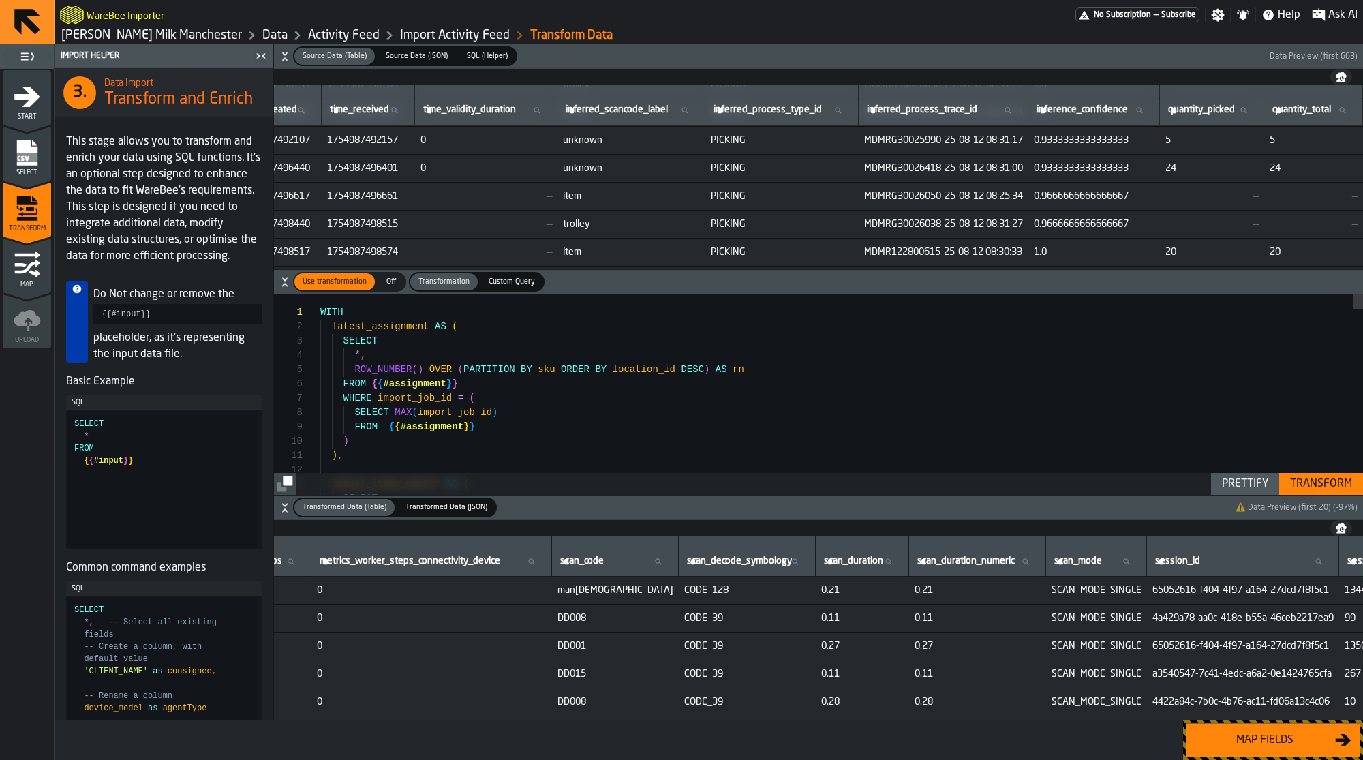
scroll to position [0, 3152]
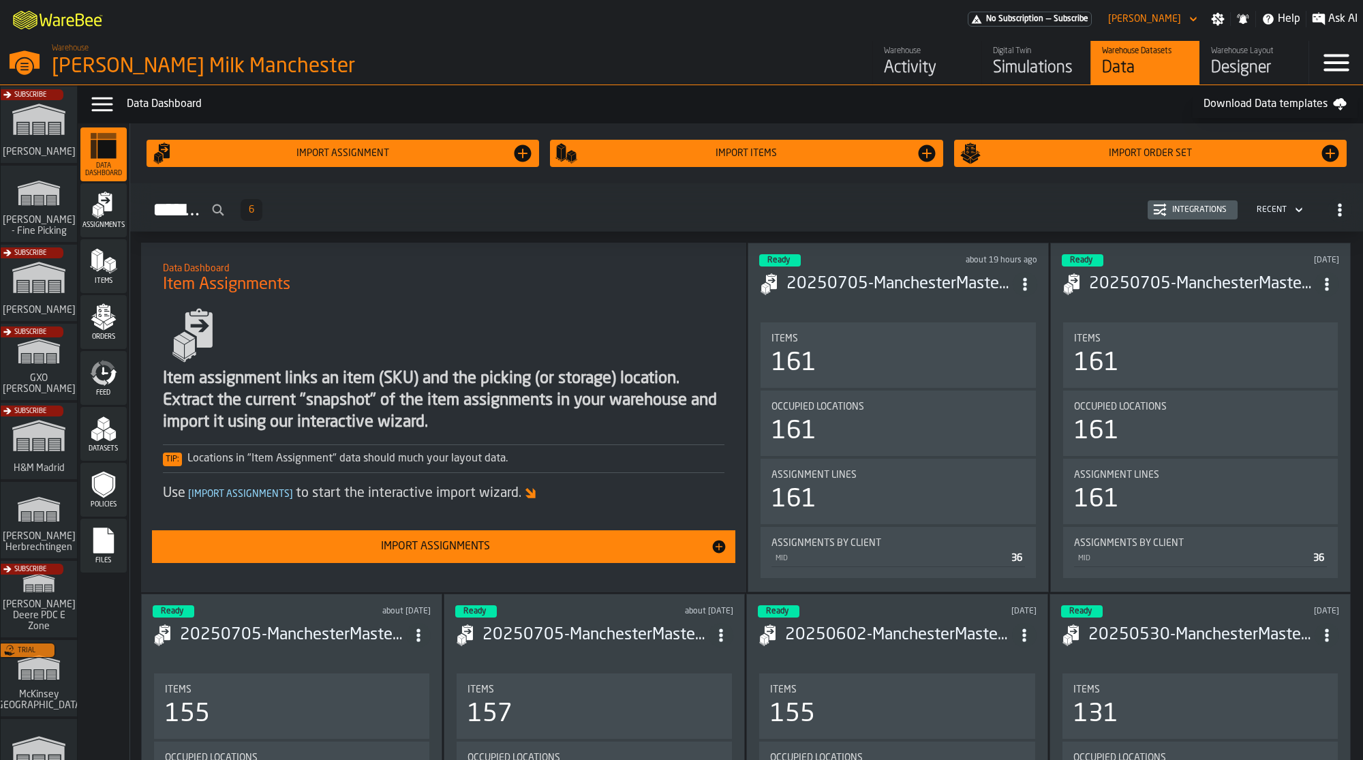
click at [948, 288] on h3 "20250705-ManchesterMasterSheet.csv" at bounding box center [899, 284] width 226 height 22
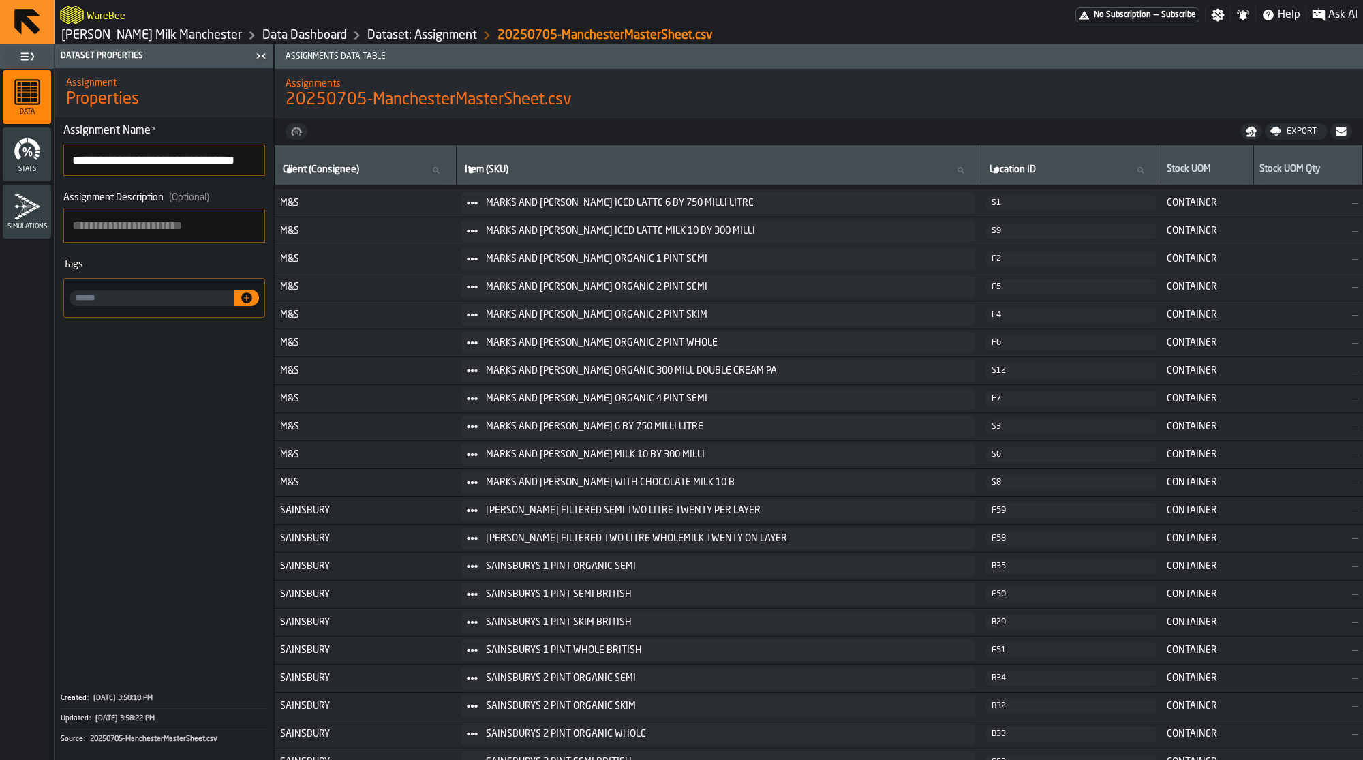
scroll to position [2711, 0]
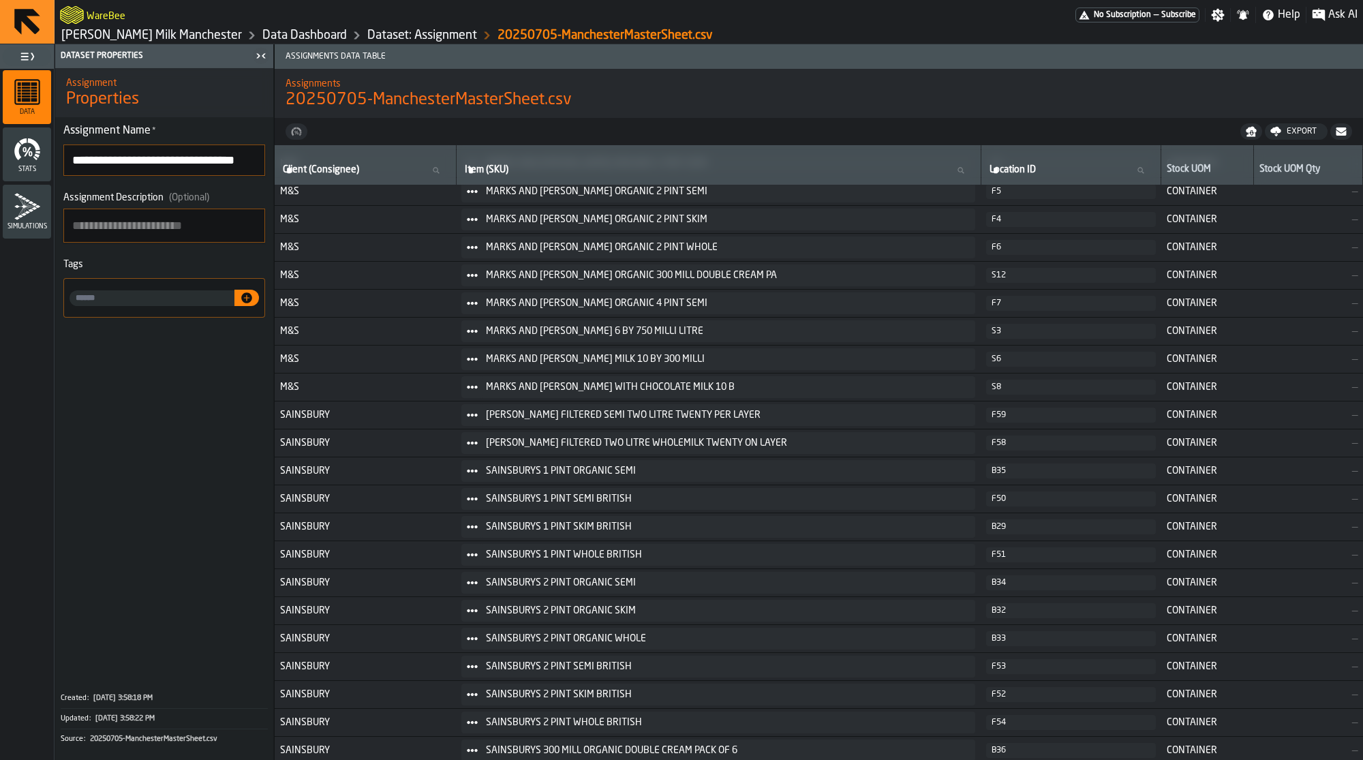
click at [367, 37] on link "Dataset: Assignment" at bounding box center [422, 35] width 110 height 15
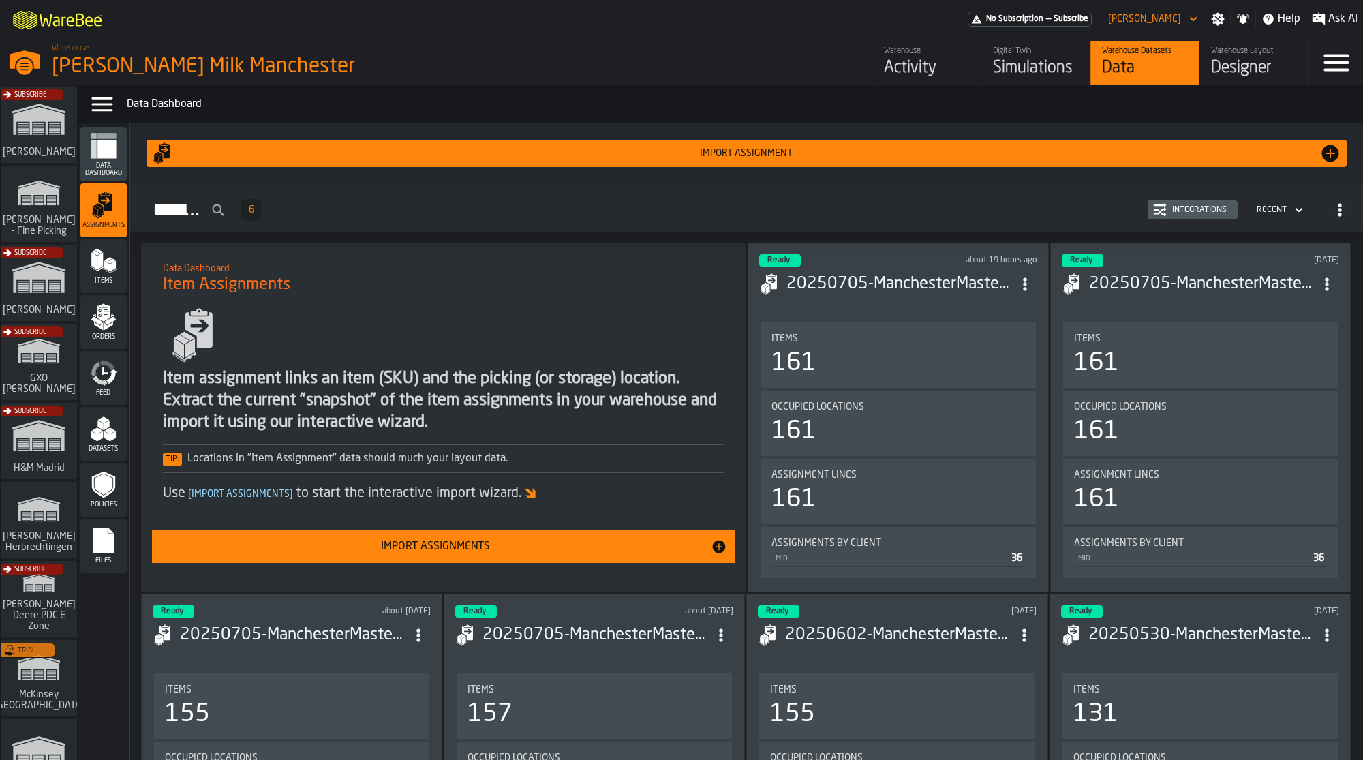
scroll to position [3, 0]
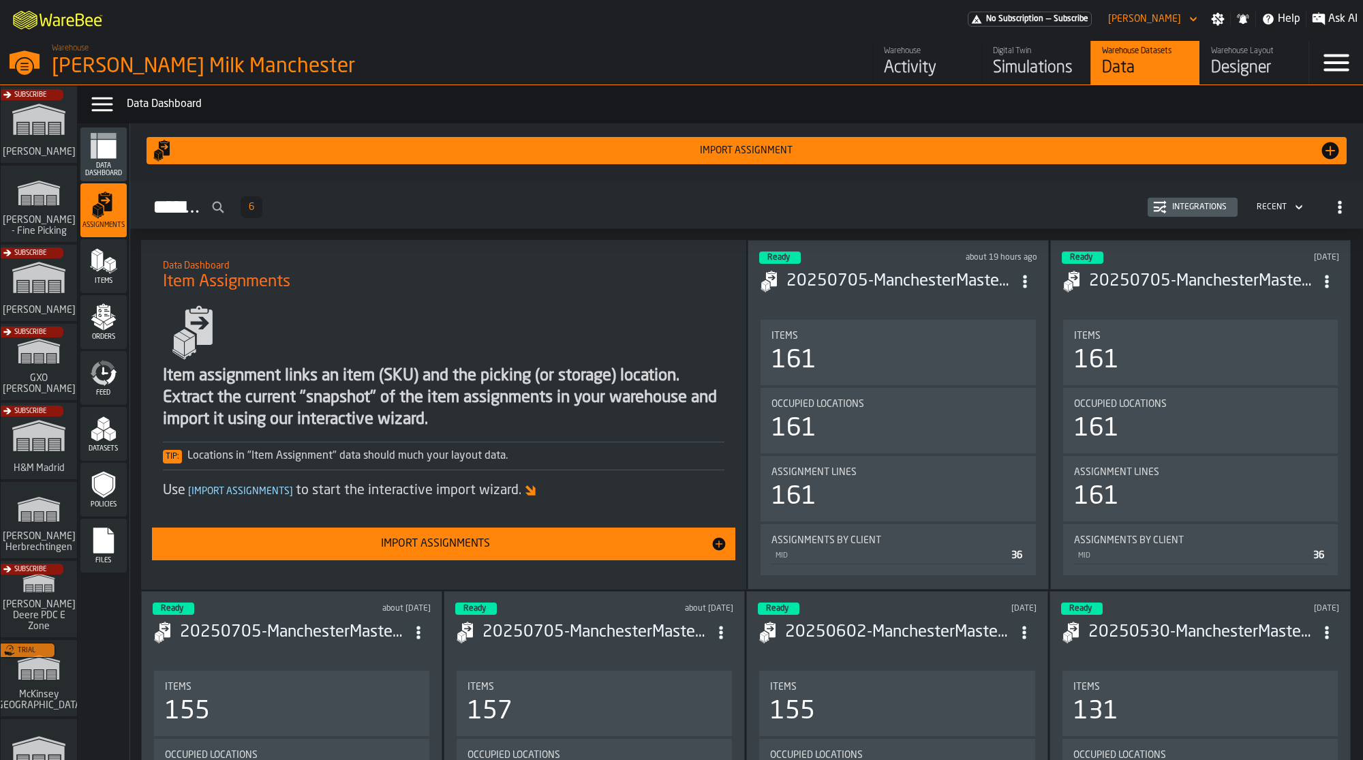
click at [116, 262] on icon "menu Items" at bounding box center [103, 260] width 27 height 27
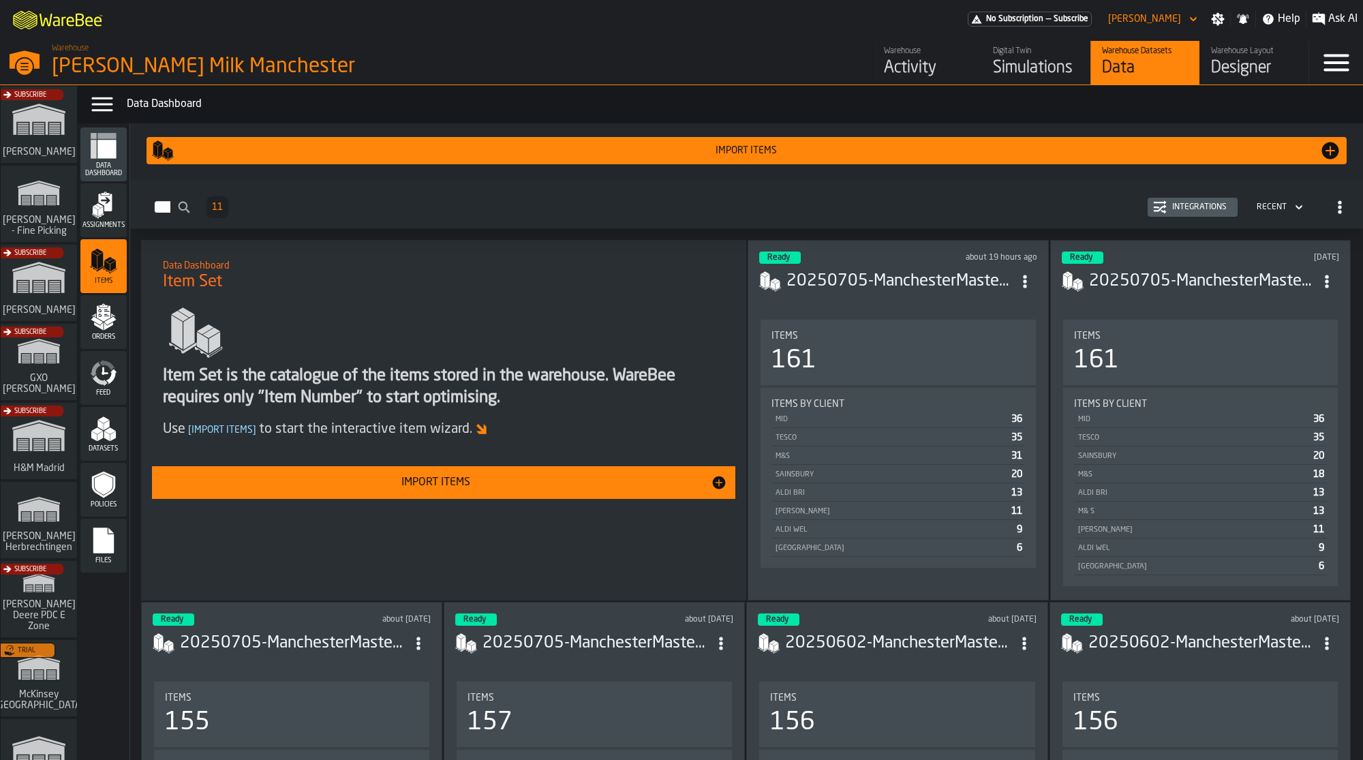
click at [882, 291] on header "Ready about 19 hours ago 20250705-ManchesterMasterSheet.csv" at bounding box center [897, 278] width 277 height 55
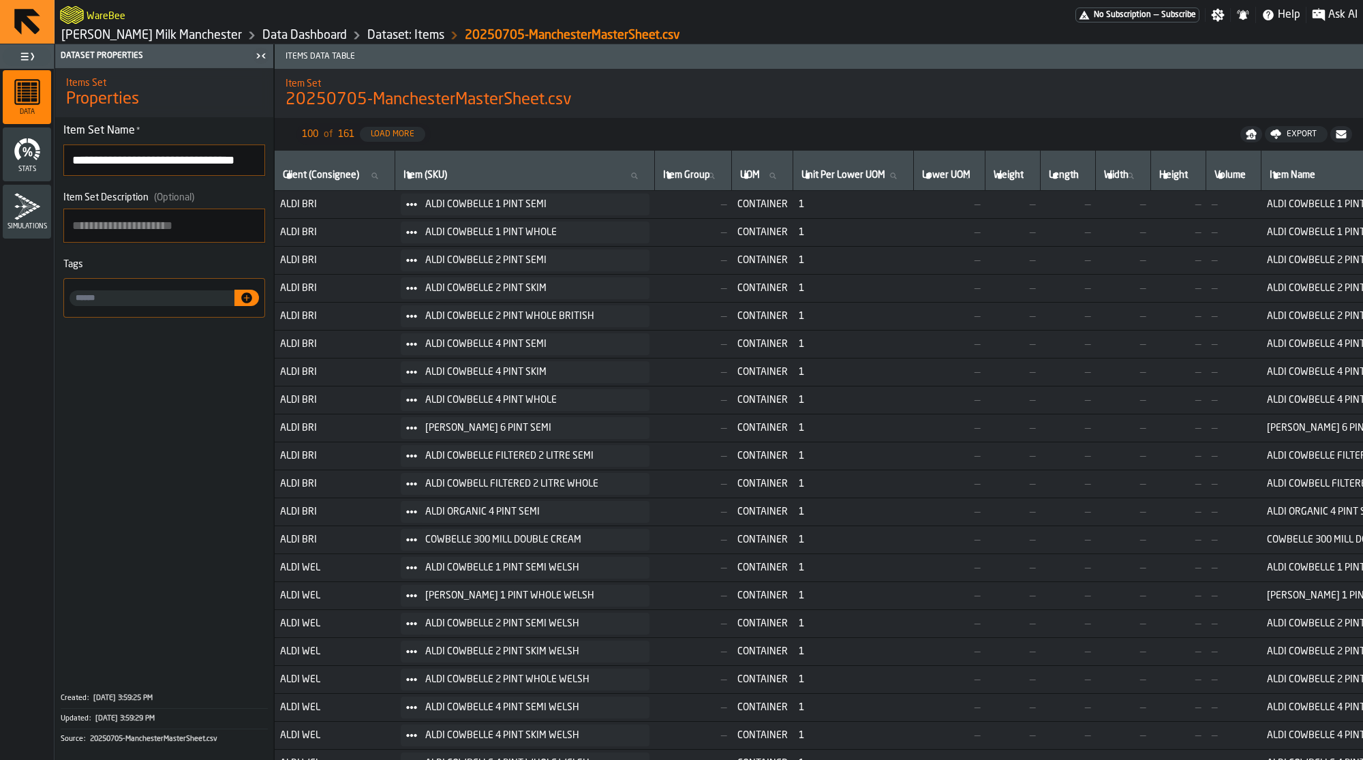
click at [810, 367] on span "1" at bounding box center [854, 372] width 110 height 11
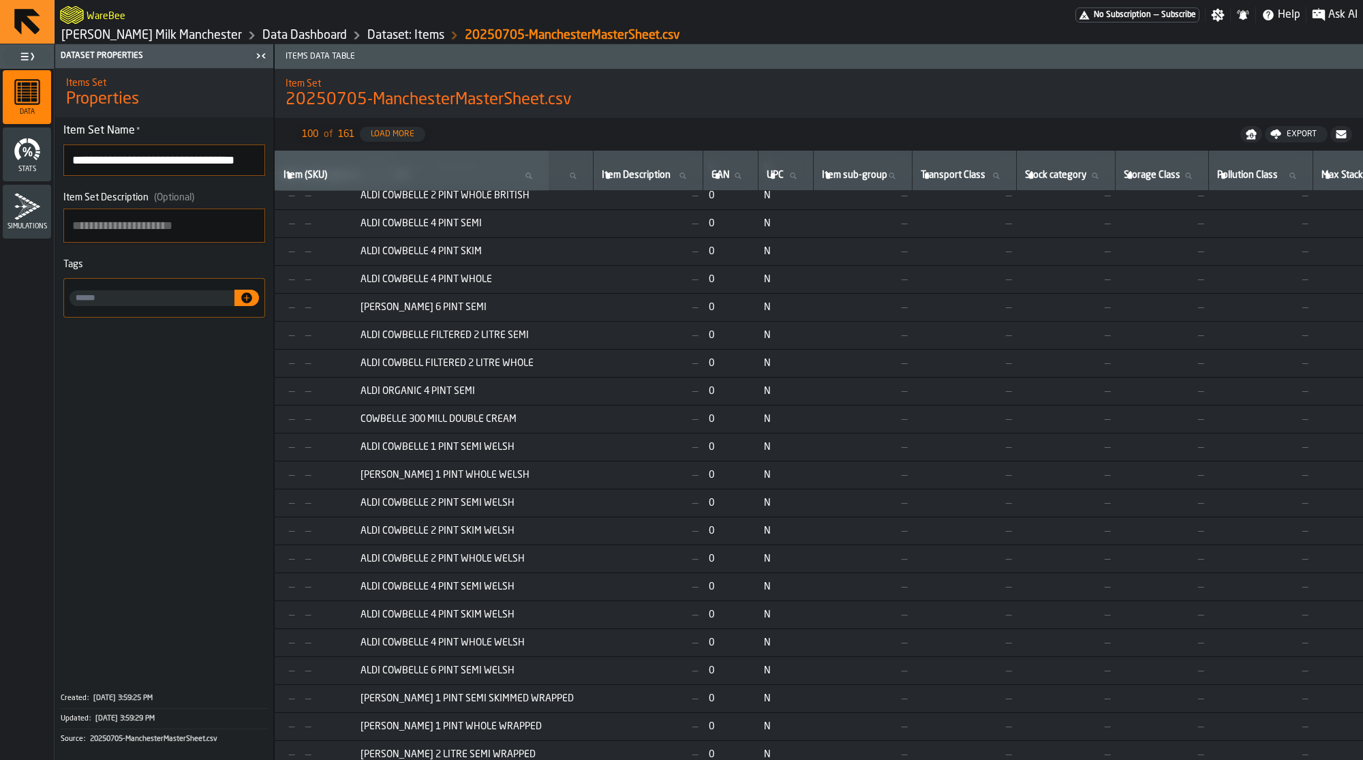
scroll to position [127, 921]
click at [367, 37] on link "Dataset: Items" at bounding box center [405, 35] width 77 height 15
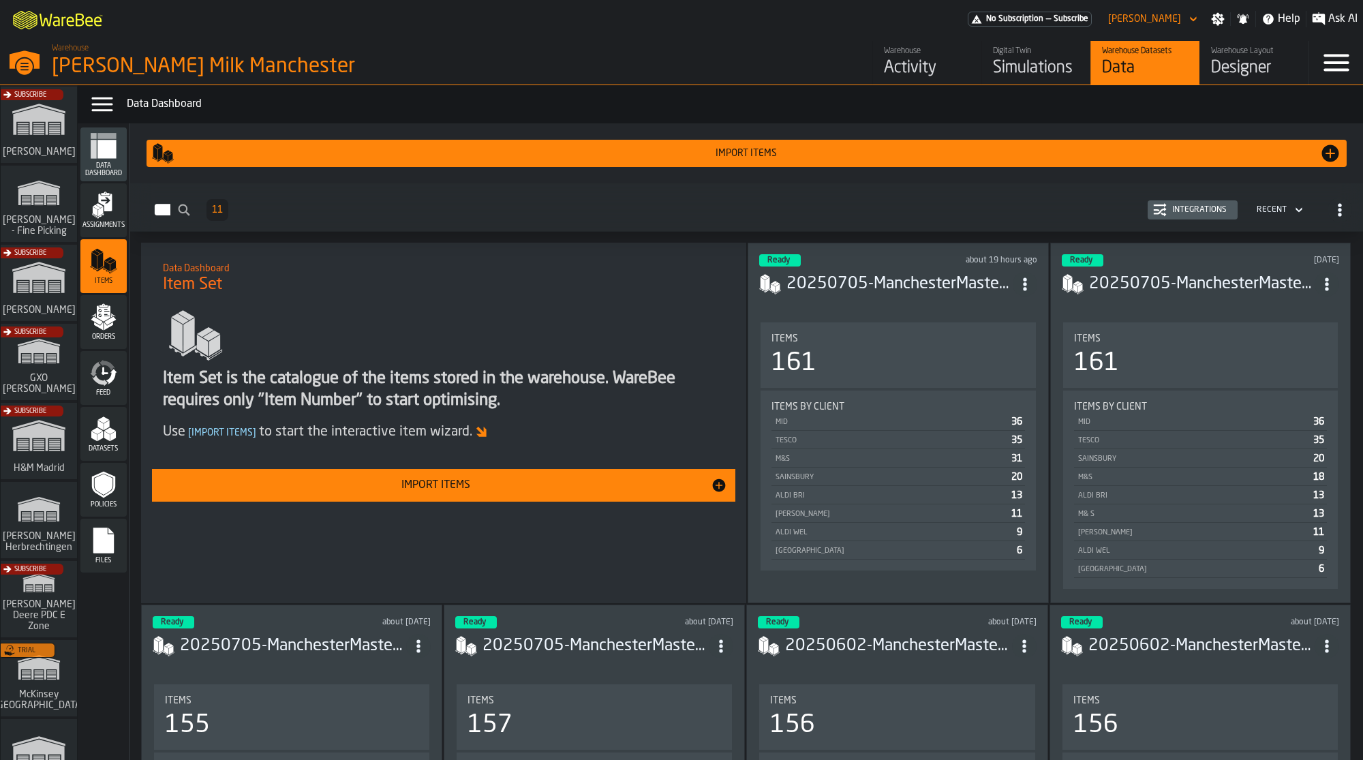
click at [550, 487] on div "Import Items" at bounding box center [435, 485] width 551 height 16
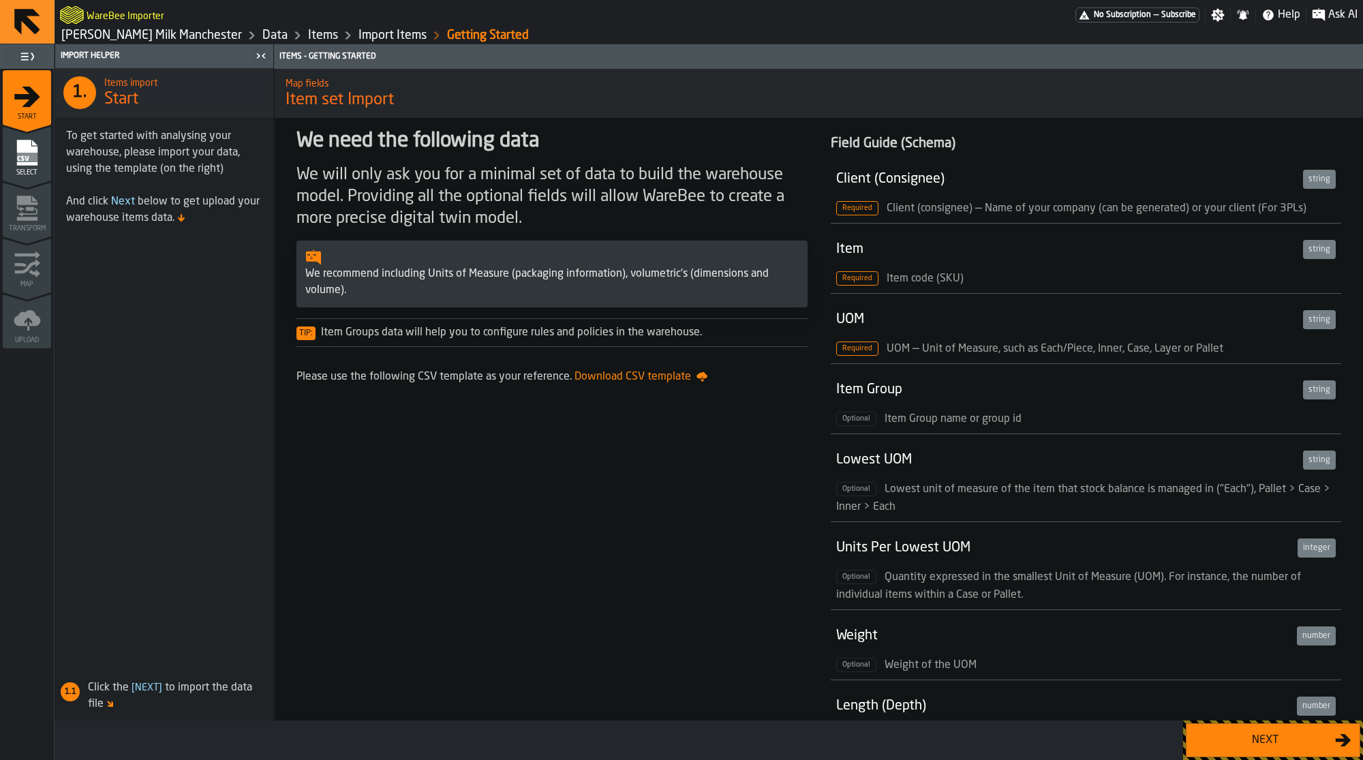
click at [1283, 751] on button "Next" at bounding box center [1273, 740] width 174 height 34
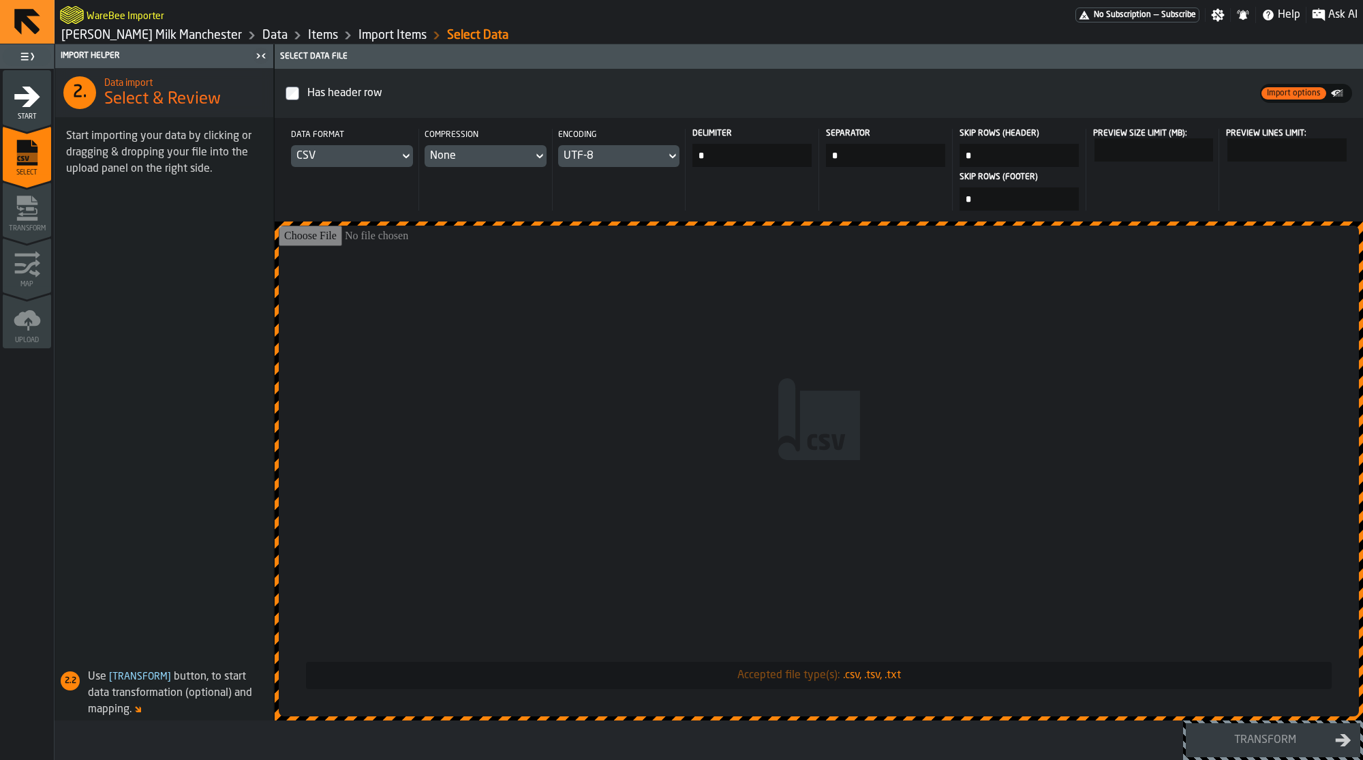
click at [735, 346] on input "Accepted file type(s): .csv, .tsv, .txt" at bounding box center [819, 471] width 1080 height 491
type input "**********"
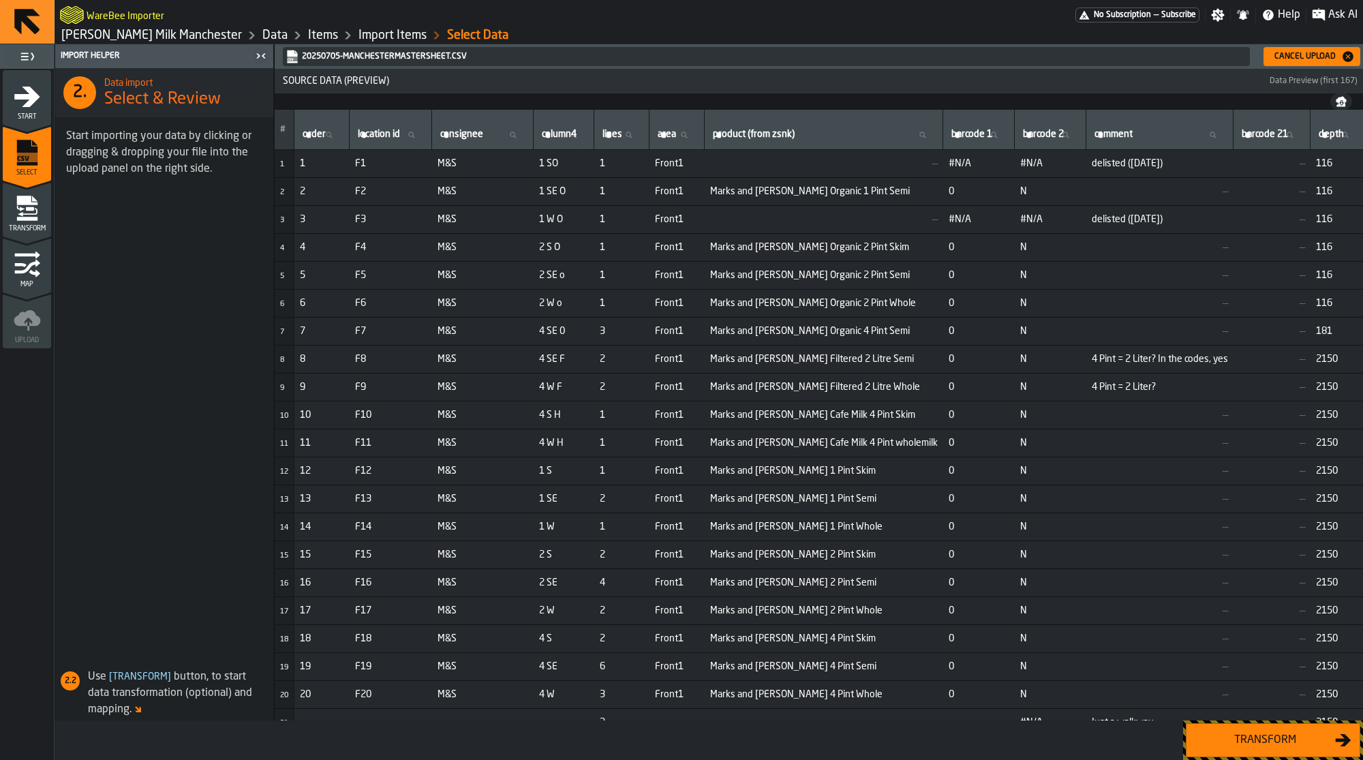
click at [1276, 739] on div "Transform" at bounding box center [1265, 740] width 140 height 16
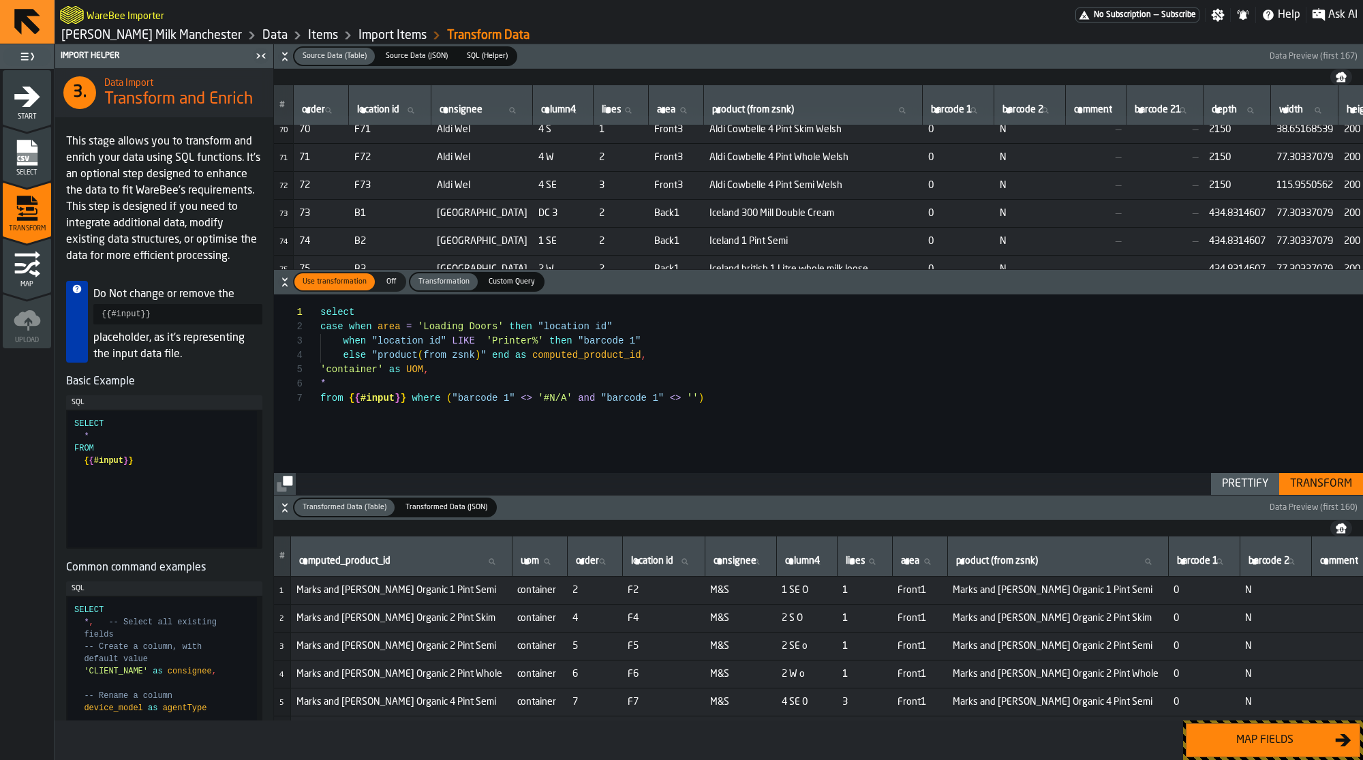
scroll to position [2059, 3]
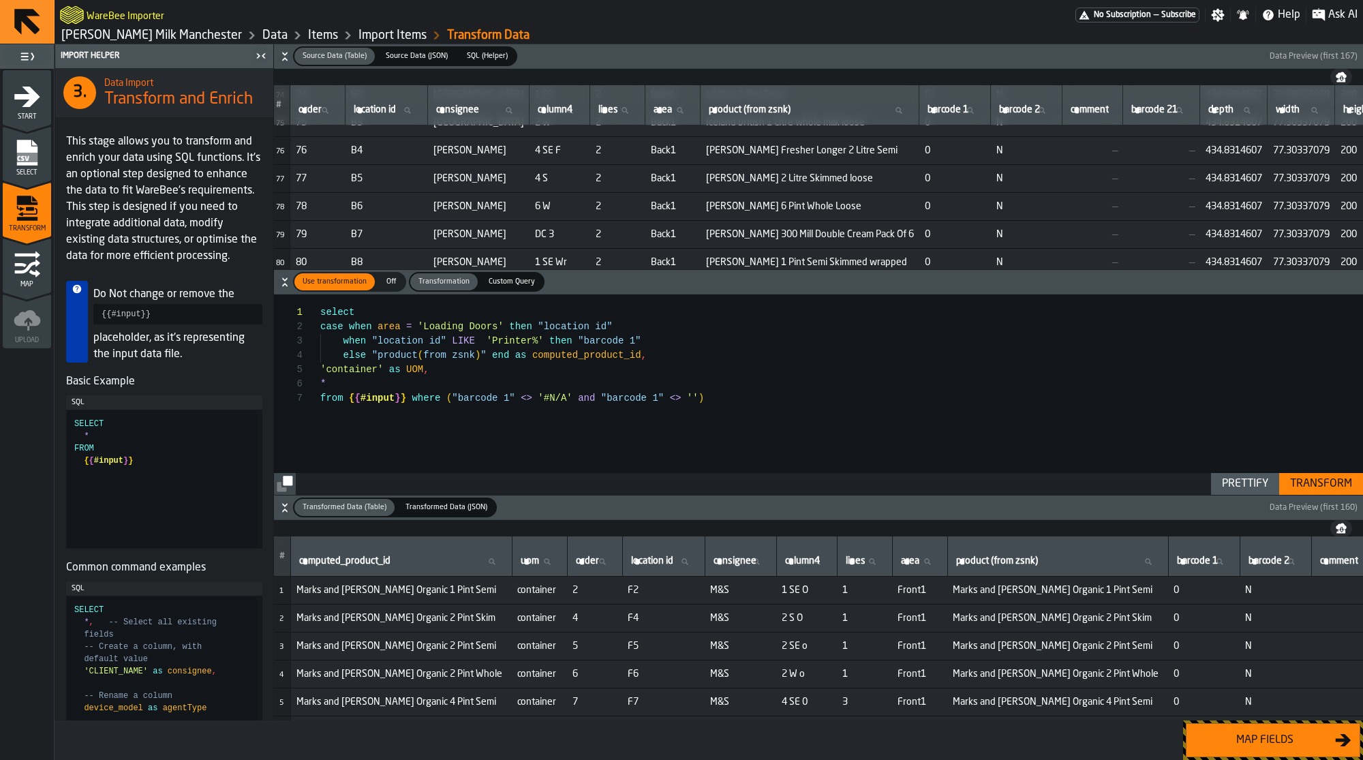
click at [308, 37] on link "Items" at bounding box center [323, 35] width 30 height 15
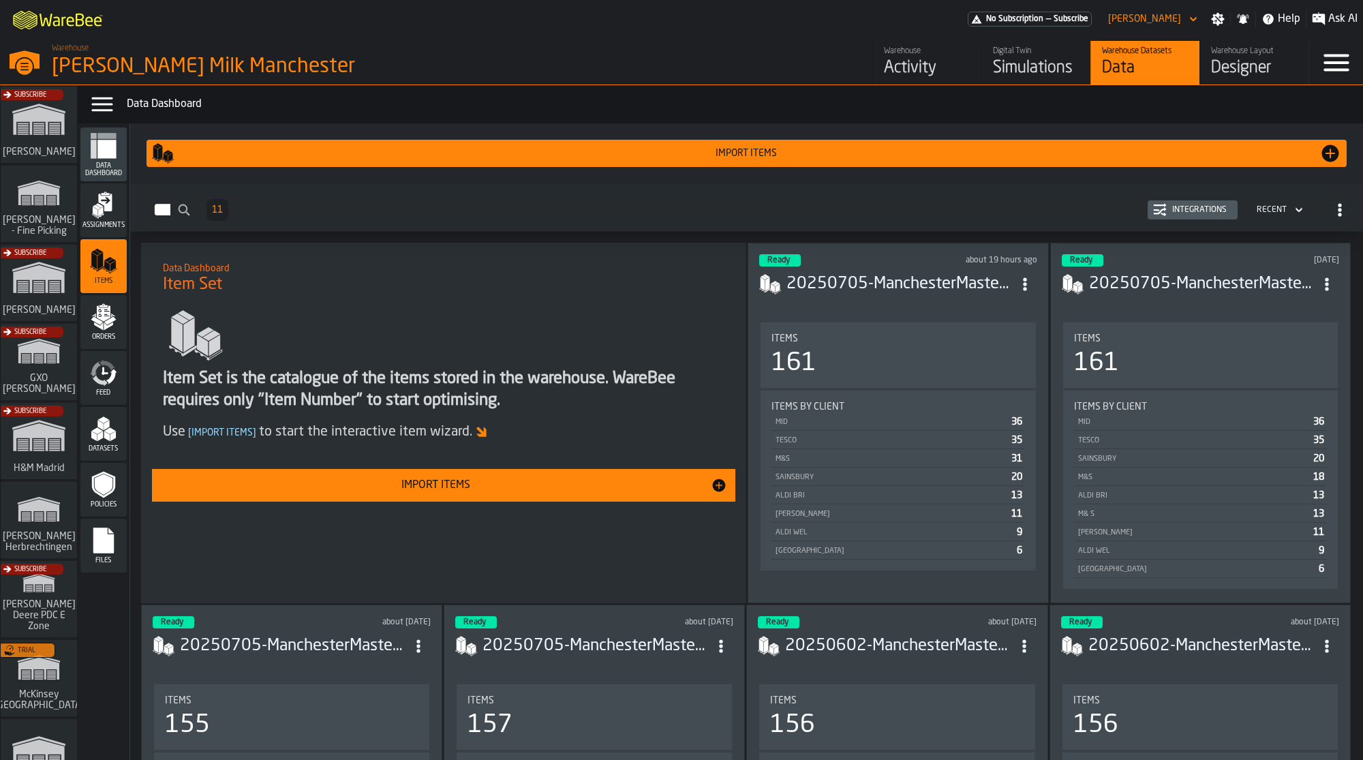
click at [382, 488] on div "Import Items" at bounding box center [435, 485] width 551 height 16
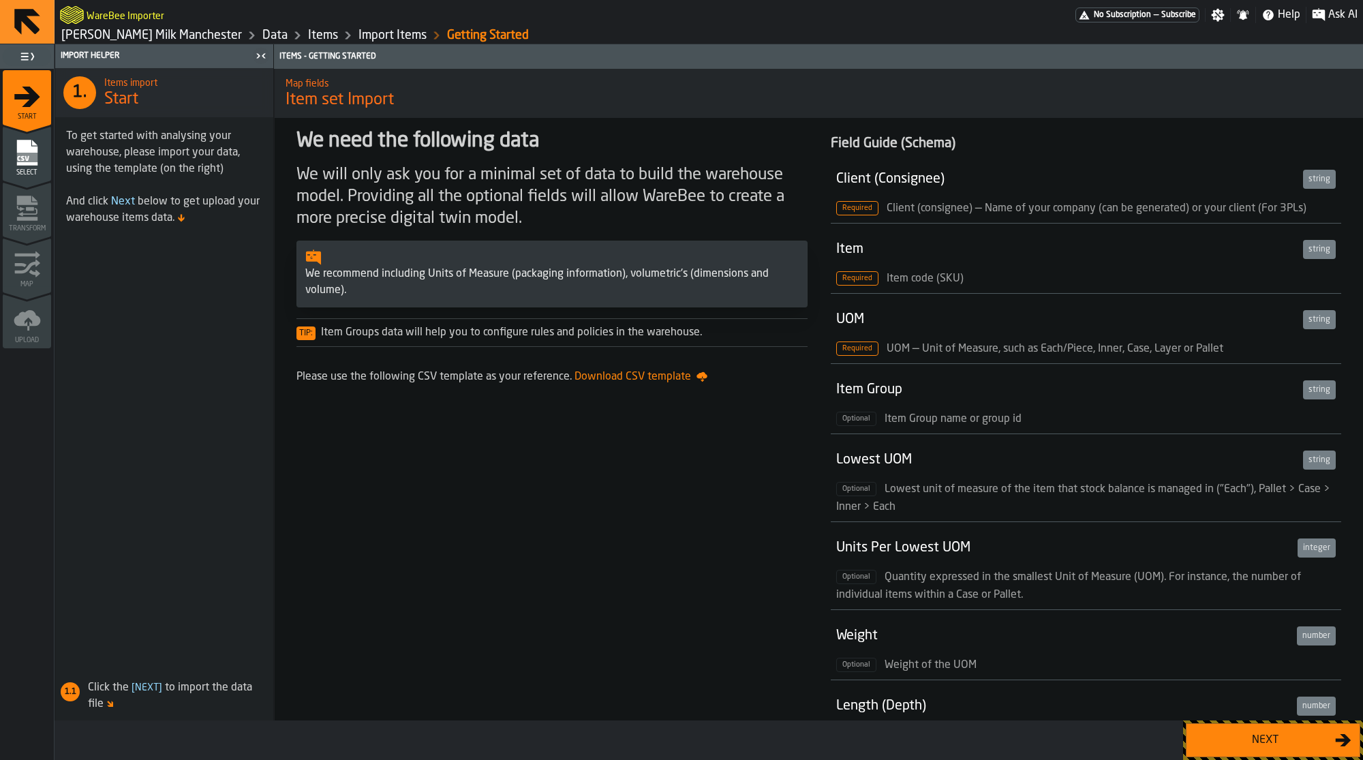
click at [1317, 745] on div "Next" at bounding box center [1265, 740] width 140 height 16
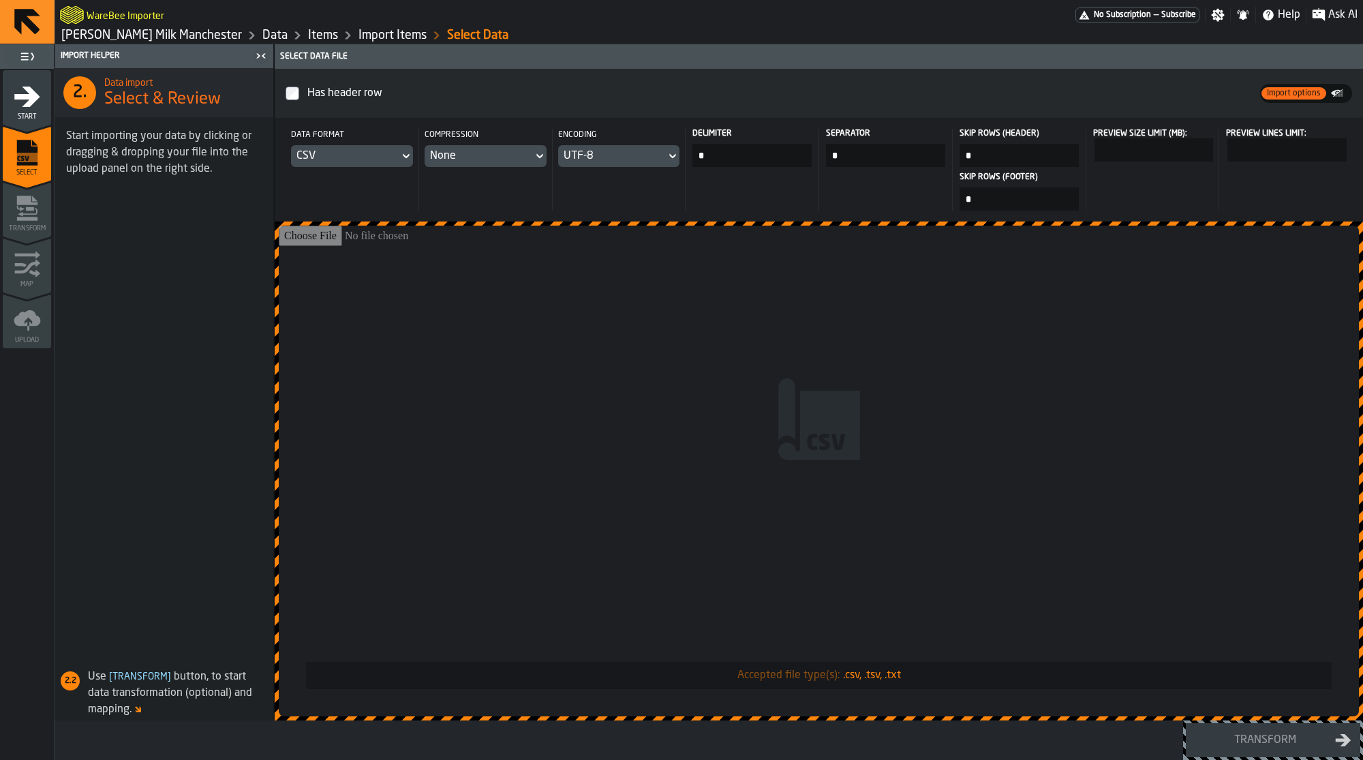
click at [928, 537] on input "Accepted file type(s): .csv, .tsv, .txt" at bounding box center [819, 471] width 1080 height 491
type input "**********"
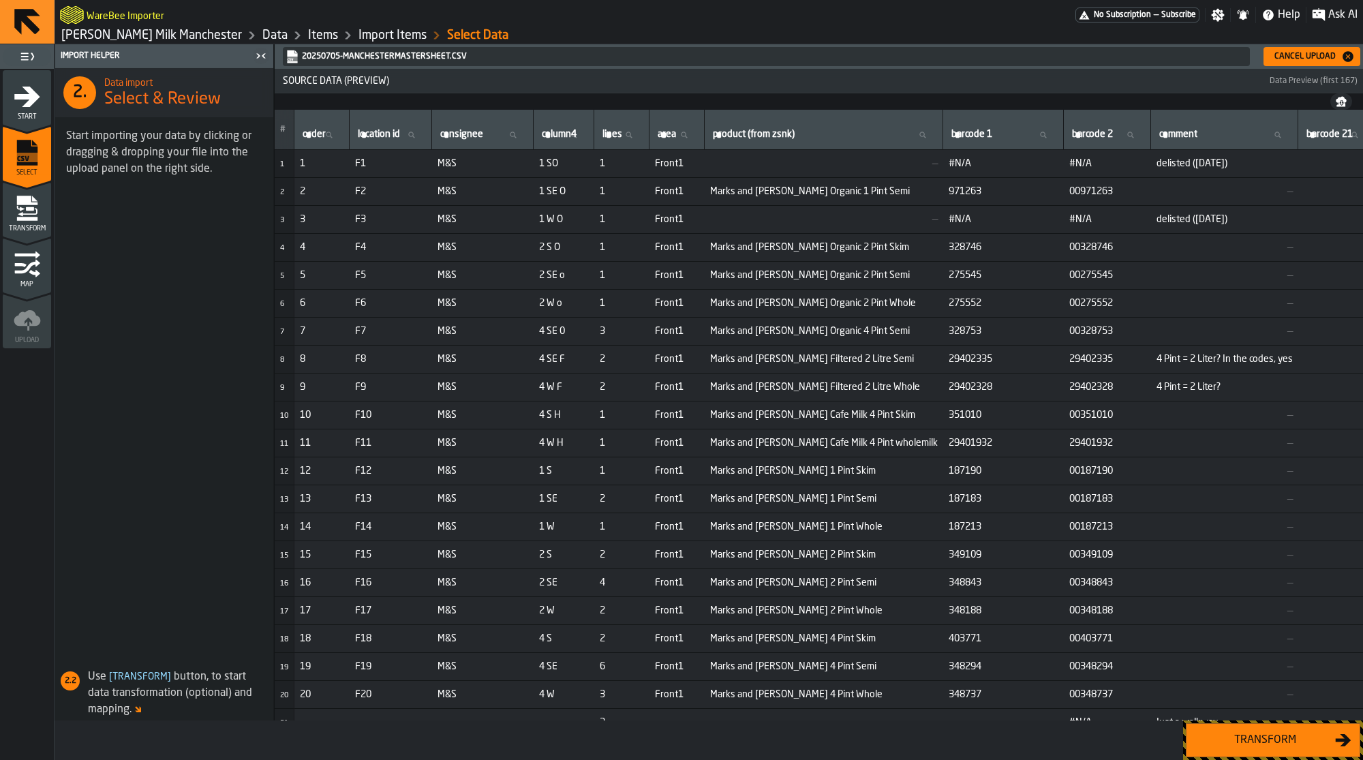
click at [1248, 745] on div "Transform" at bounding box center [1265, 740] width 140 height 16
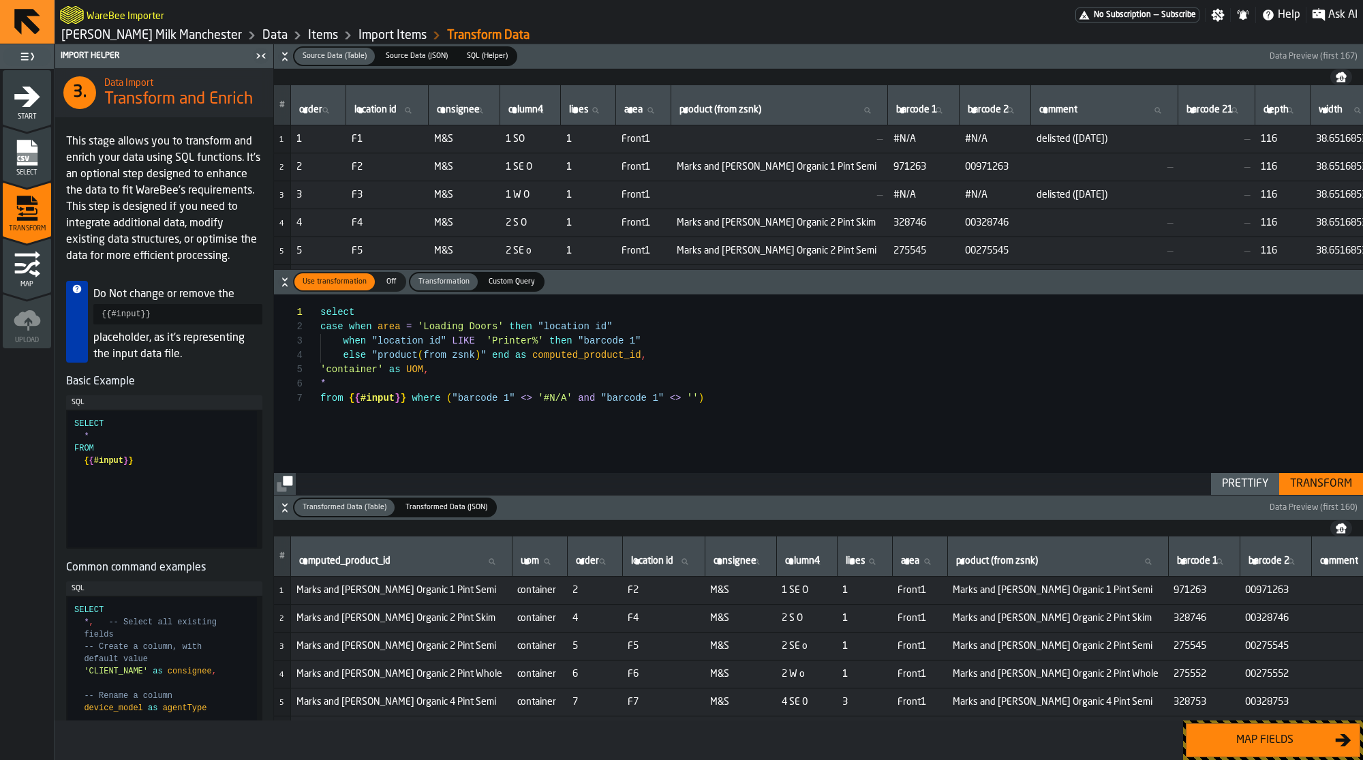
click at [1280, 743] on div "Map fields" at bounding box center [1265, 740] width 140 height 16
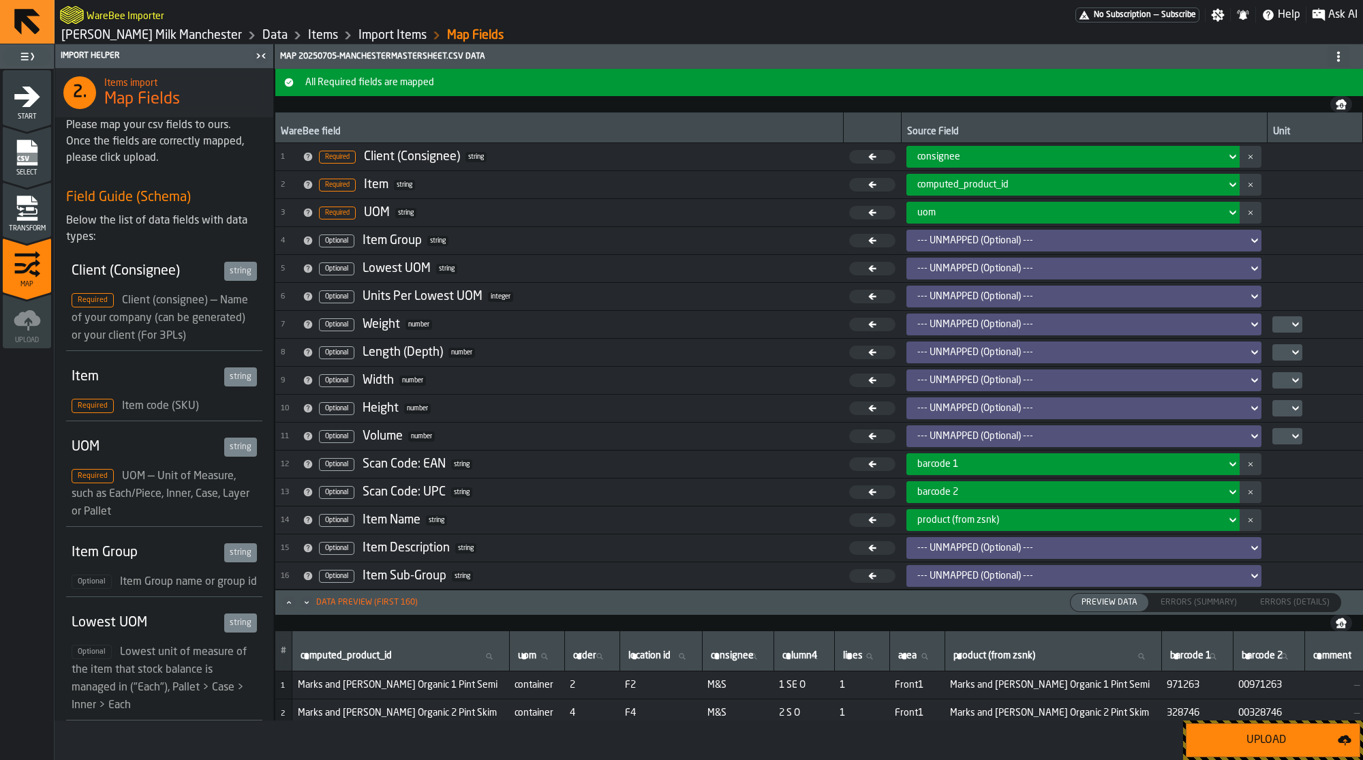
click at [1280, 743] on div "Upload" at bounding box center [1266, 740] width 143 height 16
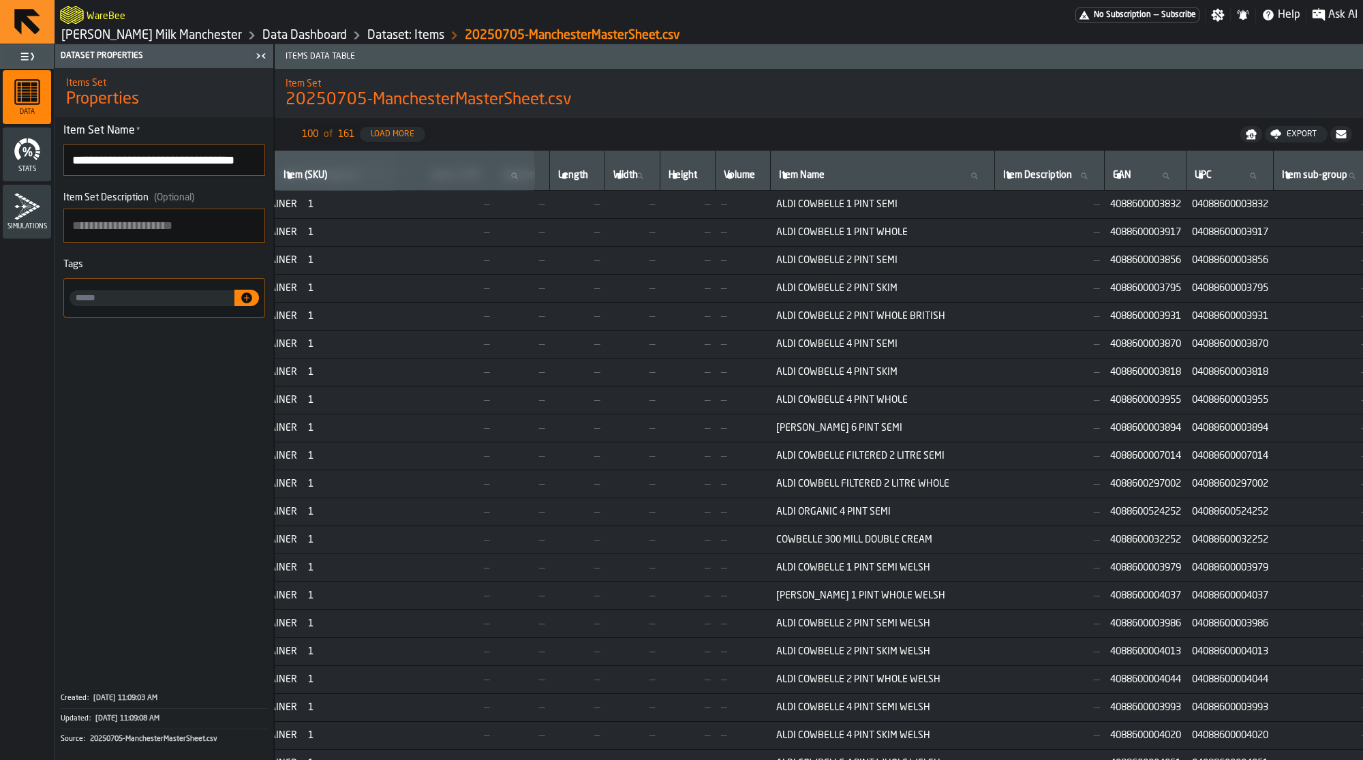
scroll to position [0, 259]
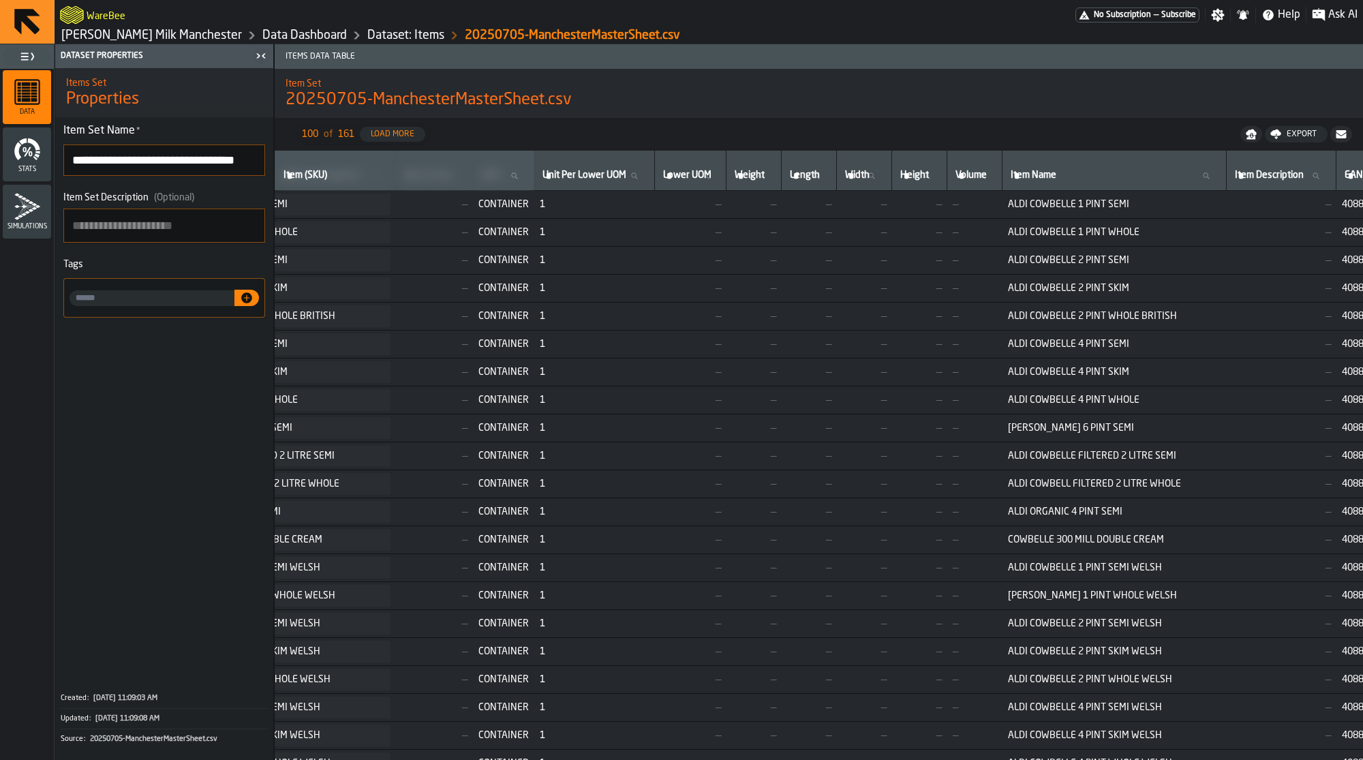
click at [262, 40] on link "Data Dashboard" at bounding box center [304, 35] width 84 height 15
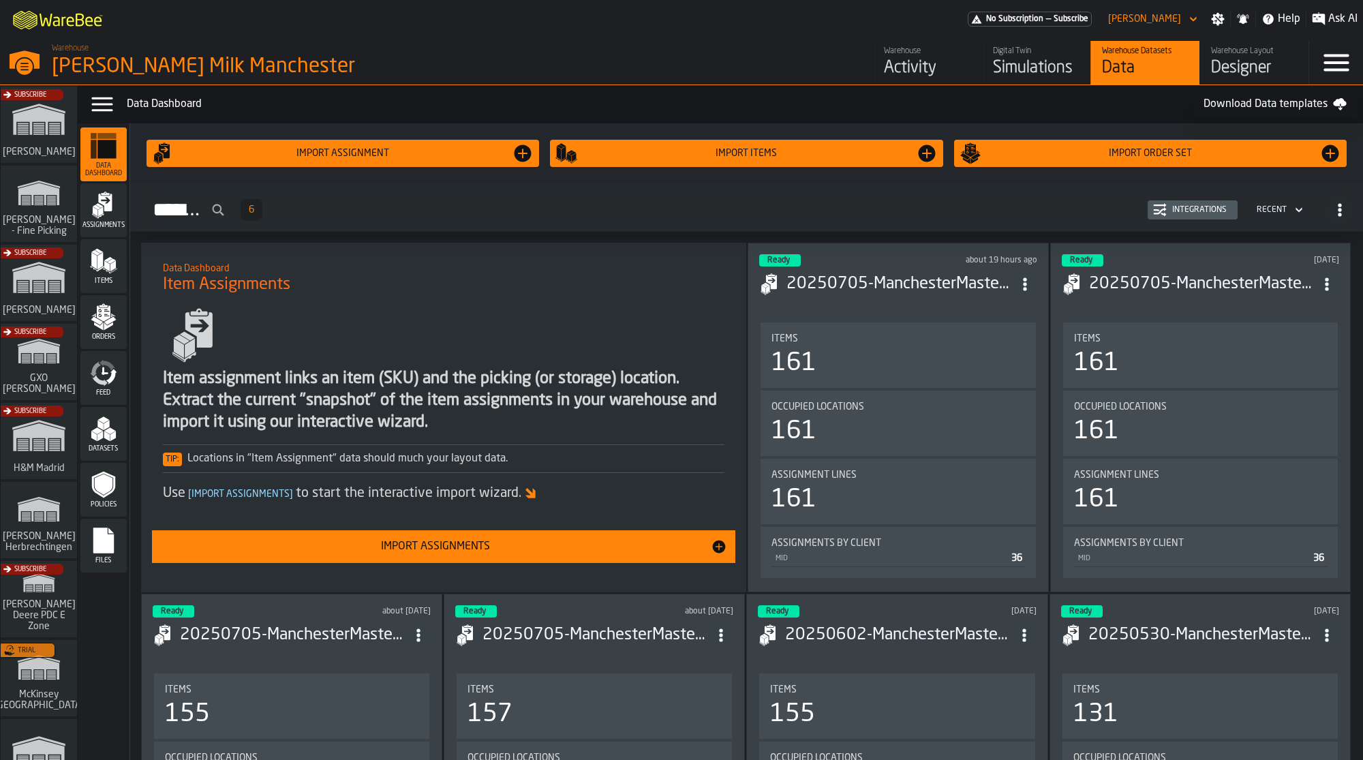
click at [99, 457] on div "Datasets" at bounding box center [103, 434] width 46 height 54
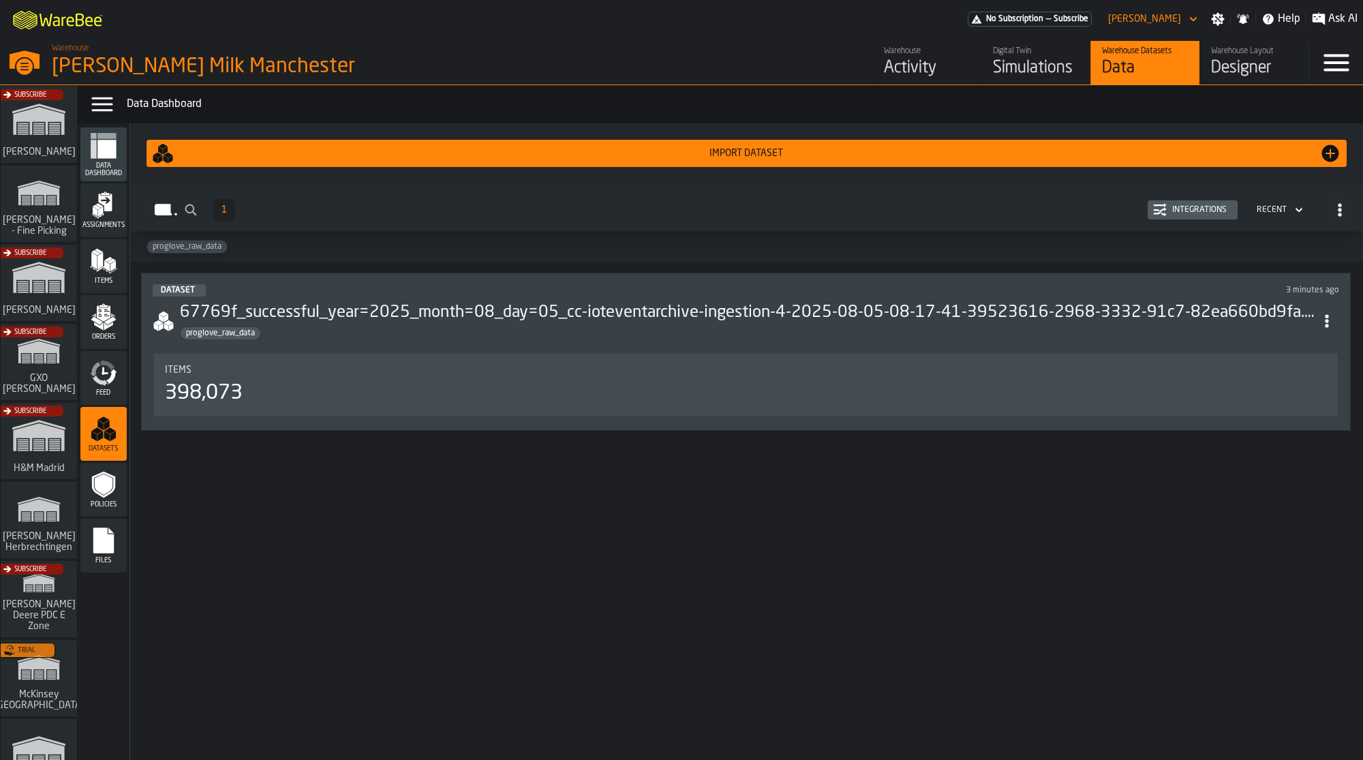
click at [110, 378] on icon "menu Feed" at bounding box center [111, 377] width 11 height 16
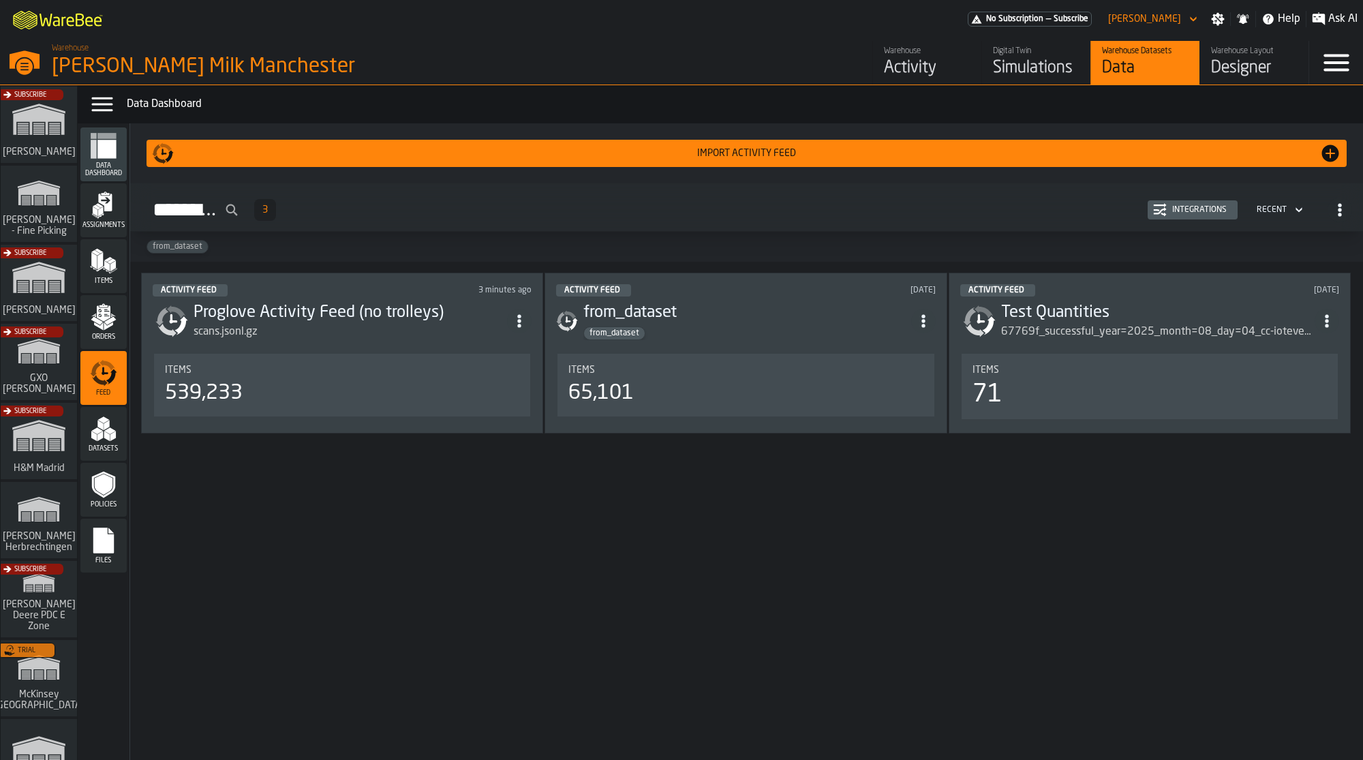
click at [1212, 205] on div "Integrations" at bounding box center [1199, 210] width 65 height 10
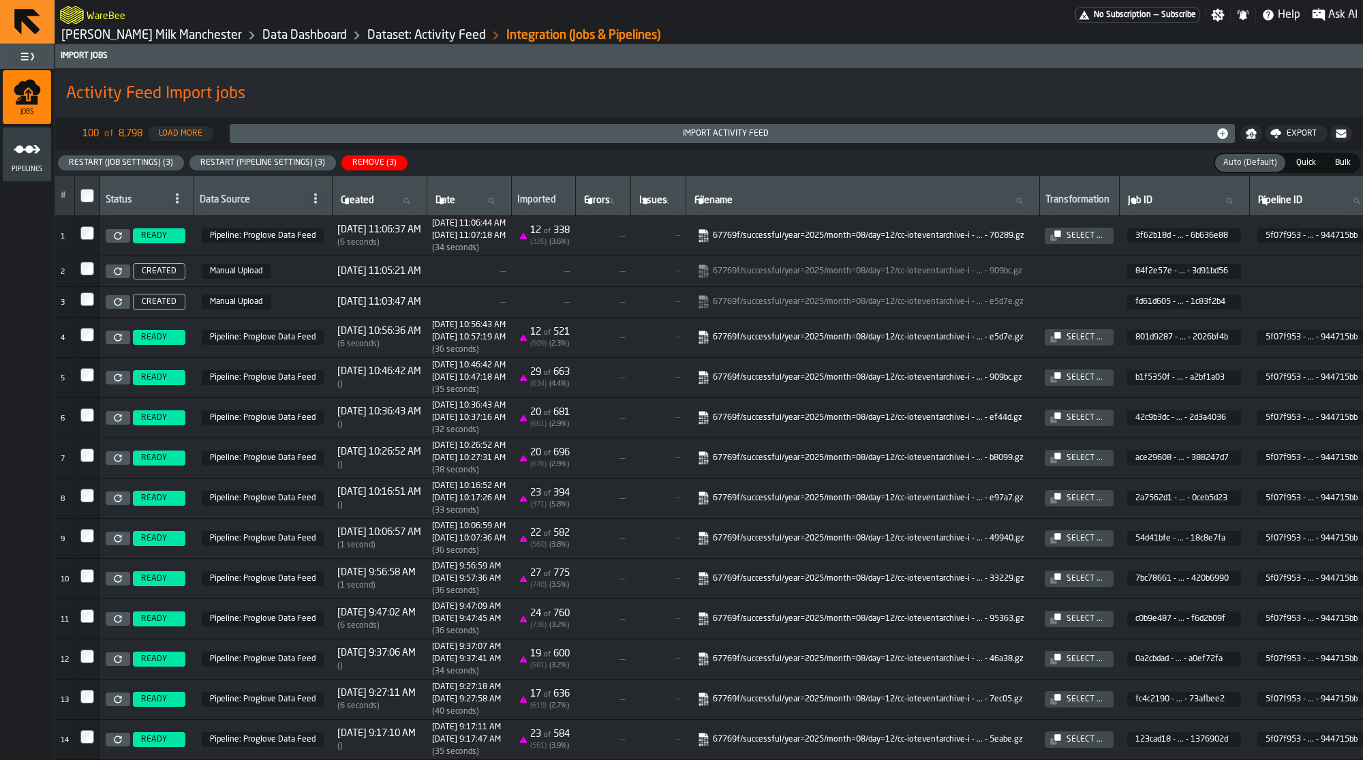
click at [86, 422] on div at bounding box center [87, 417] width 14 height 19
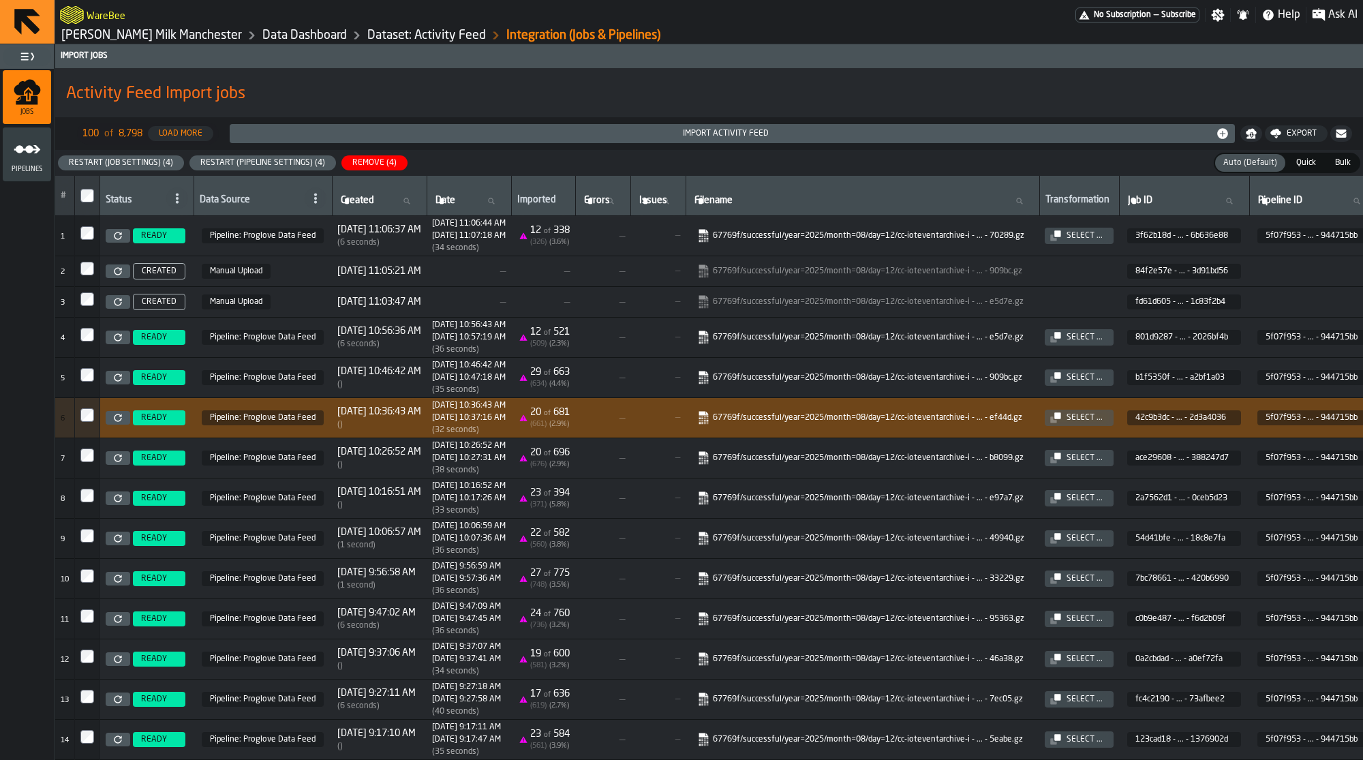
click at [255, 159] on div "Restart (Pipeline Settings) (4)" at bounding box center [263, 163] width 136 height 10
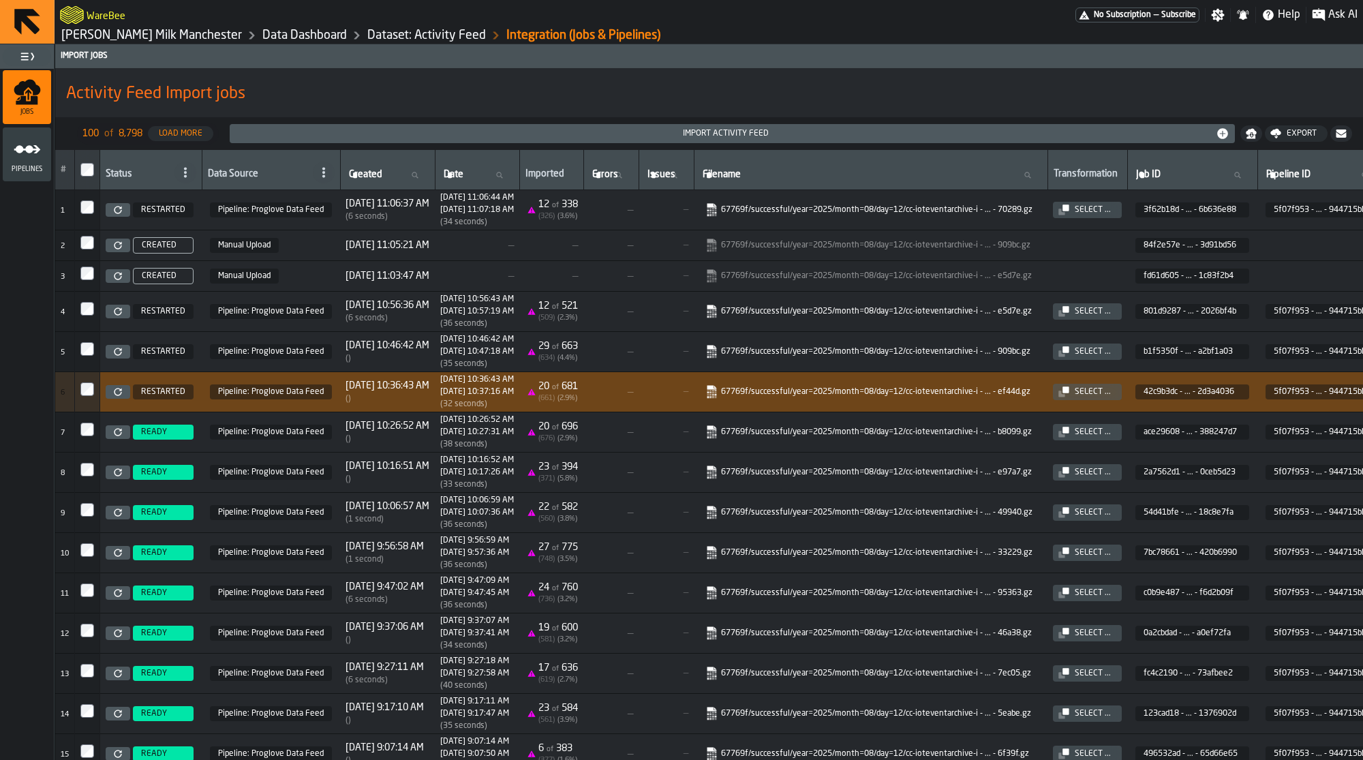
click at [407, 459] on td "8/12/2025, 10:16:51 AM ( )" at bounding box center [387, 472] width 95 height 40
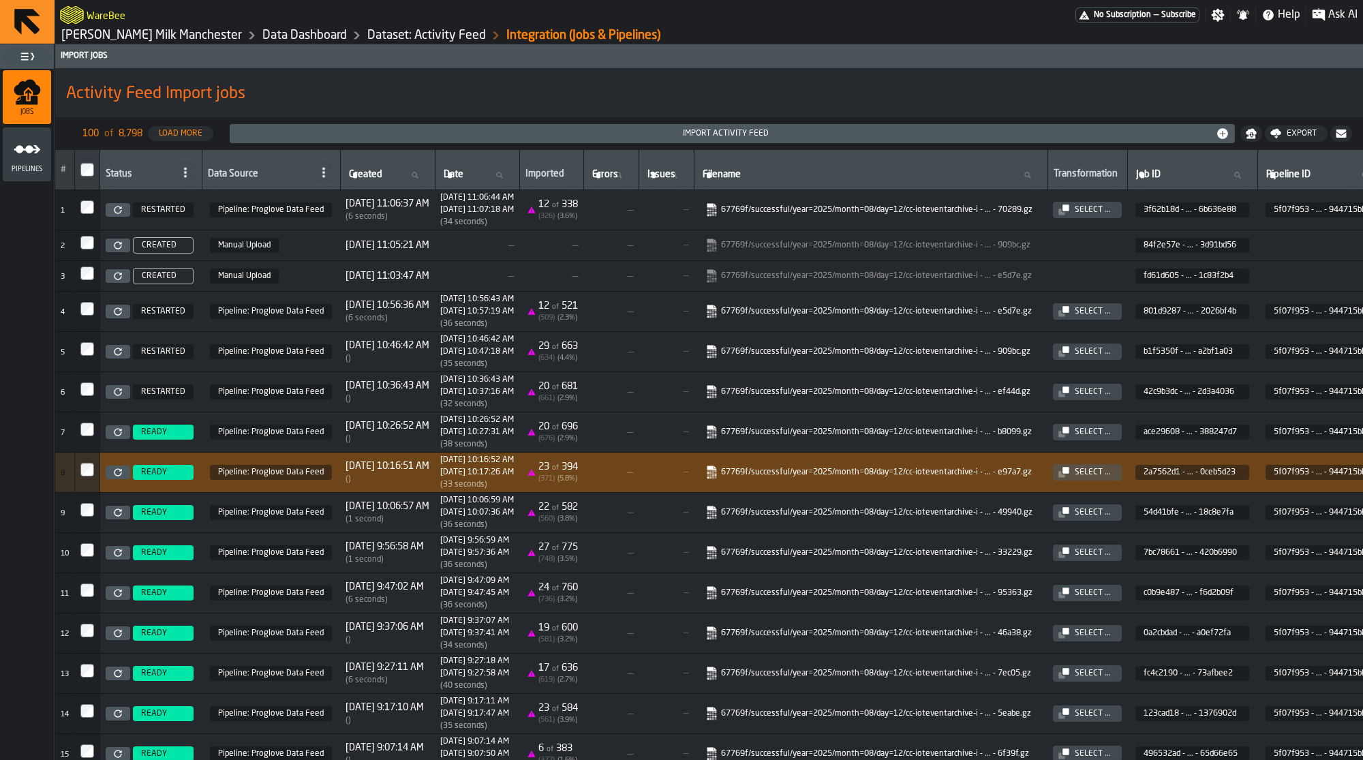
click at [380, 26] on div "WareBee" at bounding box center [567, 15] width 1015 height 25
click at [380, 32] on link "Dataset: Activity Feed" at bounding box center [426, 35] width 119 height 15
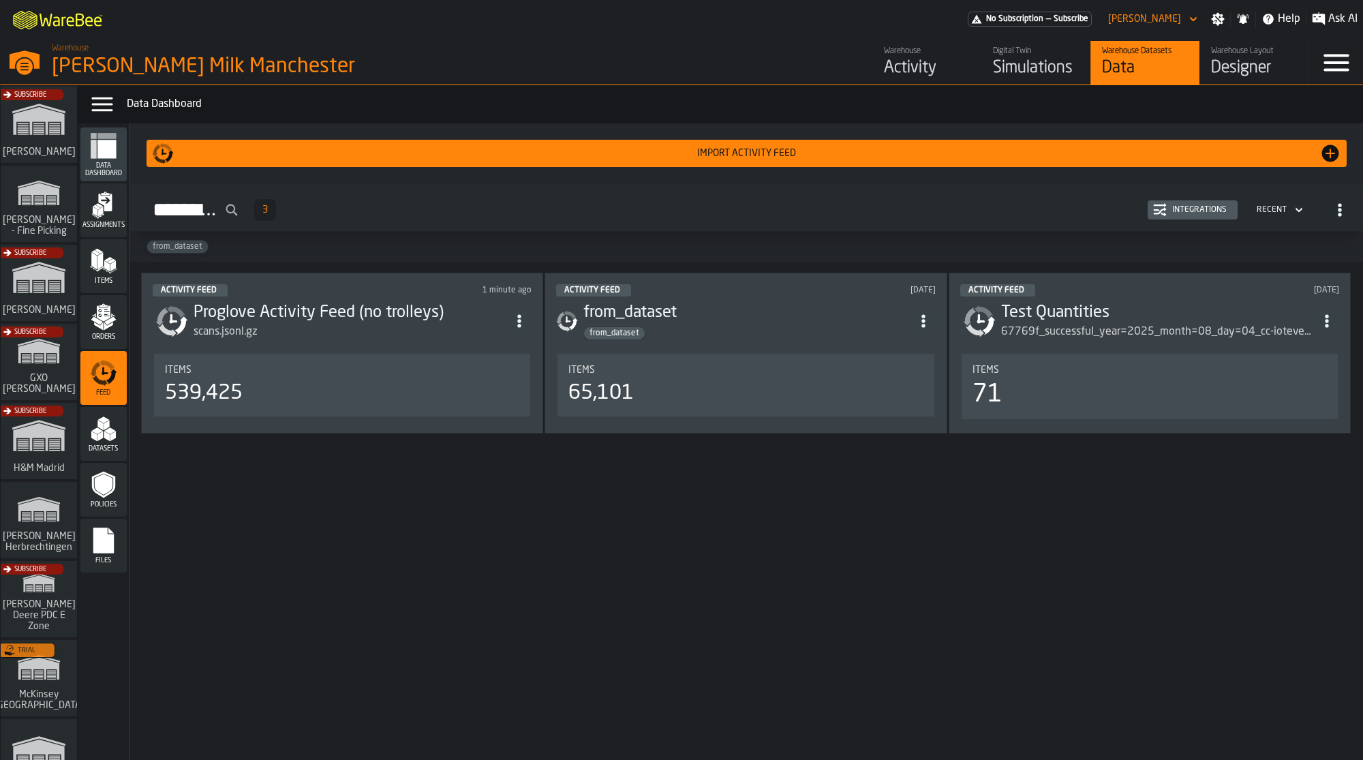
click at [306, 284] on div "Activity Feed 1 minute ago" at bounding box center [342, 290] width 379 height 12
